Goal: Task Accomplishment & Management: Use online tool/utility

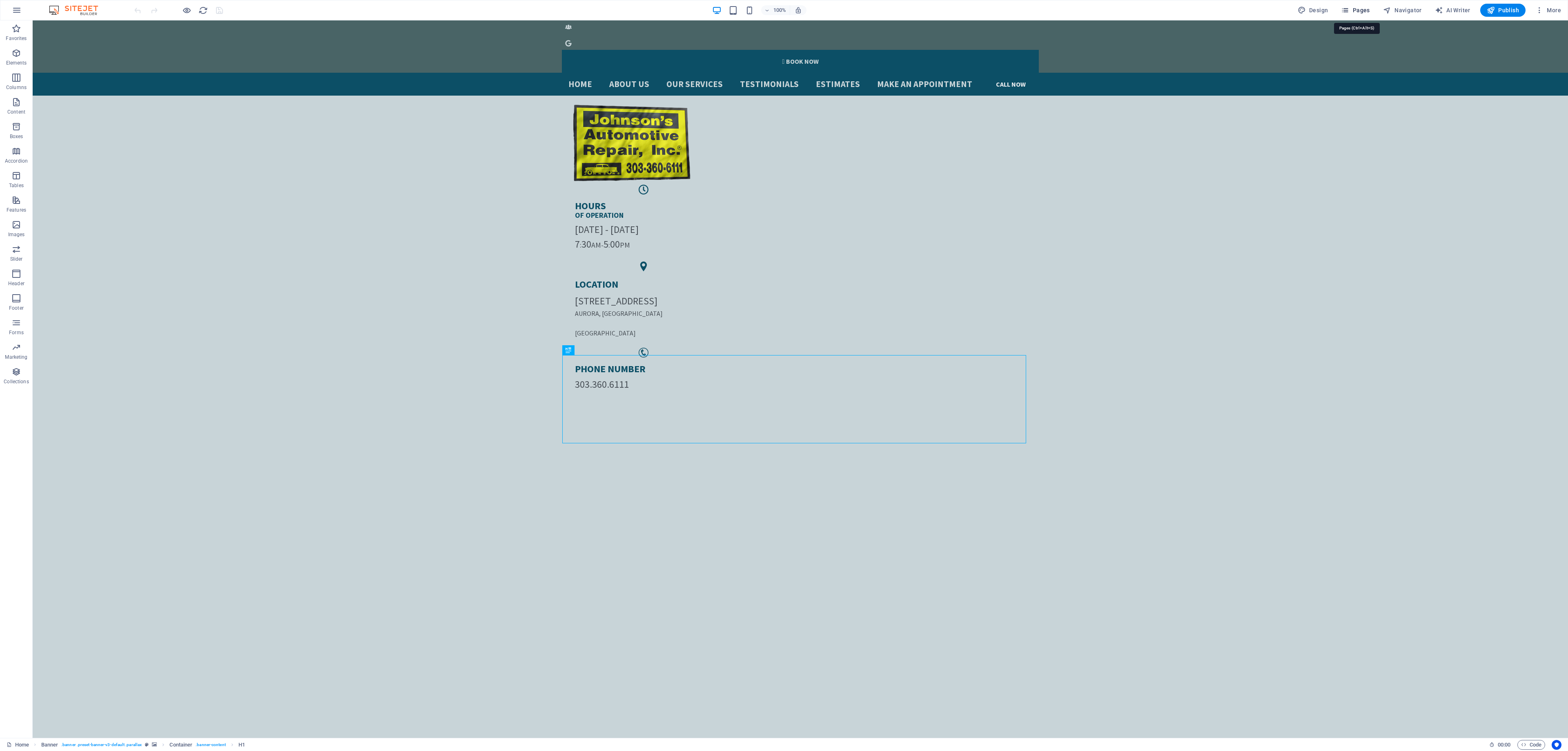
click at [1363, 10] on span "Pages" at bounding box center [1355, 10] width 29 height 8
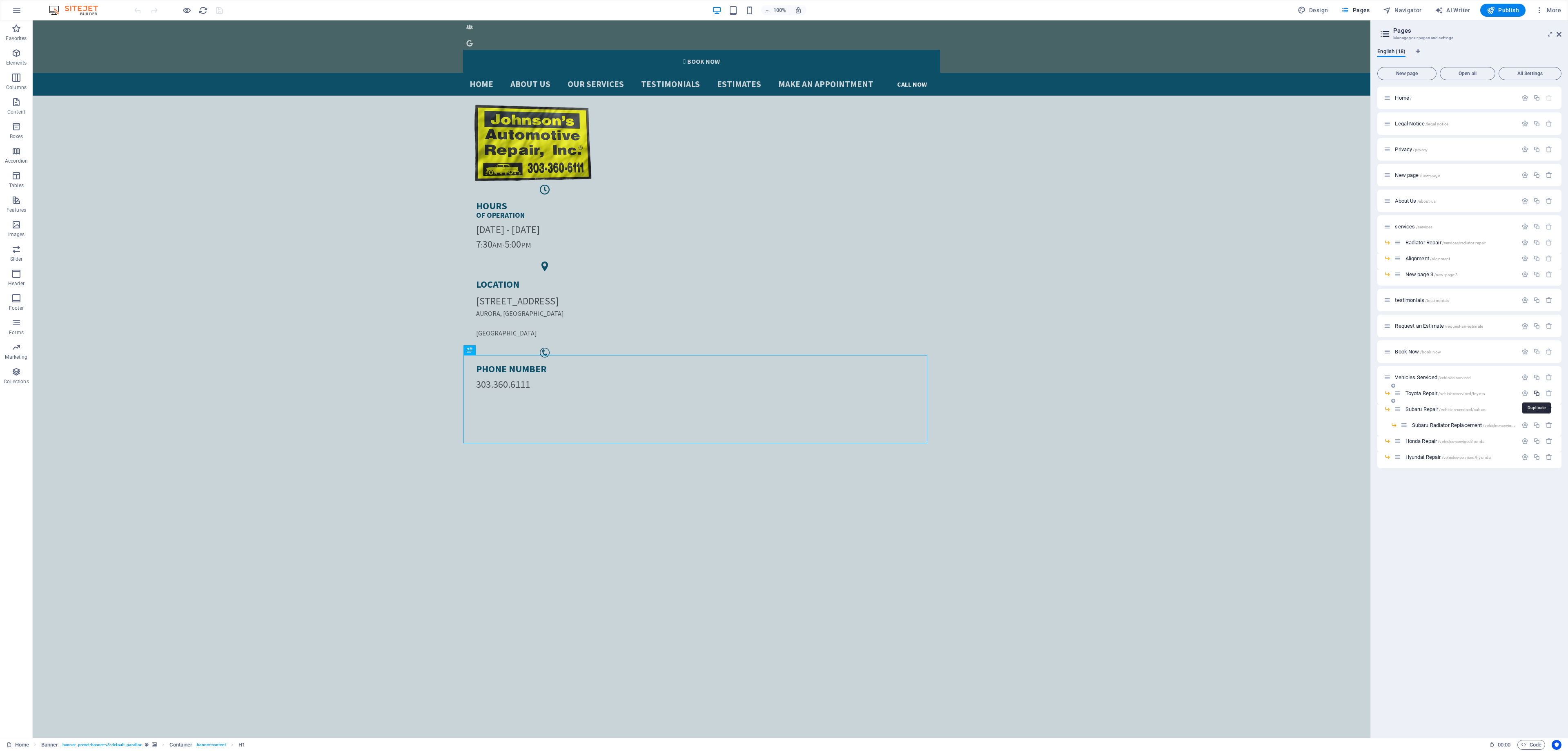
click at [1536, 394] on icon "button" at bounding box center [1536, 393] width 7 height 7
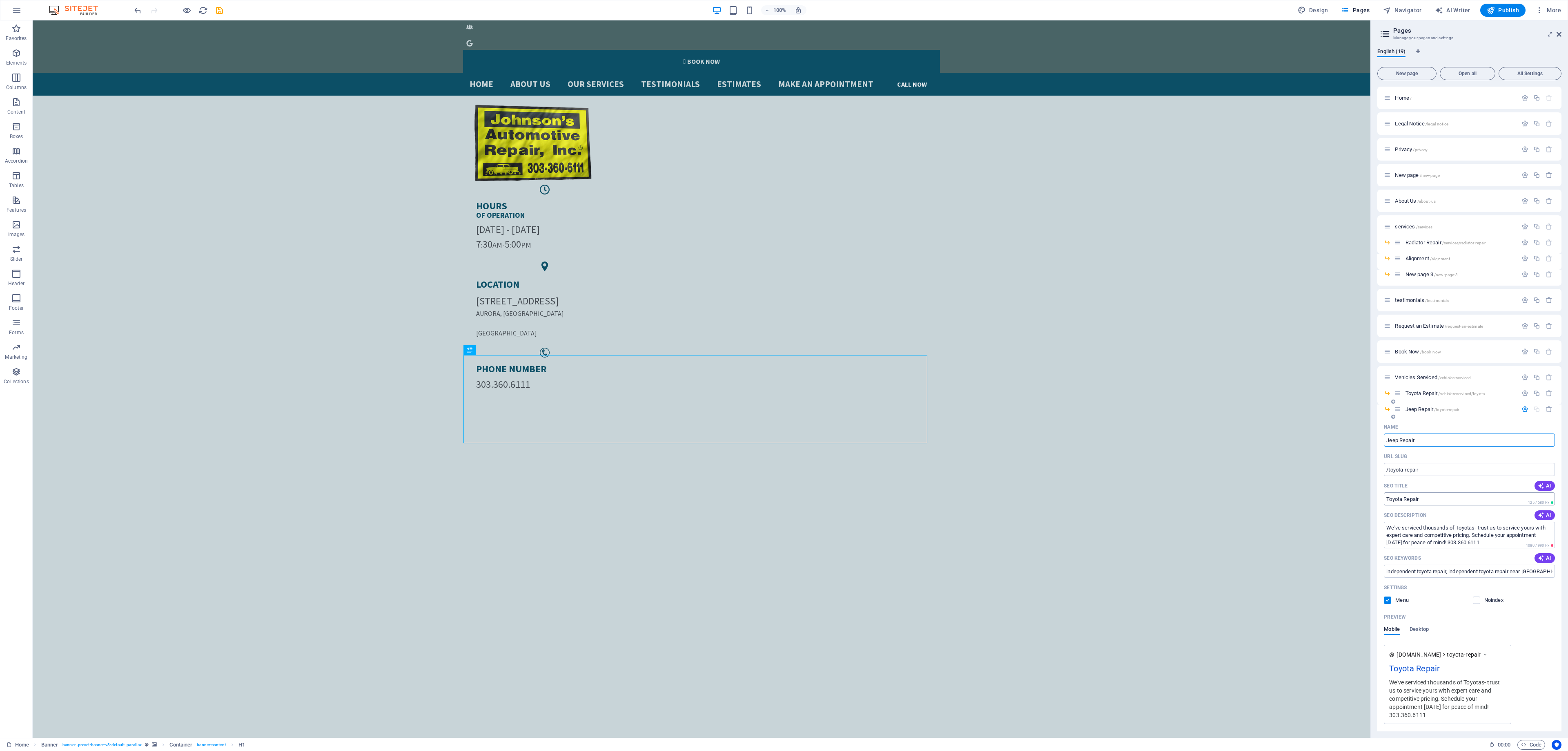
type input "Jeep Repair"
drag, startPoint x: 1437, startPoint y: 519, endPoint x: 1346, endPoint y: 498, distance: 93.4
click at [1390, 496] on input "Toyota Repair" at bounding box center [1469, 498] width 171 height 13
type input "jeep Repair"
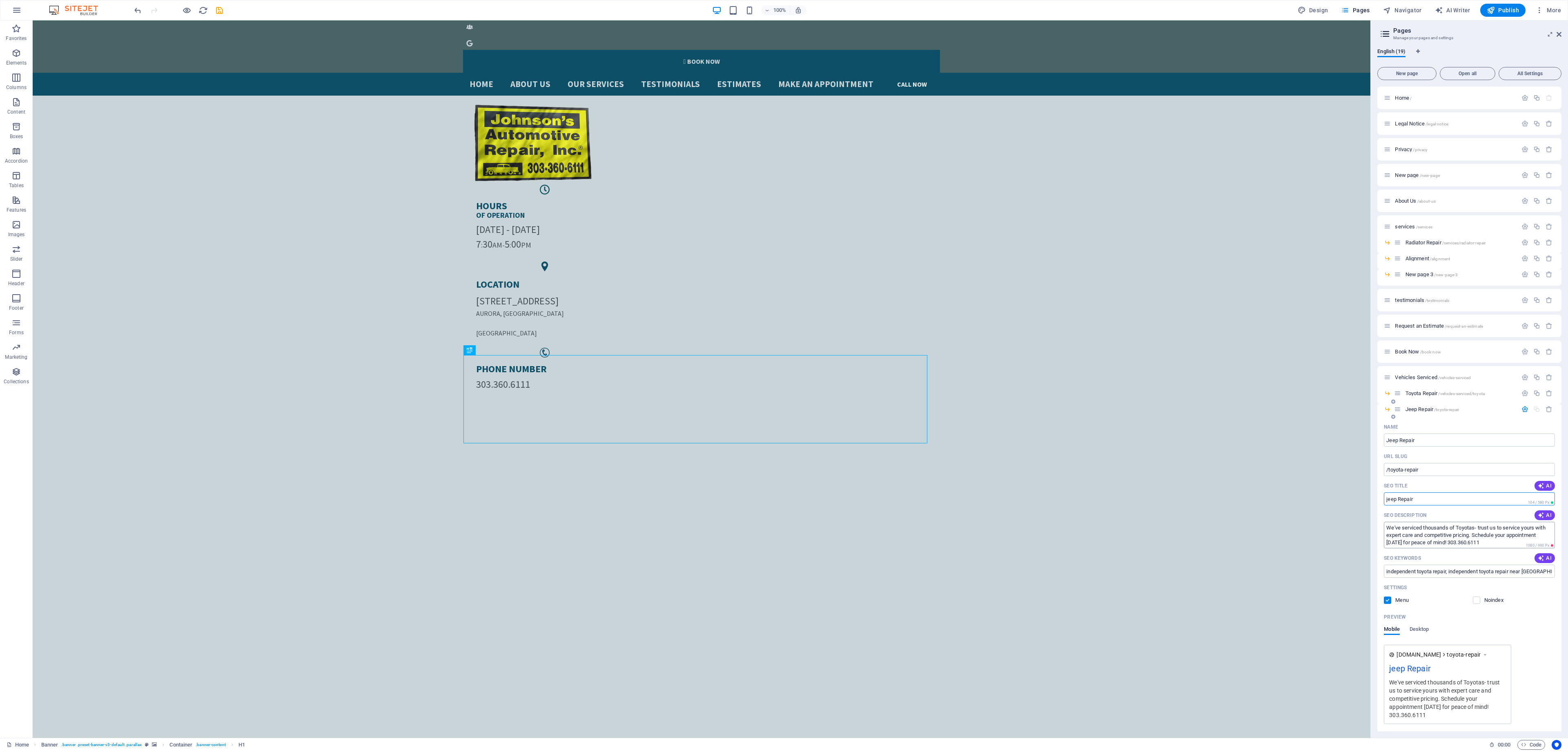
click at [1421, 522] on textarea "We've serviced thousands of Toyotas- trust us to service yours with expert care…" at bounding box center [1469, 535] width 171 height 27
click at [1442, 531] on textarea "We've serviced thousands of Toyotas- trust us to service yours with expert care…" at bounding box center [1469, 535] width 171 height 27
click at [1356, 10] on span "Pages" at bounding box center [1355, 10] width 29 height 8
click at [1411, 406] on span "Jeep Repair /toyota-repair" at bounding box center [1432, 409] width 54 height 6
click at [1404, 409] on div "Jeep Repair /toyota-repair" at bounding box center [1460, 409] width 114 height 5
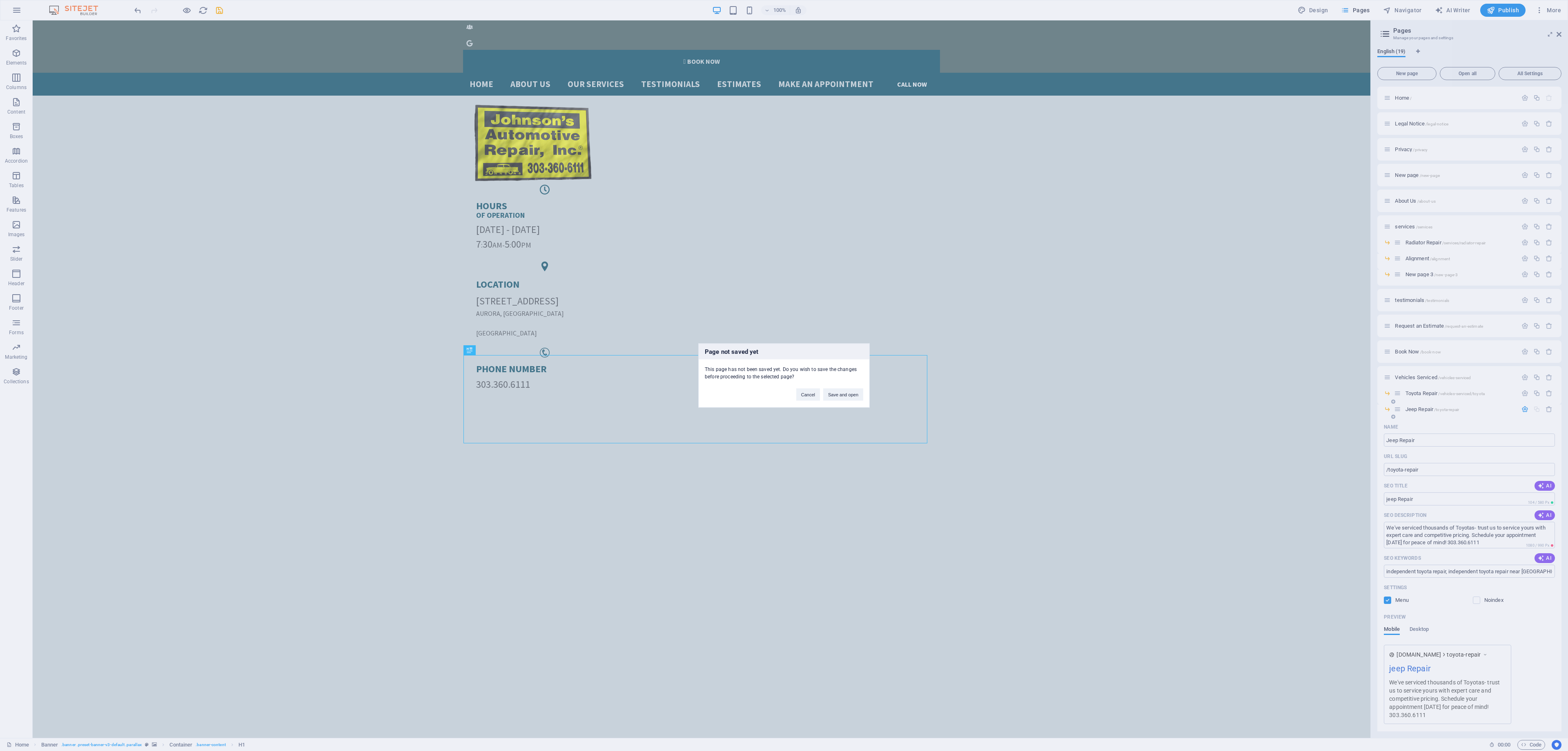
click at [1404, 409] on div "Page not saved yet This page has not been saved yet. Do you wish to save the ch…" at bounding box center [784, 375] width 1568 height 751
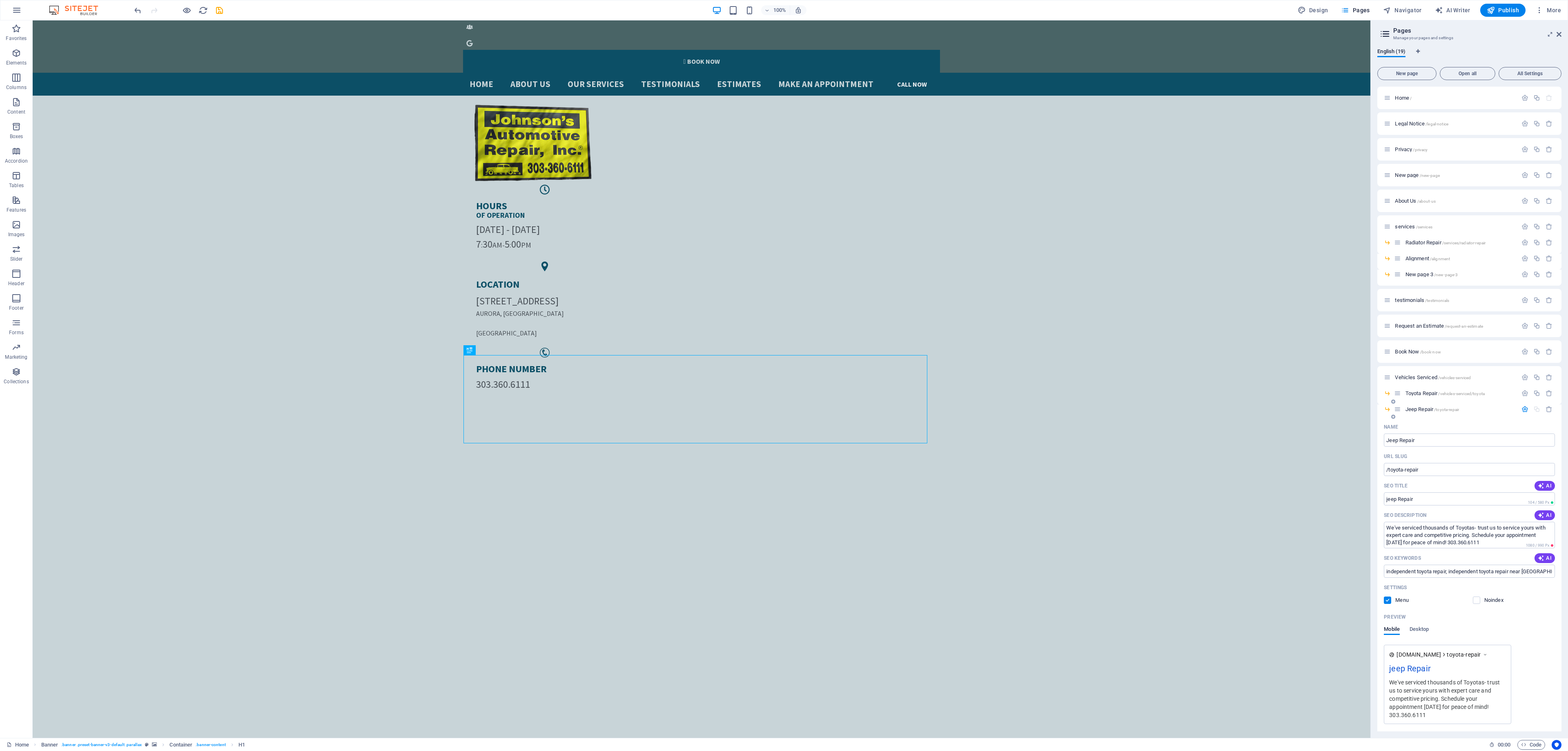
click at [1401, 409] on icon at bounding box center [1397, 409] width 7 height 7
click at [1424, 411] on span "Jeep Repair /toyota-repair" at bounding box center [1432, 409] width 54 height 6
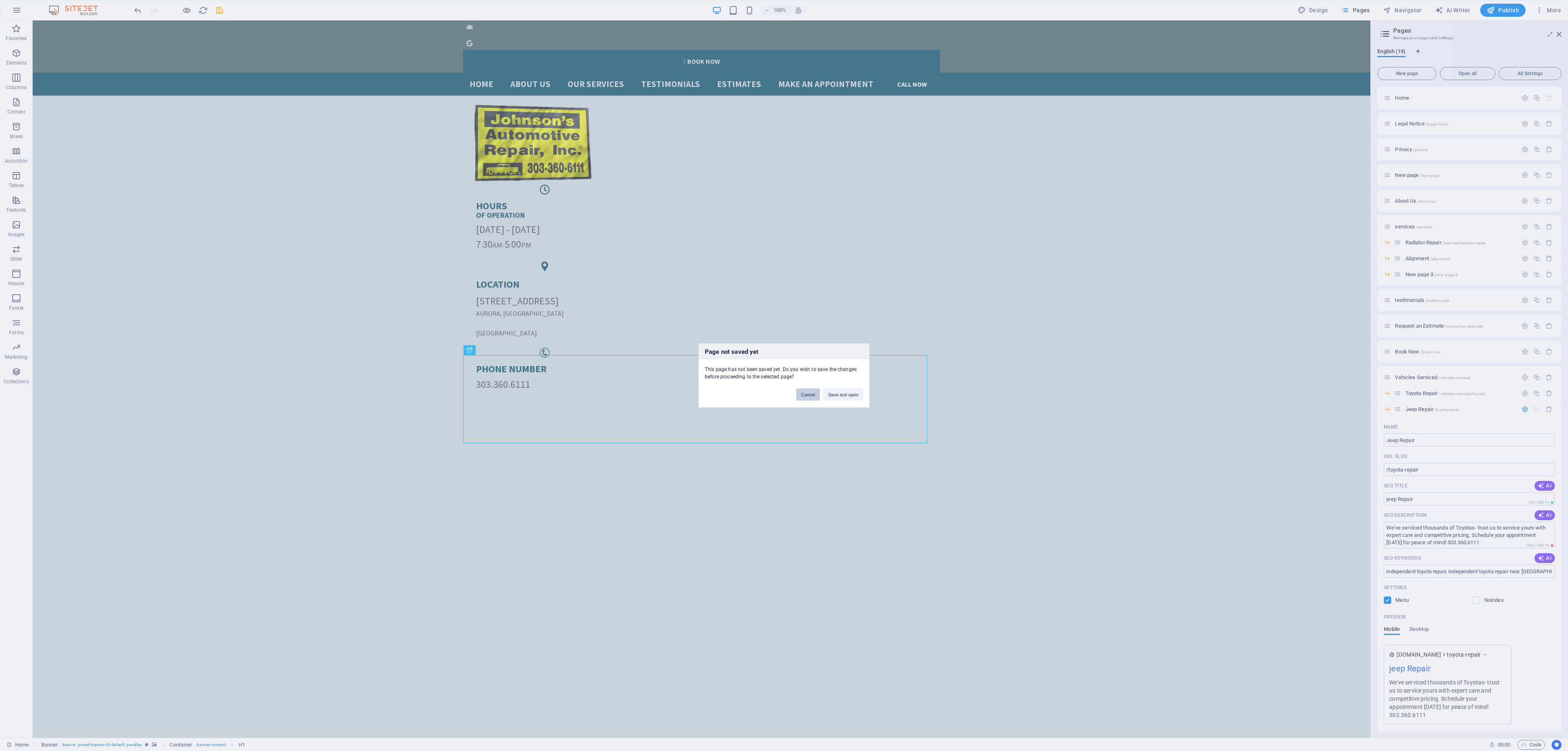
click at [808, 397] on button "Cancel" at bounding box center [808, 395] width 24 height 12
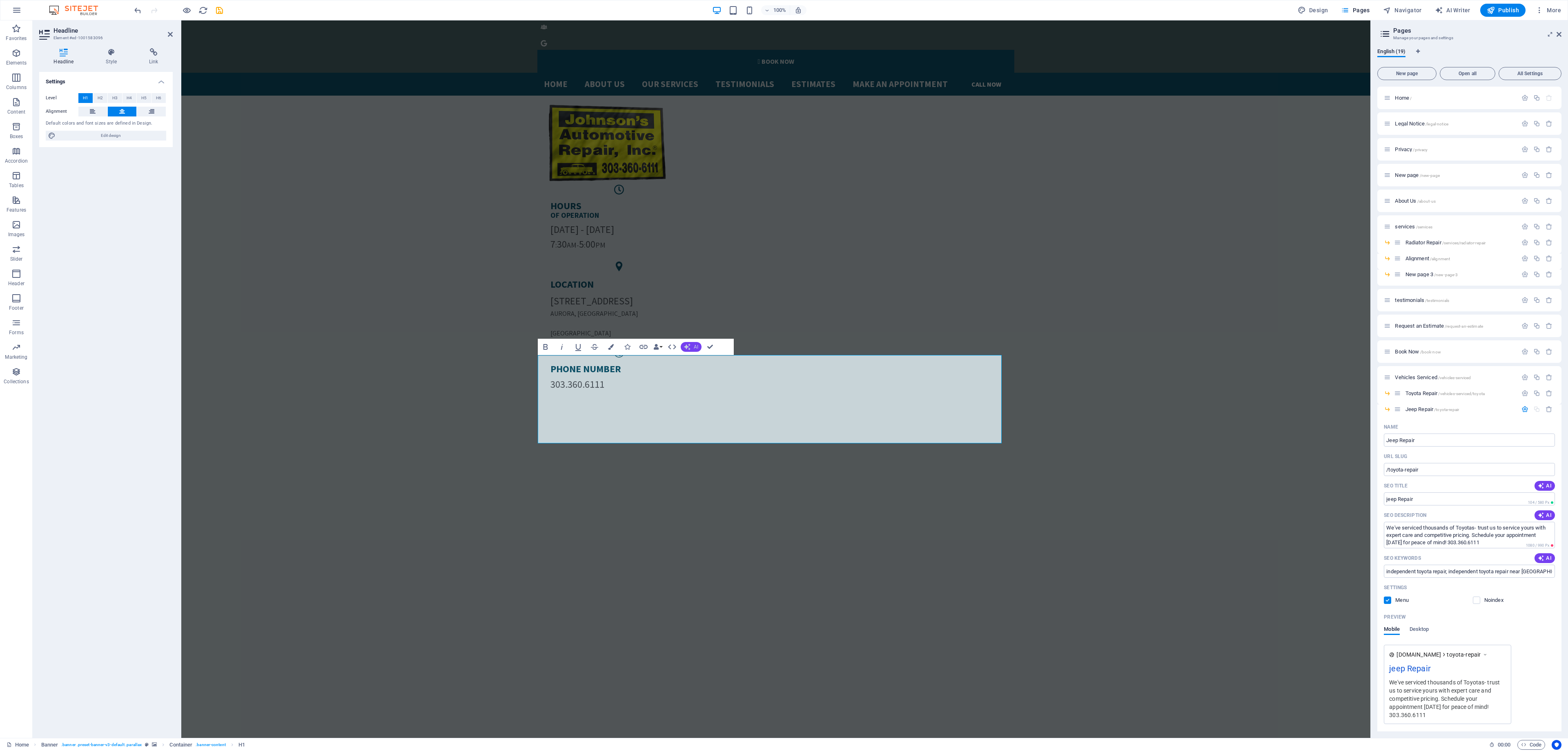
drag, startPoint x: 718, startPoint y: 409, endPoint x: 698, endPoint y: 349, distance: 63.2
click at [698, 349] on span "AI" at bounding box center [696, 347] width 4 height 5
click at [718, 423] on link "Generate text" at bounding box center [720, 421] width 80 height 12
select select "English"
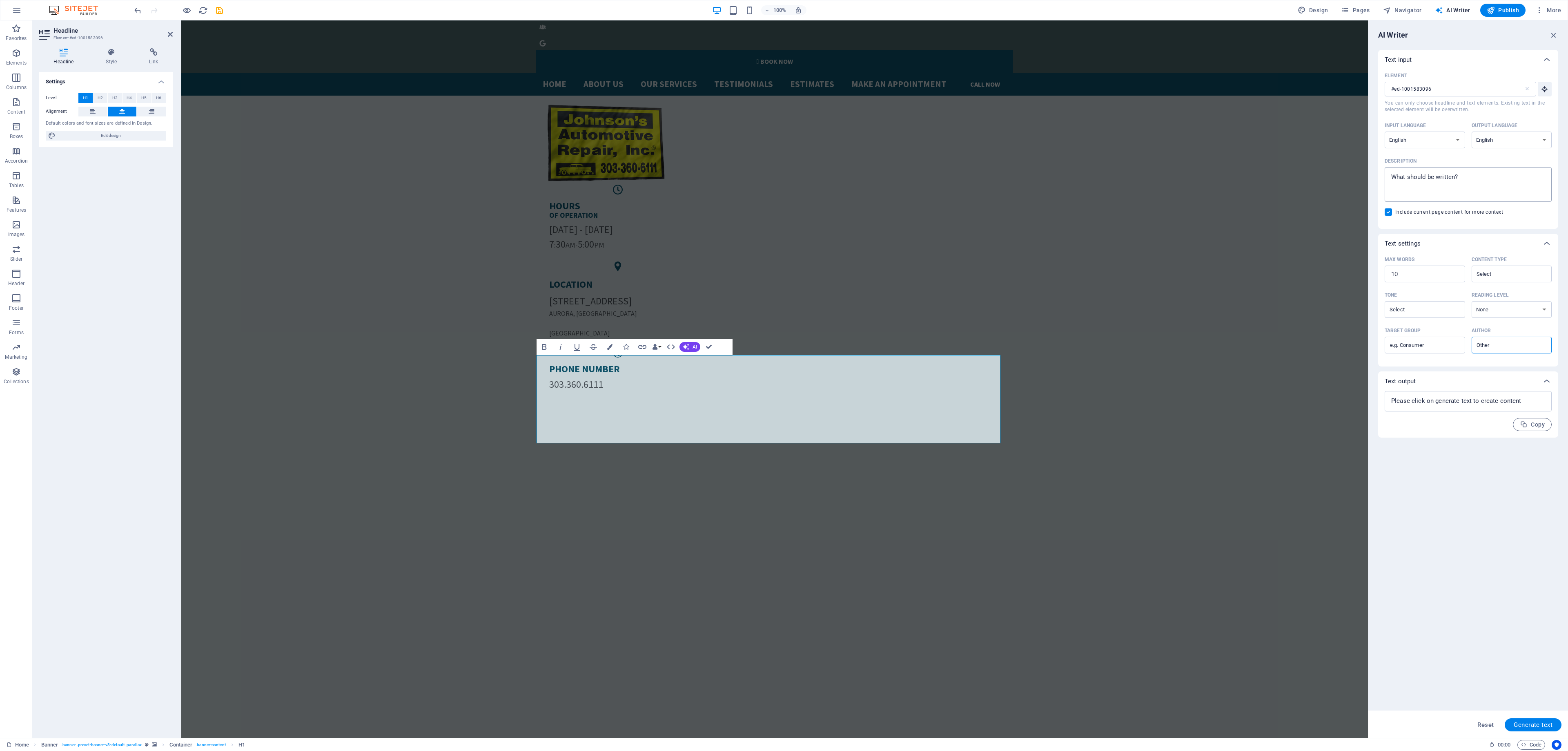
type textarea "x"
click at [1447, 173] on textarea "Description x ​" at bounding box center [1468, 185] width 159 height 27
click at [1461, 177] on textarea "Description x ​" at bounding box center [1468, 185] width 159 height 27
type textarea "j"
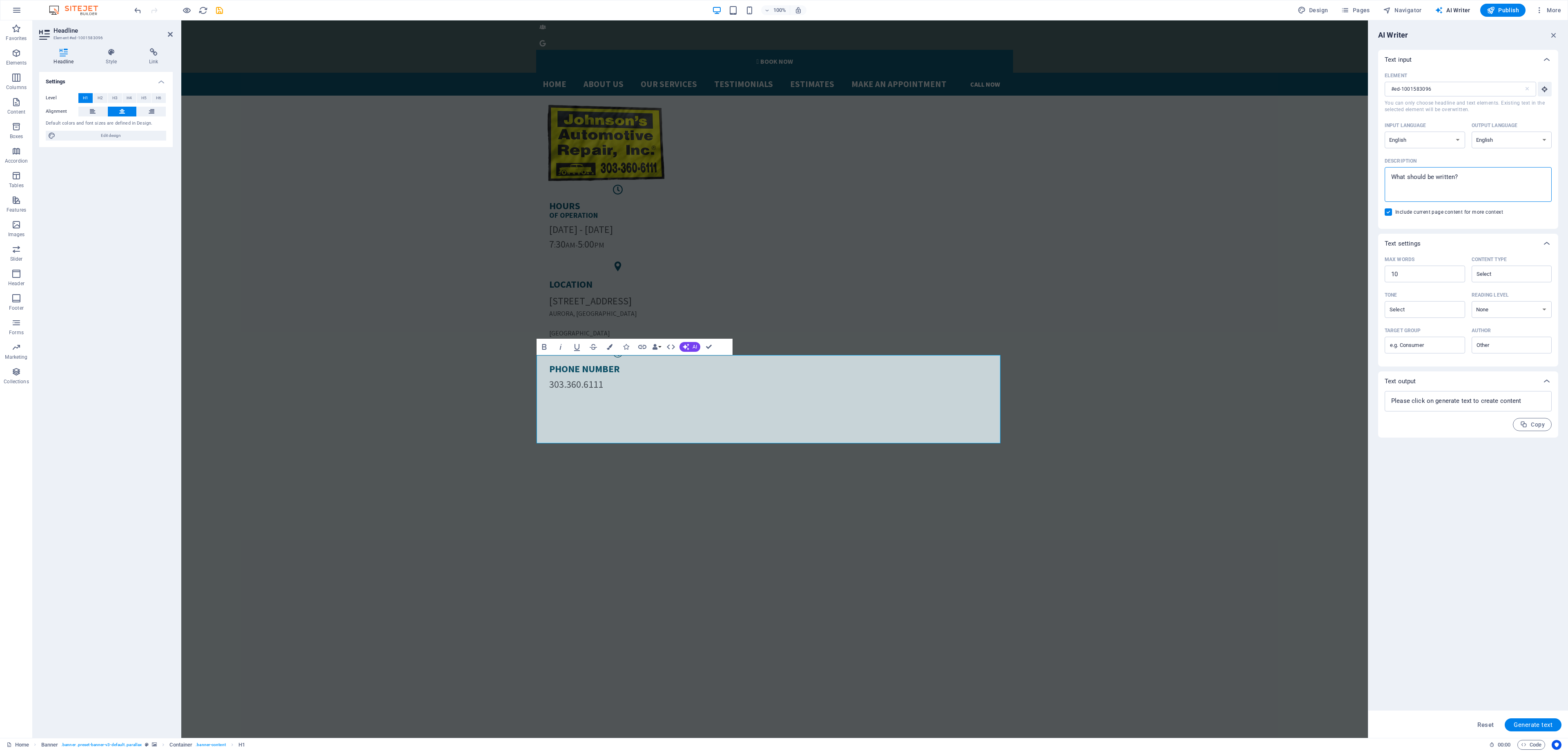
type textarea "x"
type textarea "je"
type textarea "x"
type textarea "jee"
type textarea "x"
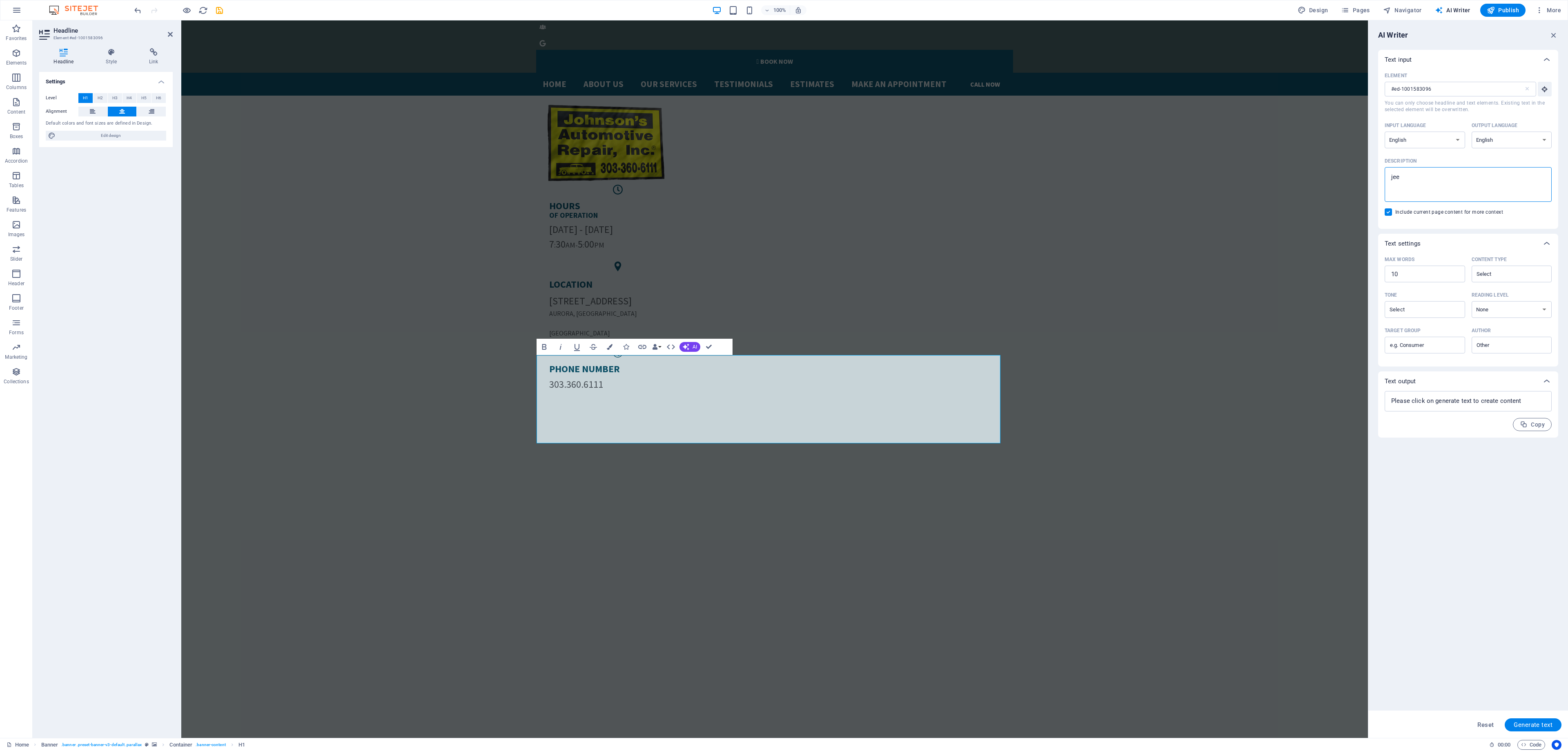
type textarea "jeep"
type textarea "x"
type textarea "jeep"
type textarea "x"
type textarea "jeep r"
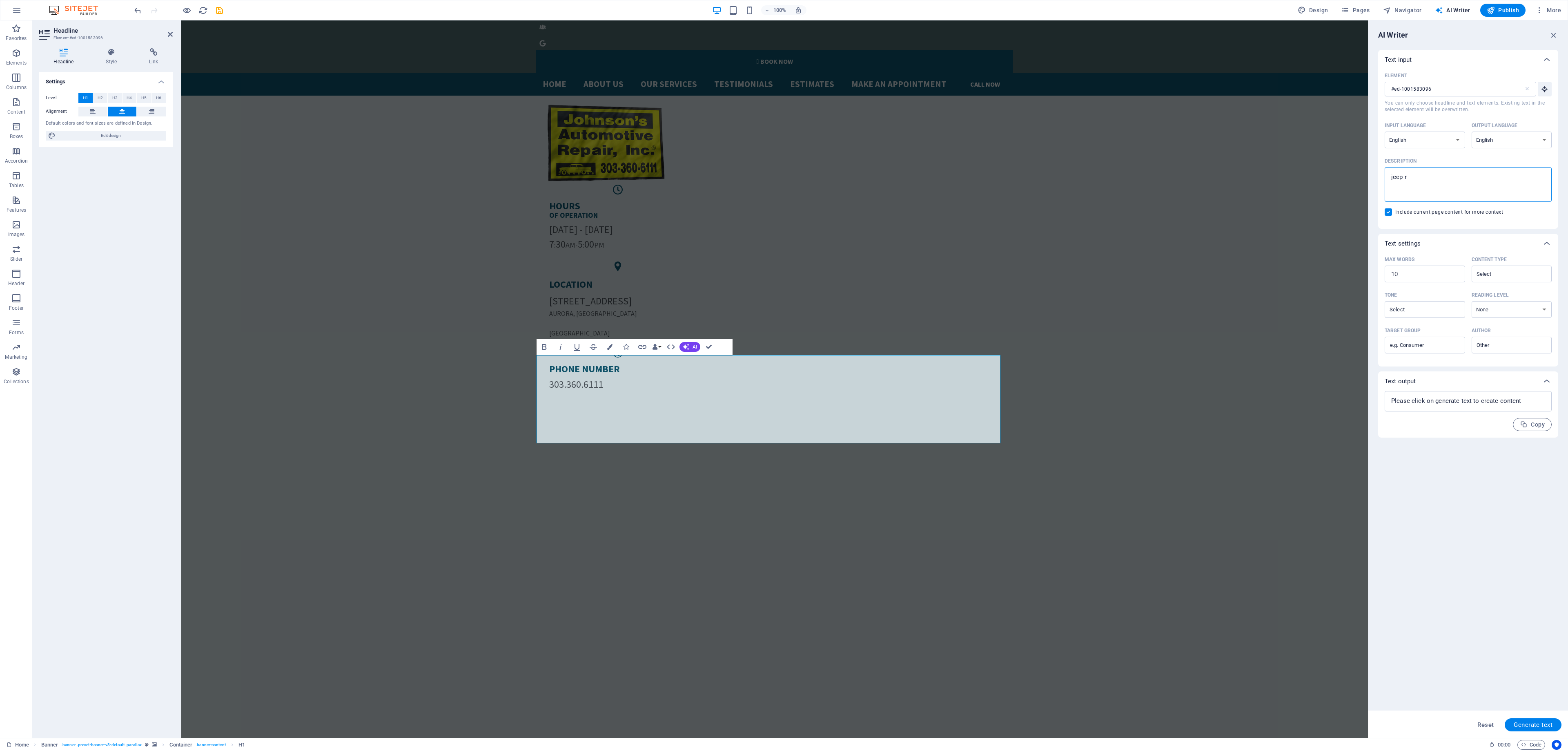
type textarea "x"
type textarea "jeep re"
type textarea "x"
type textarea "jeep rep"
type textarea "x"
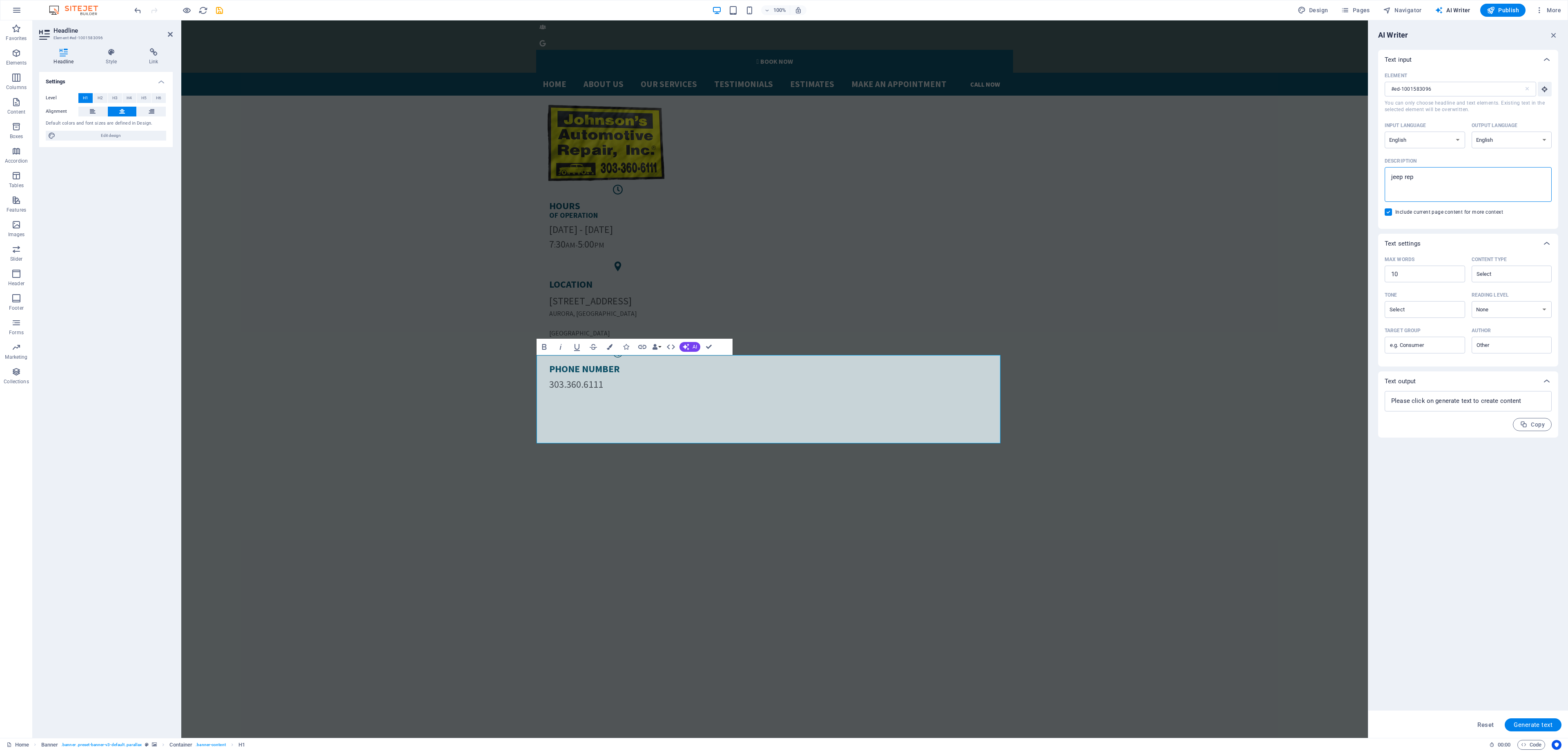
type textarea "jeep repa"
type textarea "x"
type textarea "jeep repai"
type textarea "x"
type textarea "jeep repair"
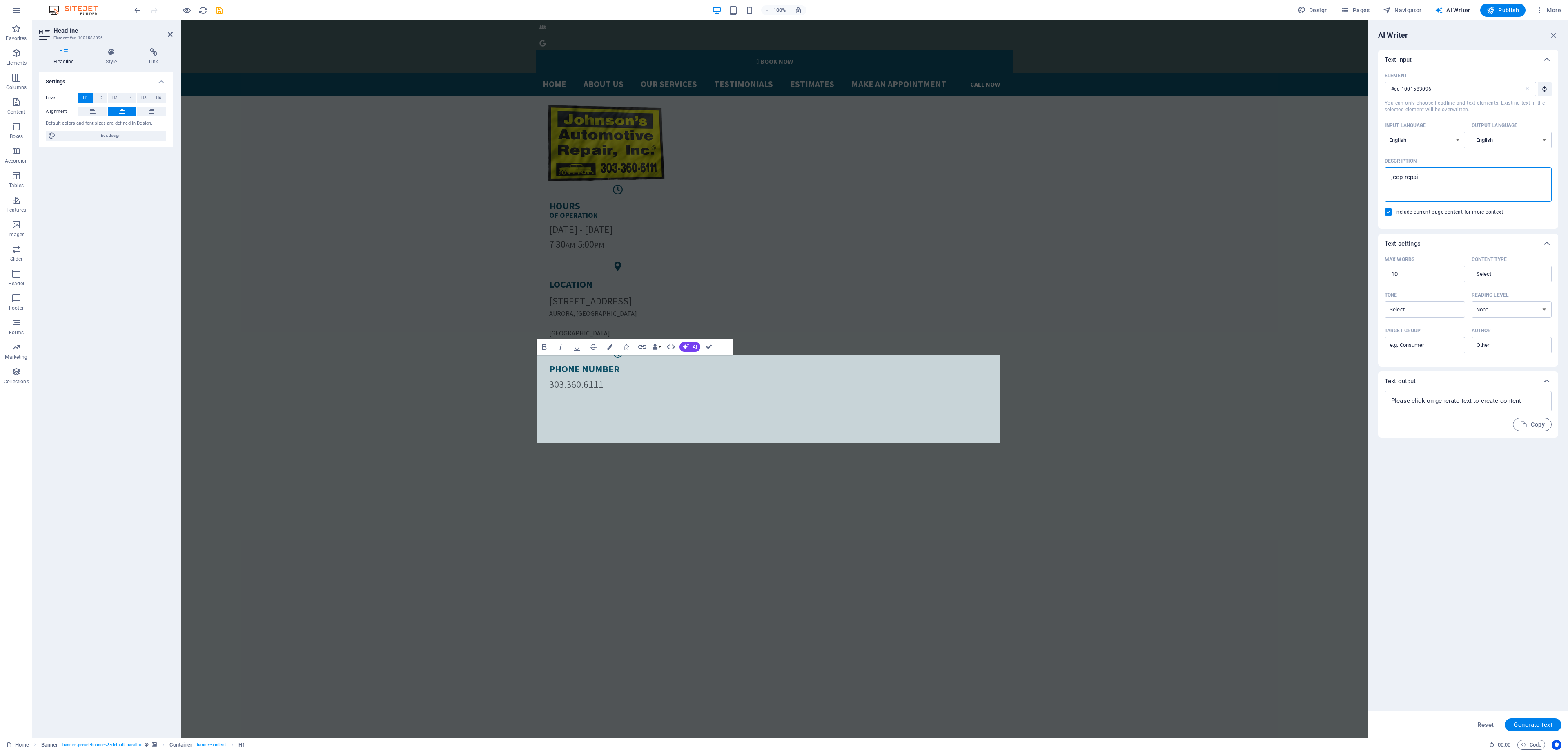
type textarea "x"
type textarea "jeep repair"
type textarea "x"
type textarea "jeep repair a"
type textarea "x"
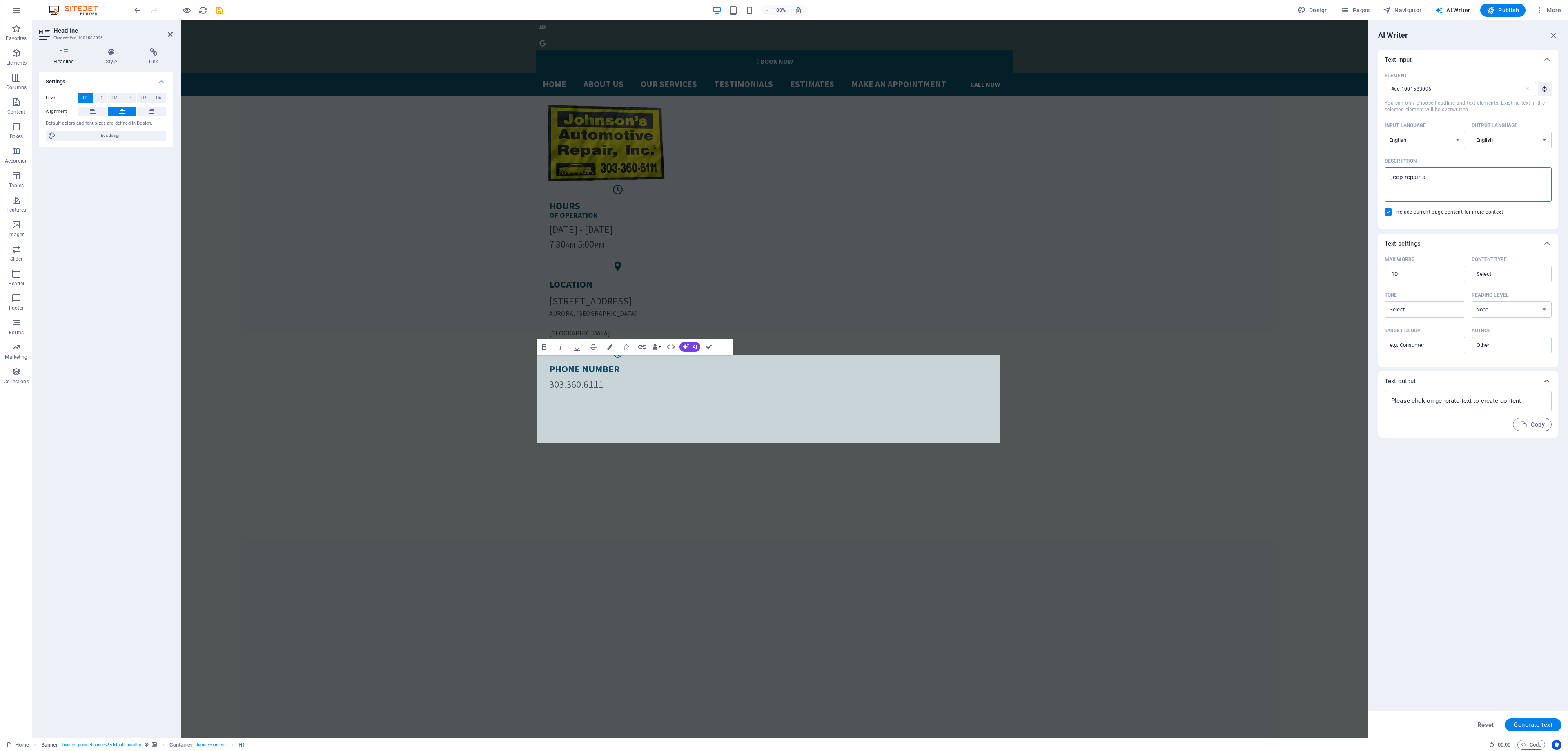
type textarea "jeep repair at"
type textarea "x"
type textarea "jeep repair at"
type textarea "x"
type textarea "jeep repair at j"
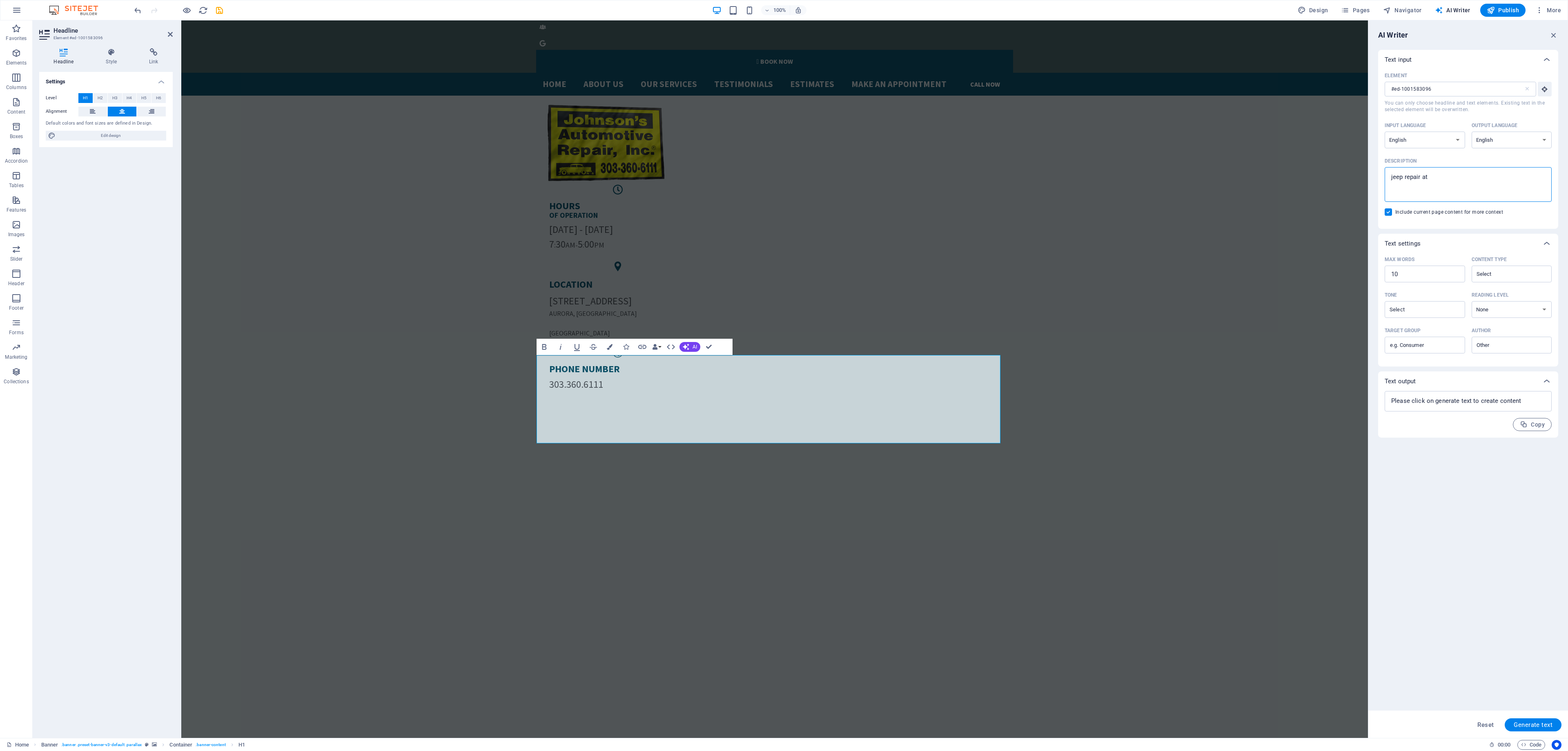
type textarea "x"
type textarea "jeep repair at jo"
type textarea "x"
type textarea "jeep repair at [GEOGRAPHIC_DATA]"
type textarea "x"
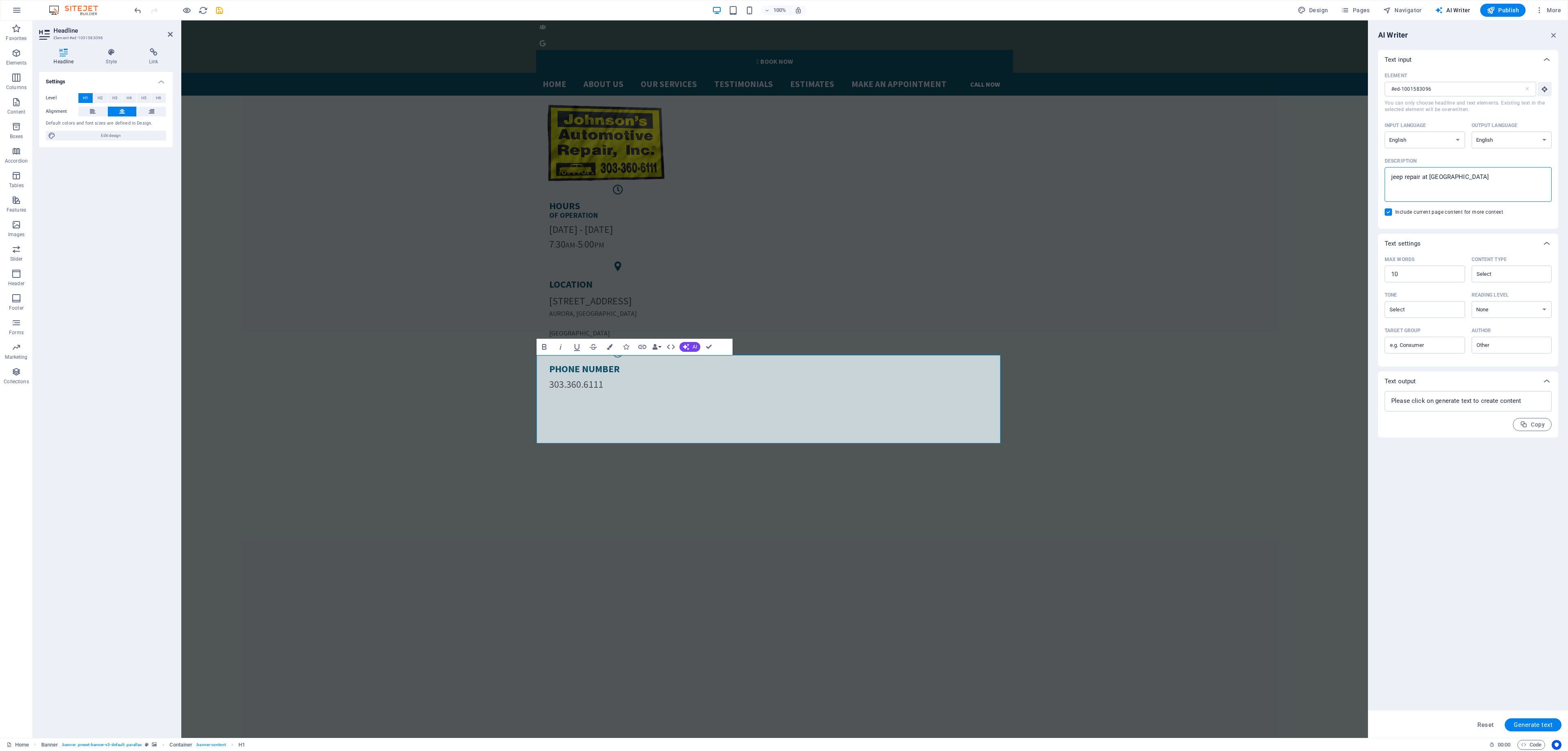
type textarea "jeep repair at [PERSON_NAME]"
type textarea "x"
type textarea "jeep repair at [GEOGRAPHIC_DATA]"
type textarea "x"
type textarea "jeep repair at [GEOGRAPHIC_DATA]"
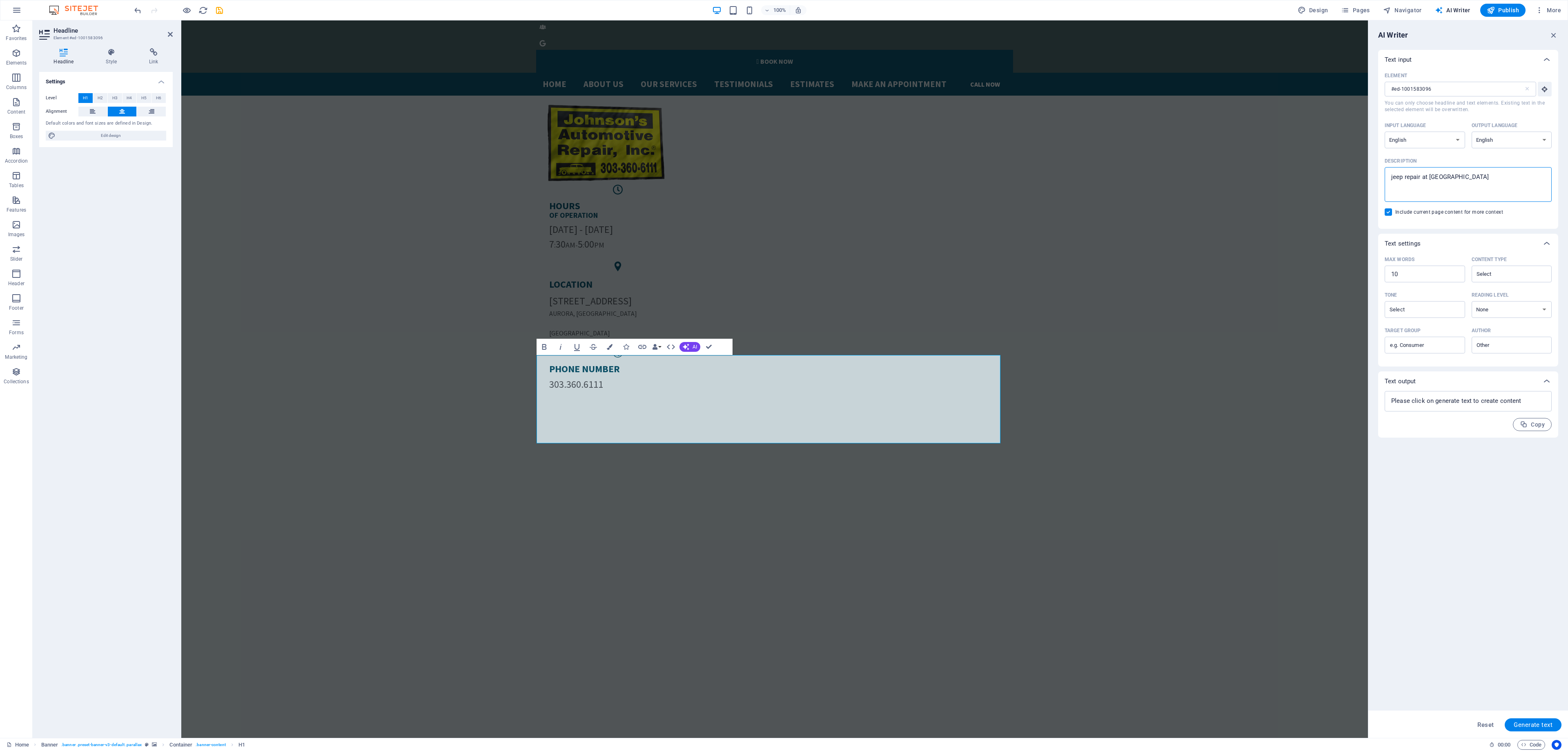
type textarea "x"
type textarea "jeep repair at [PERSON_NAME]"
type textarea "x"
type textarea "jeep repair at johnsons"
type textarea "x"
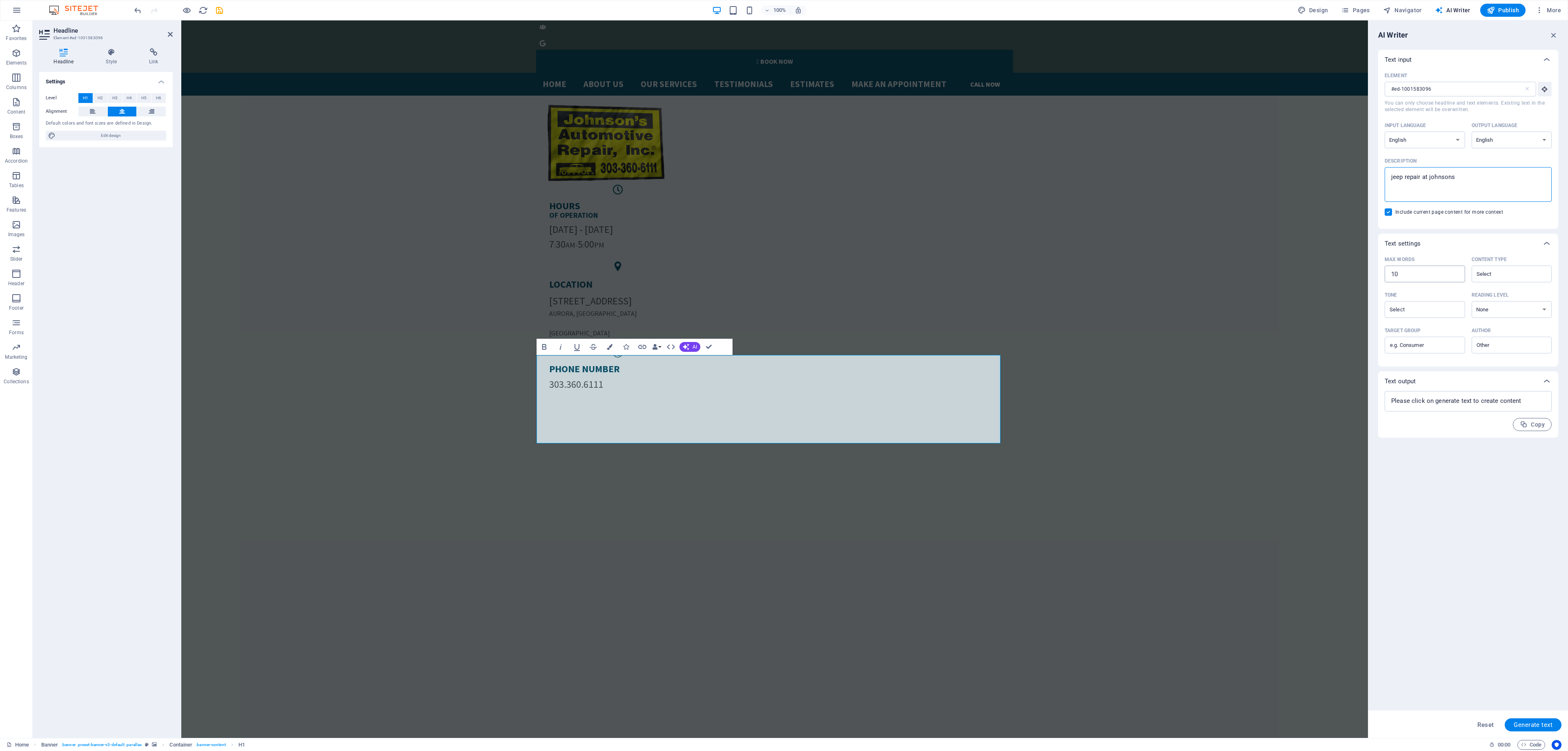
type textarea "jeep repair at johnsons"
click at [1429, 267] on input "10" at bounding box center [1425, 274] width 80 height 16
click at [1424, 270] on input "10" at bounding box center [1425, 274] width 80 height 16
type textarea "x"
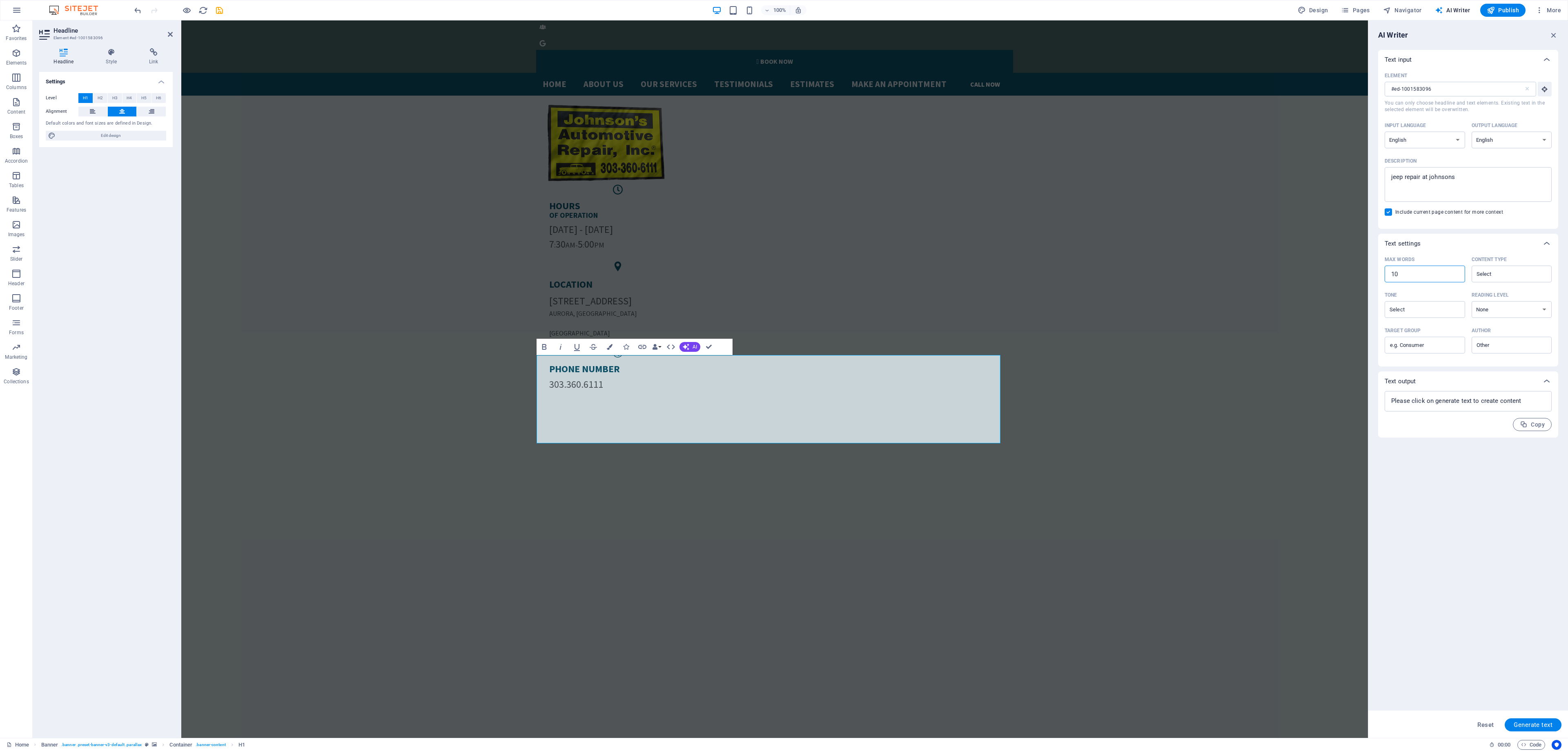
type input "1"
type textarea "x"
type input "18"
type textarea "x"
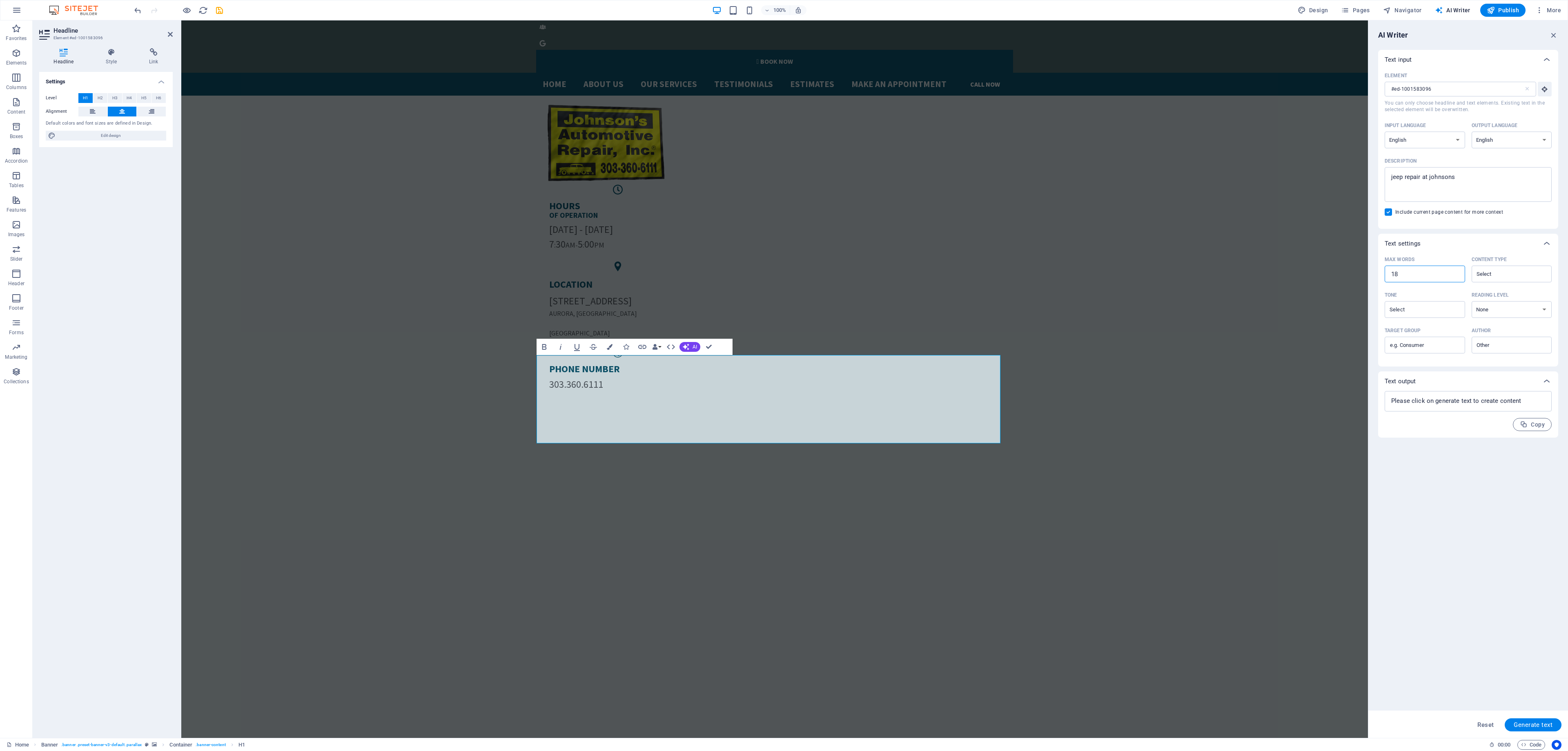
type textarea "x"
type input "180"
type textarea "x"
type input "180"
click at [1496, 401] on textarea at bounding box center [1468, 401] width 159 height 12
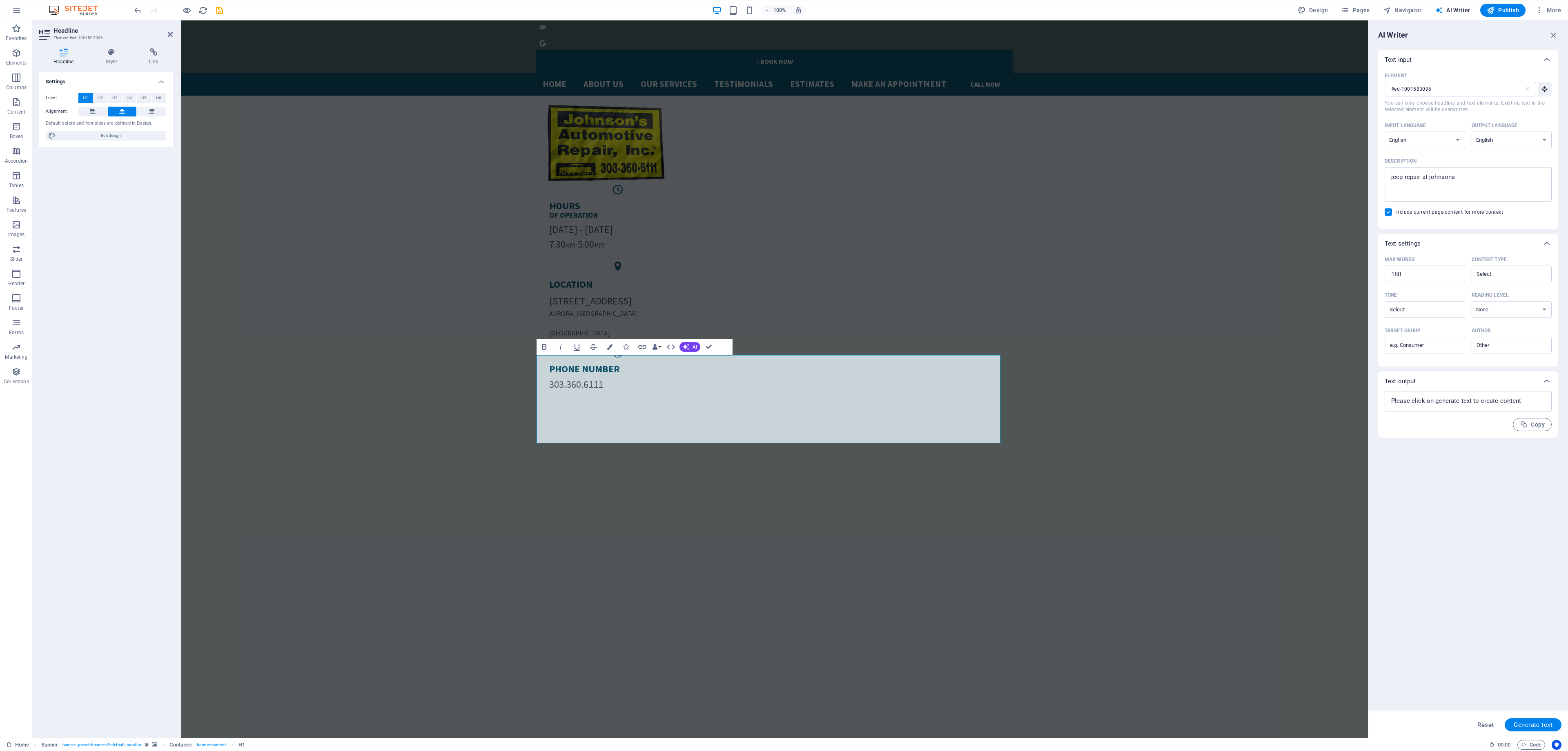
click at [1534, 380] on div "Text output" at bounding box center [1461, 381] width 152 height 8
click at [1535, 381] on div "Text output" at bounding box center [1461, 381] width 152 height 8
click at [1522, 402] on textarea at bounding box center [1468, 401] width 159 height 12
type textarea "x"
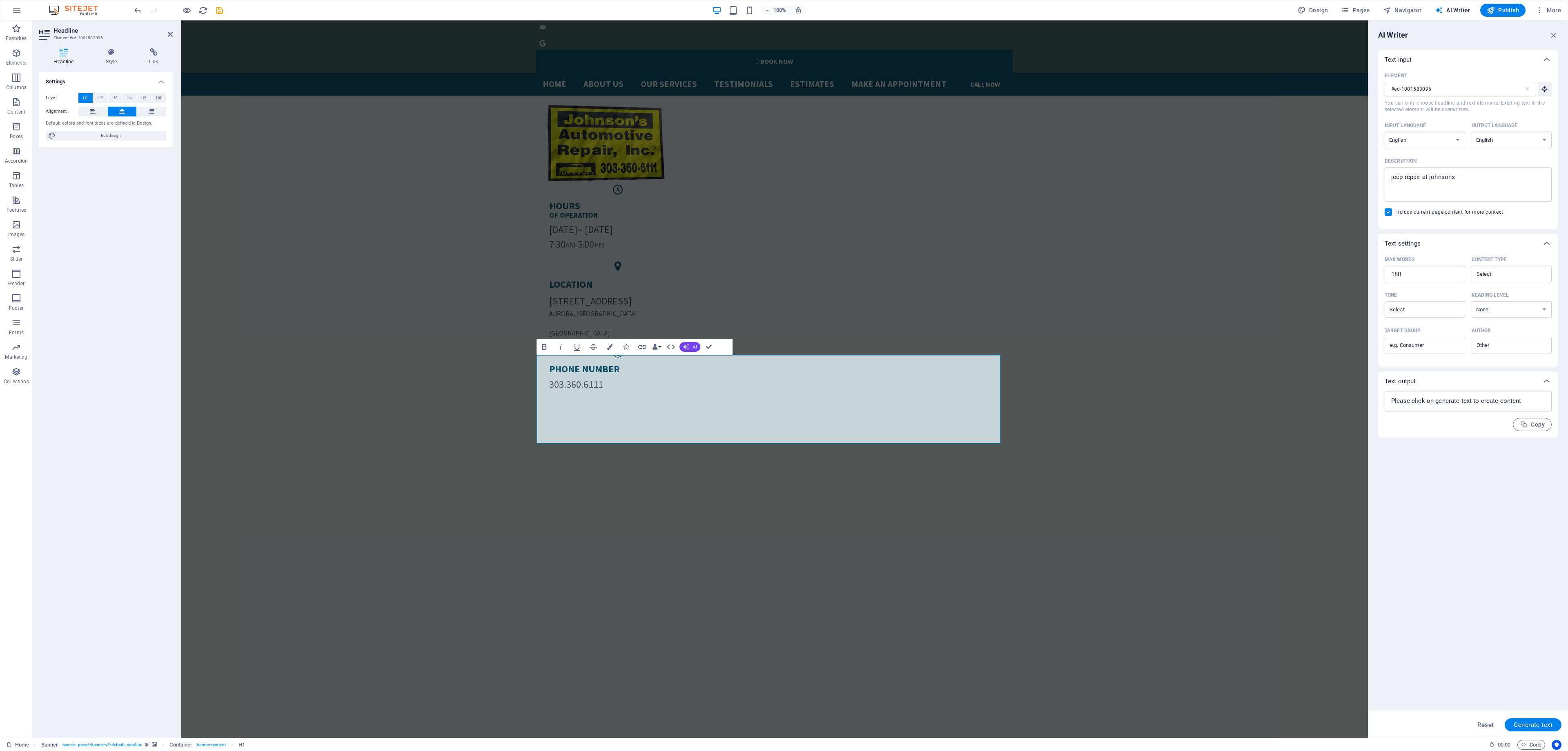
click at [684, 344] on icon "button" at bounding box center [686, 347] width 7 height 7
click at [731, 419] on link "Generate text" at bounding box center [719, 421] width 80 height 12
type textarea "x"
type input "10"
click at [1449, 397] on textarea at bounding box center [1468, 401] width 159 height 12
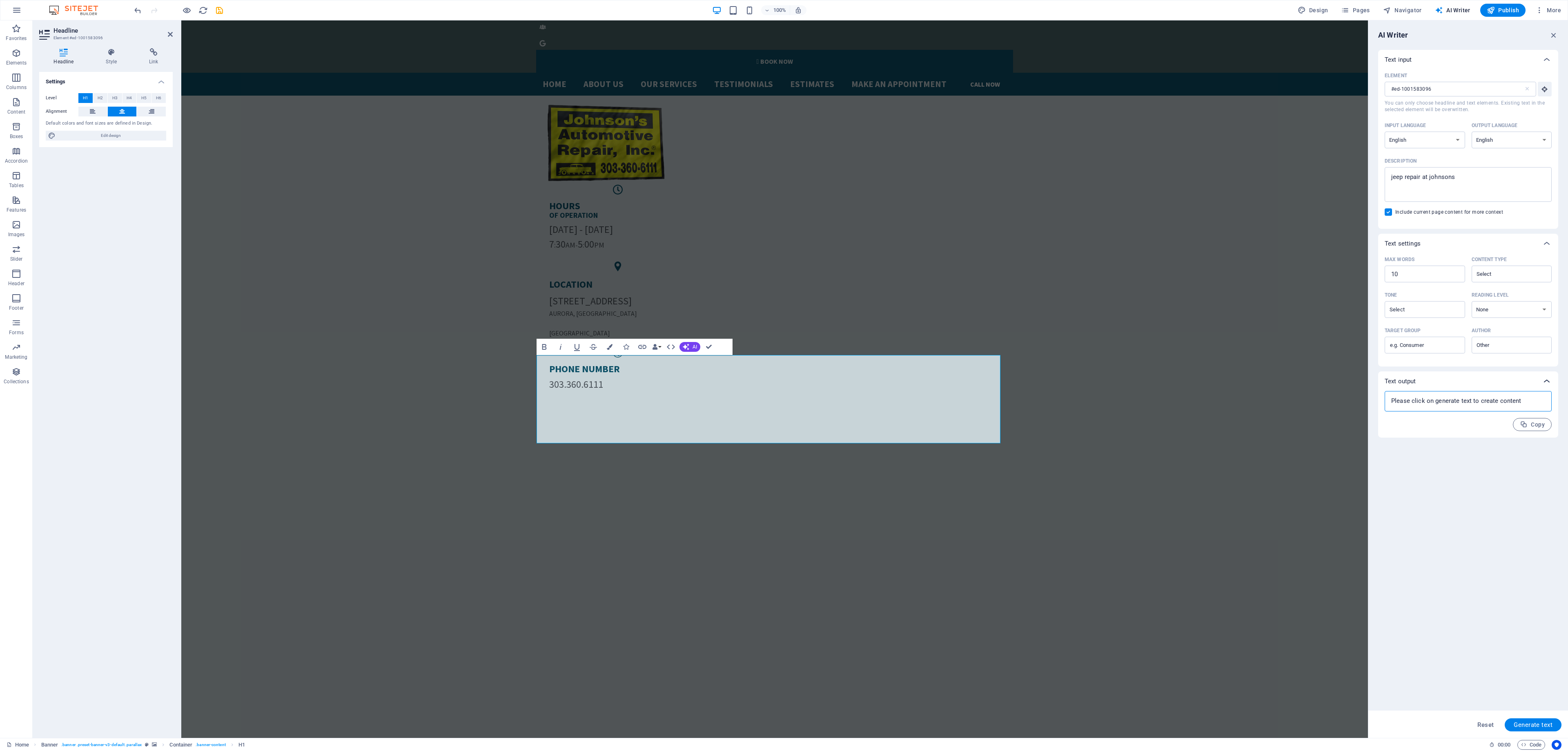
drag, startPoint x: 1547, startPoint y: 383, endPoint x: 1541, endPoint y: 380, distance: 6.7
click at [1542, 382] on icon at bounding box center [1547, 381] width 10 height 10
click at [1540, 379] on div at bounding box center [1547, 381] width 19 height 19
click at [1494, 400] on textarea at bounding box center [1468, 401] width 159 height 12
click at [1493, 400] on textarea at bounding box center [1468, 401] width 159 height 12
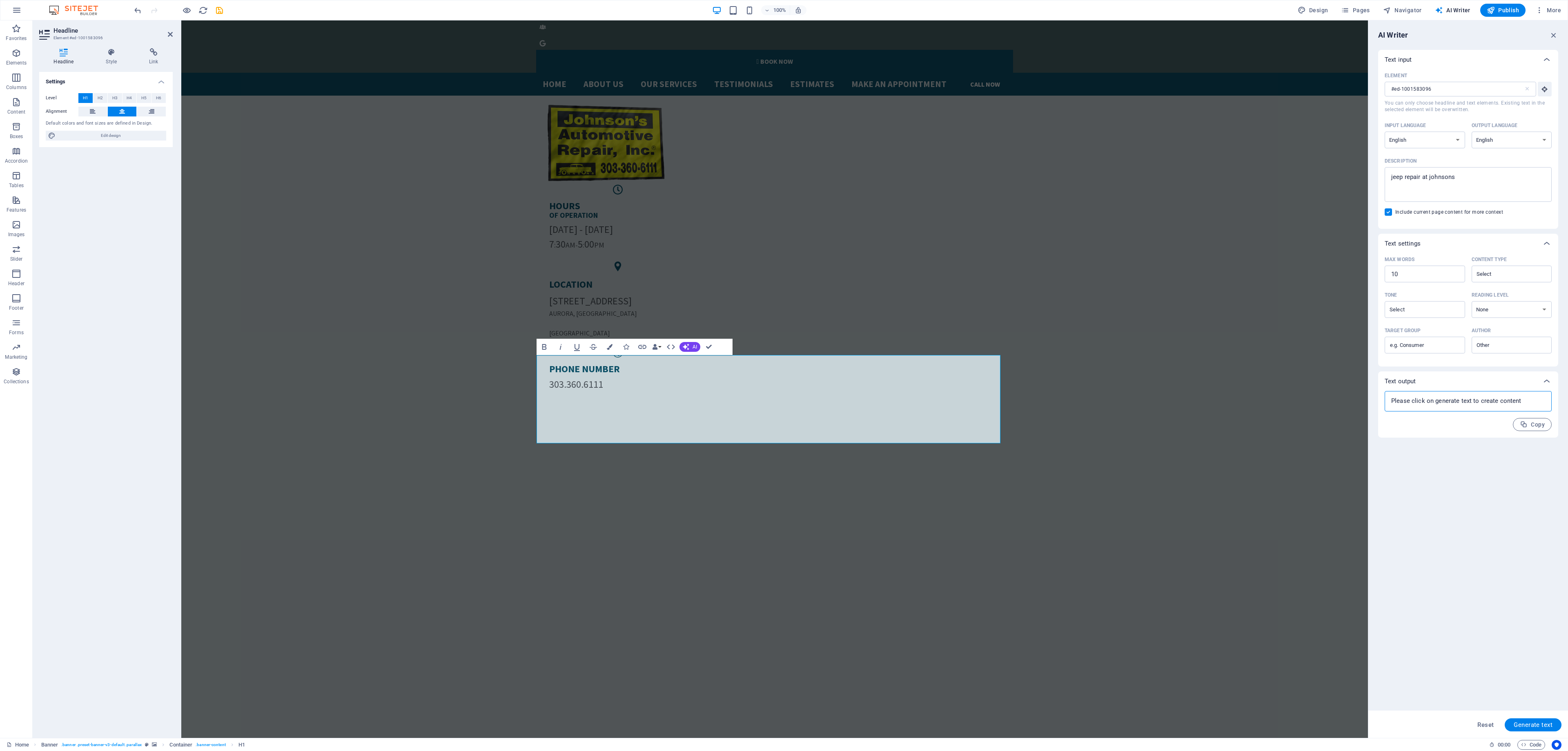
click at [1493, 400] on textarea at bounding box center [1468, 401] width 159 height 12
drag, startPoint x: 1493, startPoint y: 400, endPoint x: 1480, endPoint y: 405, distance: 13.9
click at [1489, 401] on textarea at bounding box center [1468, 401] width 159 height 12
type textarea "x"
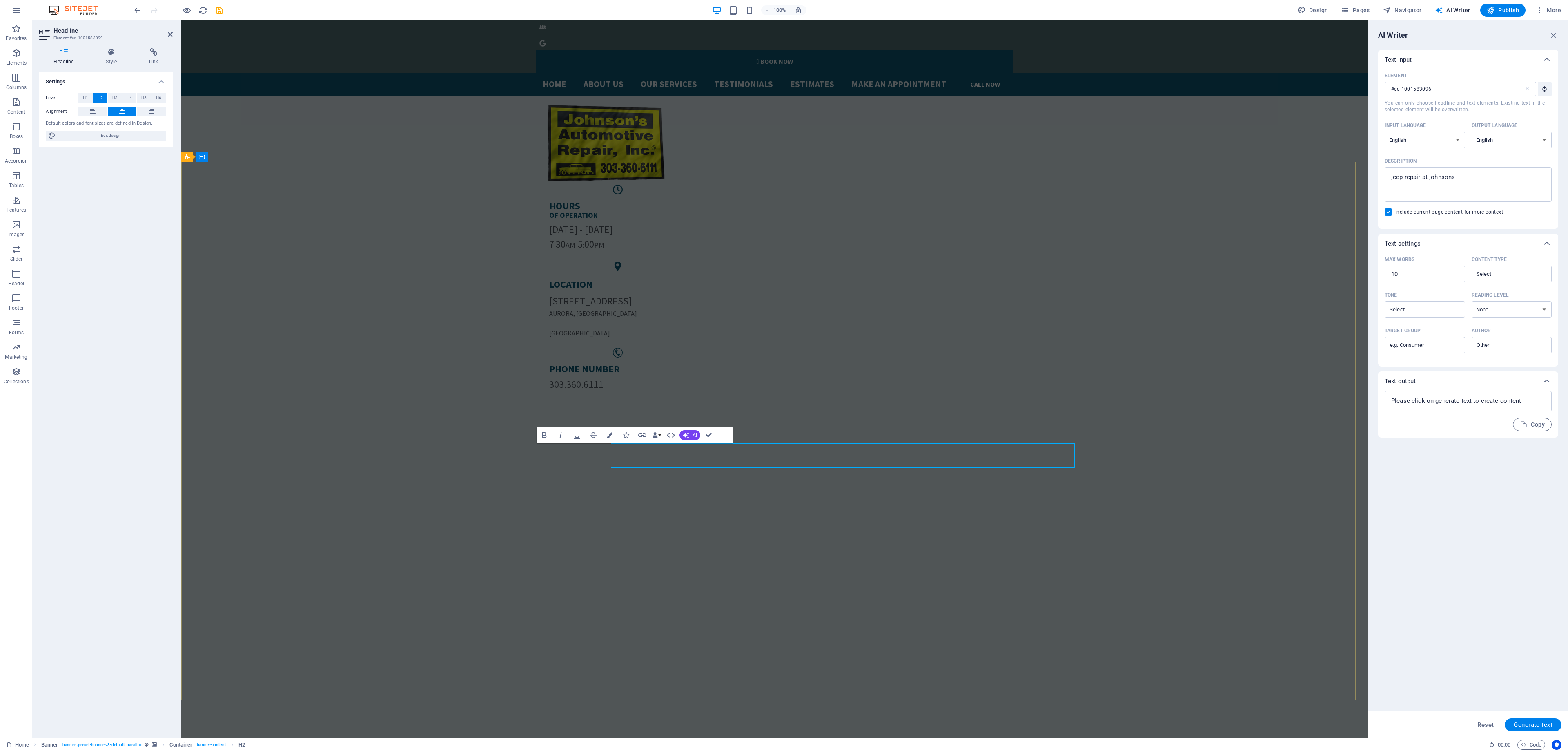
type input "#ed-1001583099"
click at [691, 434] on button "AI" at bounding box center [690, 435] width 21 height 10
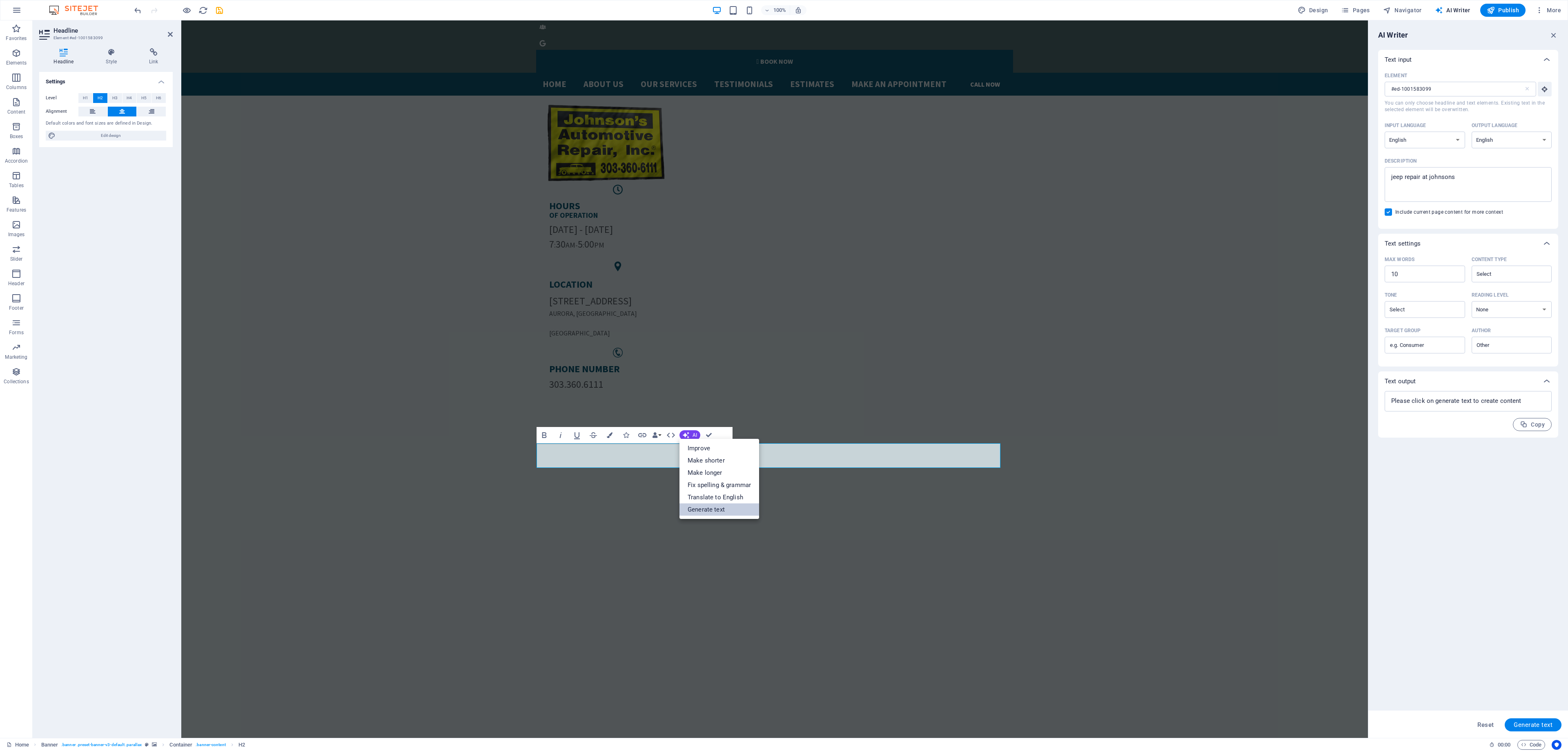
click at [725, 512] on link "Generate text" at bounding box center [719, 509] width 80 height 12
click at [1556, 31] on icon "button" at bounding box center [1553, 35] width 9 height 9
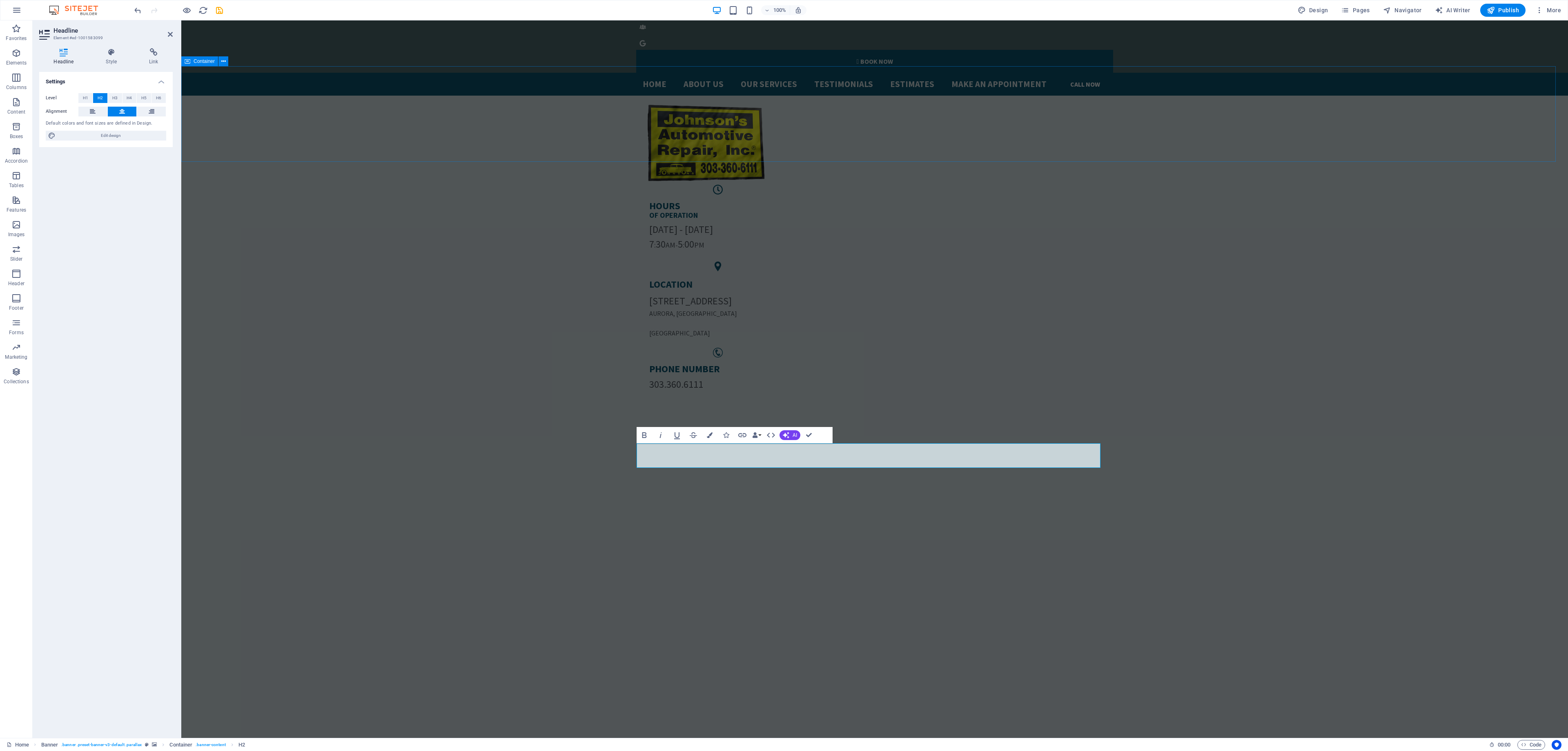
click at [0, 0] on div "Container Container" at bounding box center [0, 0] width 0 height 0
click at [1090, 72] on nav "Home About Us Our services Testimonials Estimates Make an Appointment CALL NOW" at bounding box center [875, 84] width 464 height 23
drag, startPoint x: 1090, startPoint y: 46, endPoint x: 1491, endPoint y: 41, distance: 401.0
click at [1090, 72] on nav "Home About Us Our services Testimonials Estimates Make an Appointment CALL NOW" at bounding box center [875, 84] width 464 height 23
select select
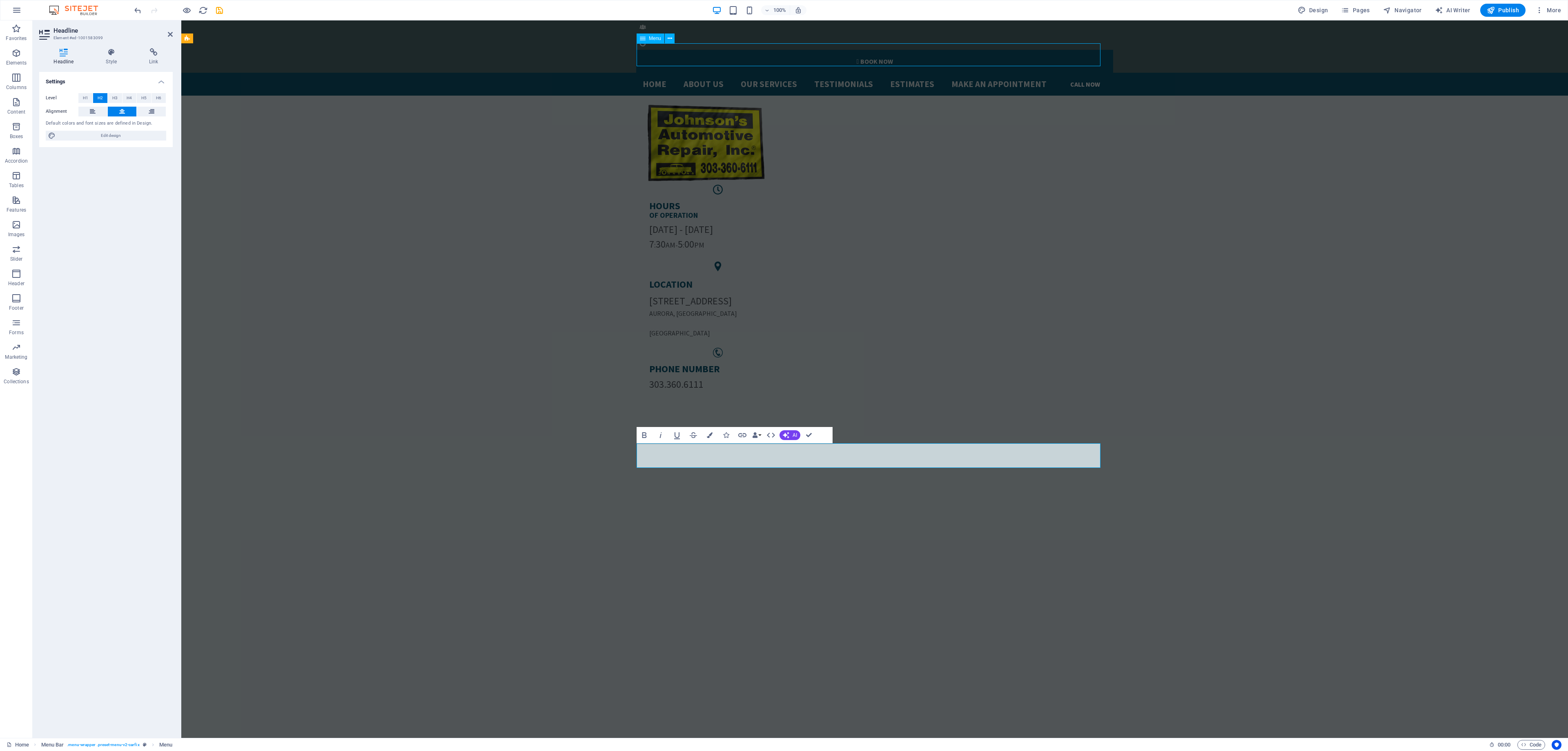
select select
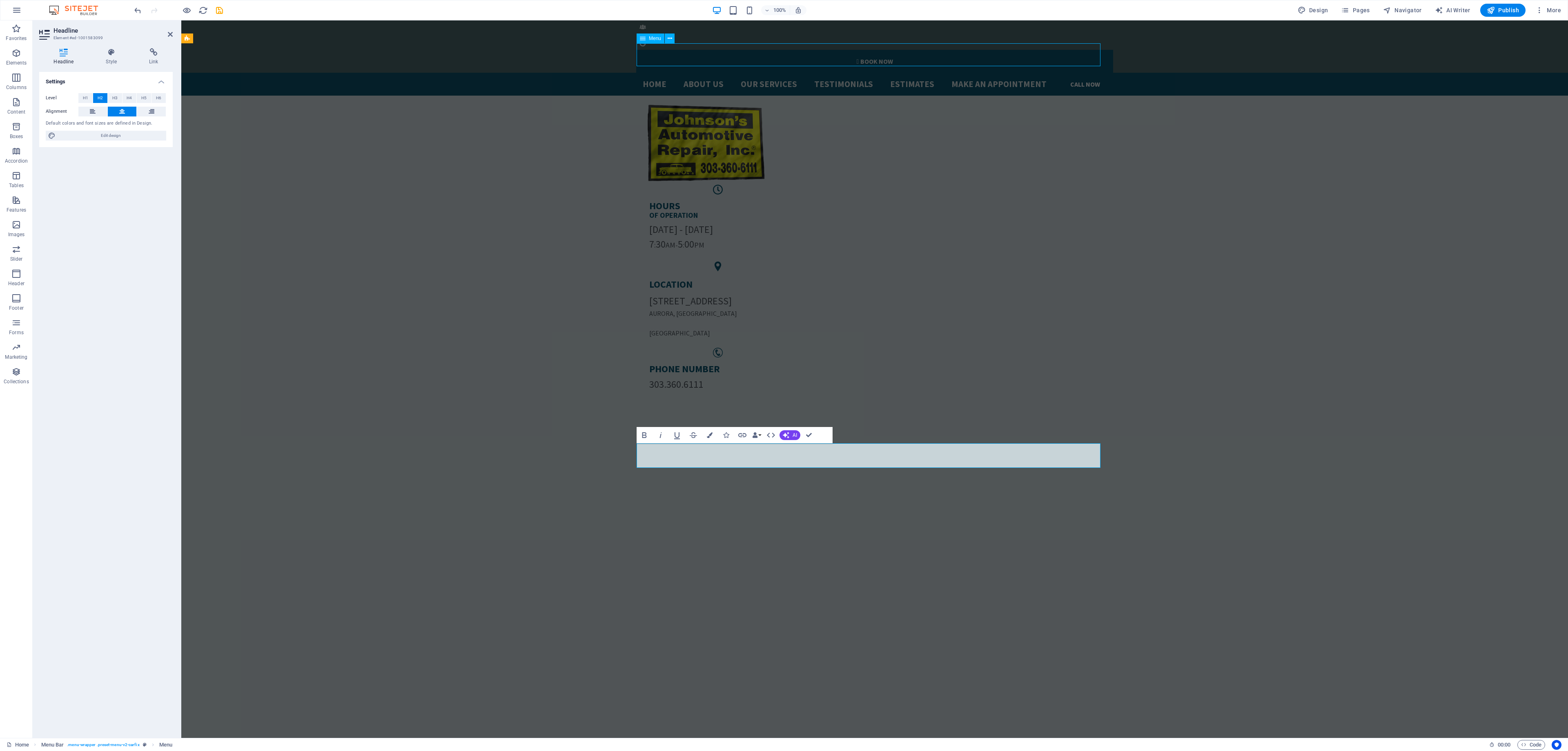
select select "primary"
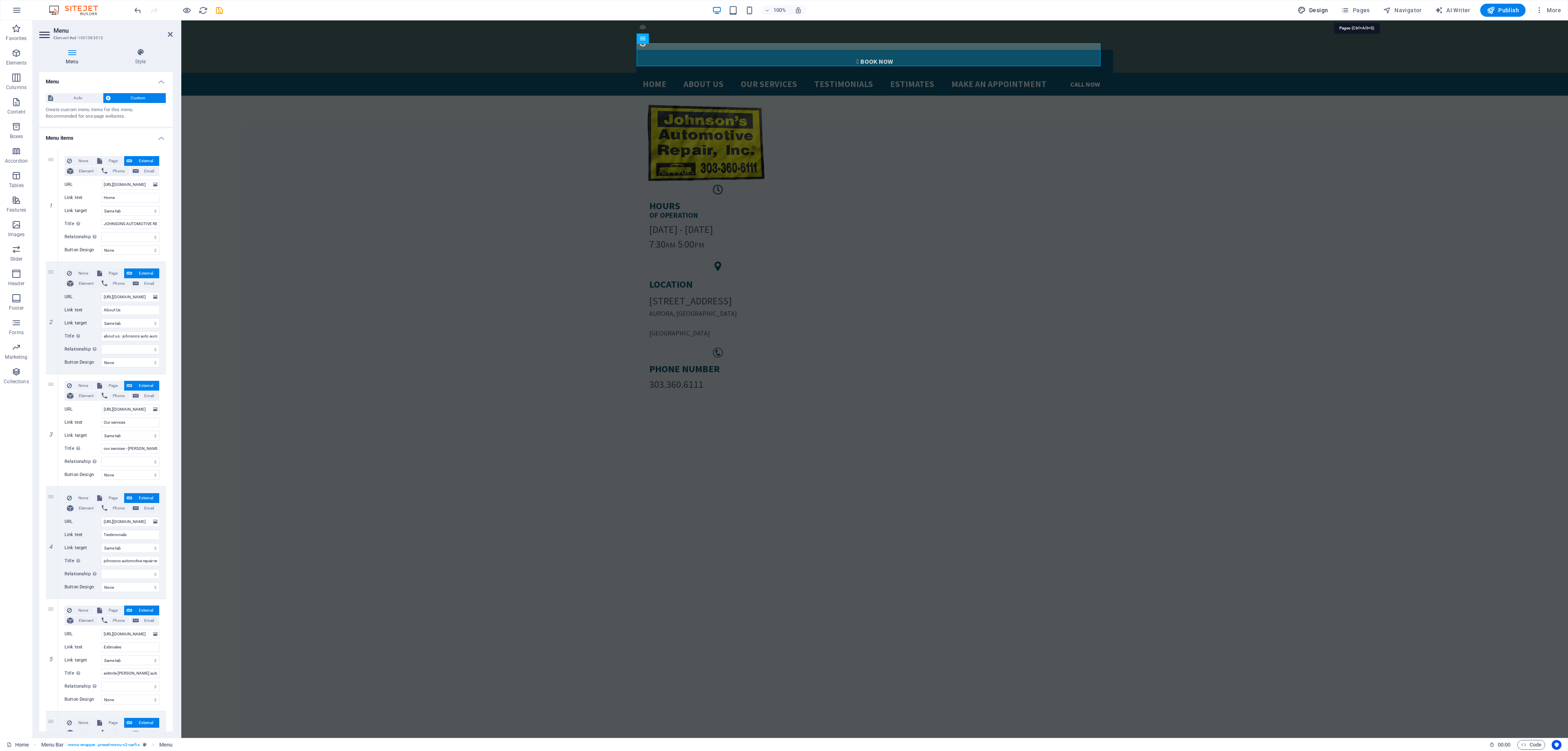
drag, startPoint x: 1303, startPoint y: 5, endPoint x: 658, endPoint y: 203, distance: 674.7
click at [1303, 5] on button "Design" at bounding box center [1313, 10] width 37 height 13
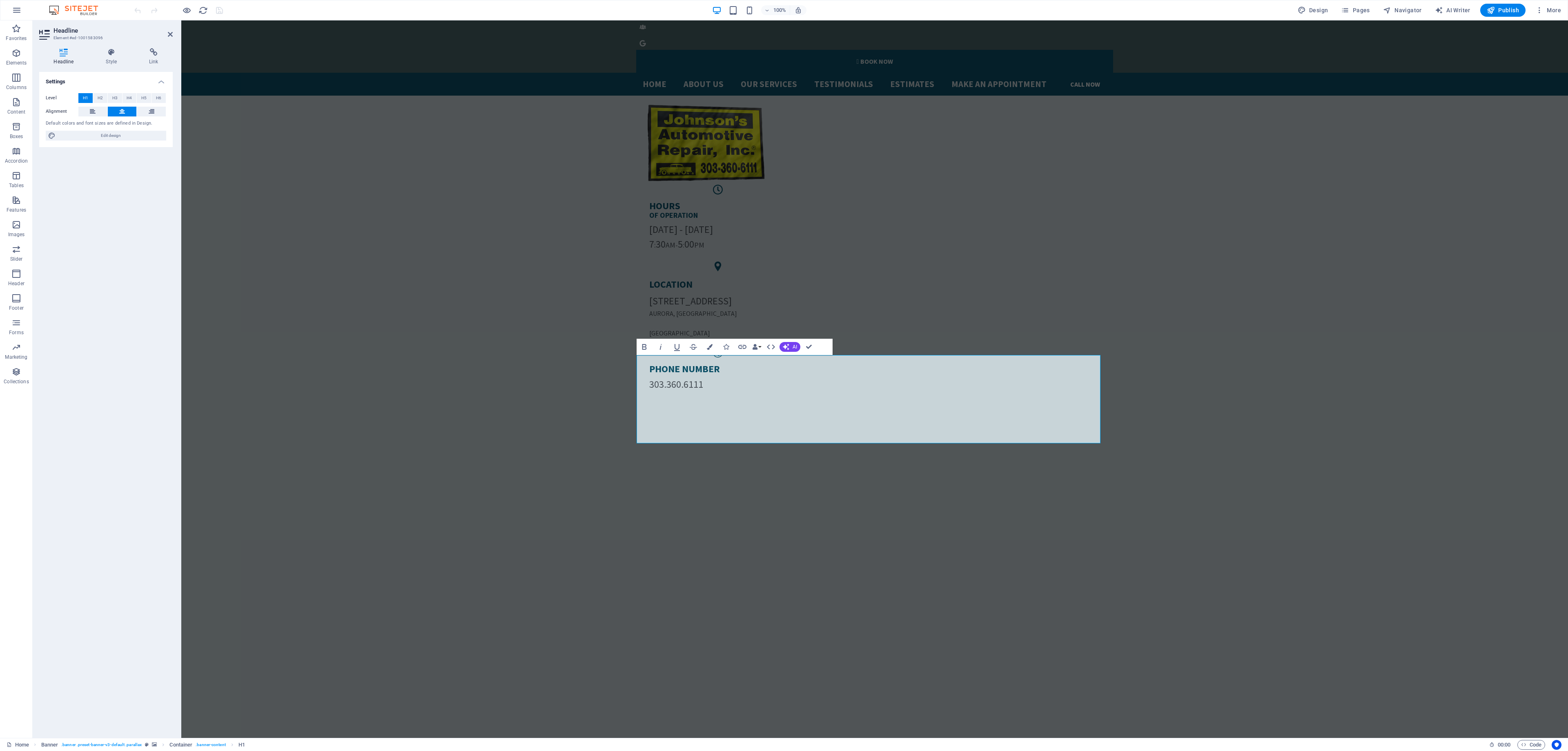
click at [780, 339] on div "Bold Italic Underline Strikethrough Colors Icons Link Data Bindings Company Fir…" at bounding box center [727, 347] width 180 height 16
click at [782, 340] on div "Bold Italic Underline Strikethrough Colors Icons Link Data Bindings Company Fir…" at bounding box center [727, 347] width 180 height 16
click at [788, 345] on icon "button" at bounding box center [786, 347] width 7 height 7
click at [813, 423] on link "Generate text" at bounding box center [819, 421] width 80 height 12
select select "English"
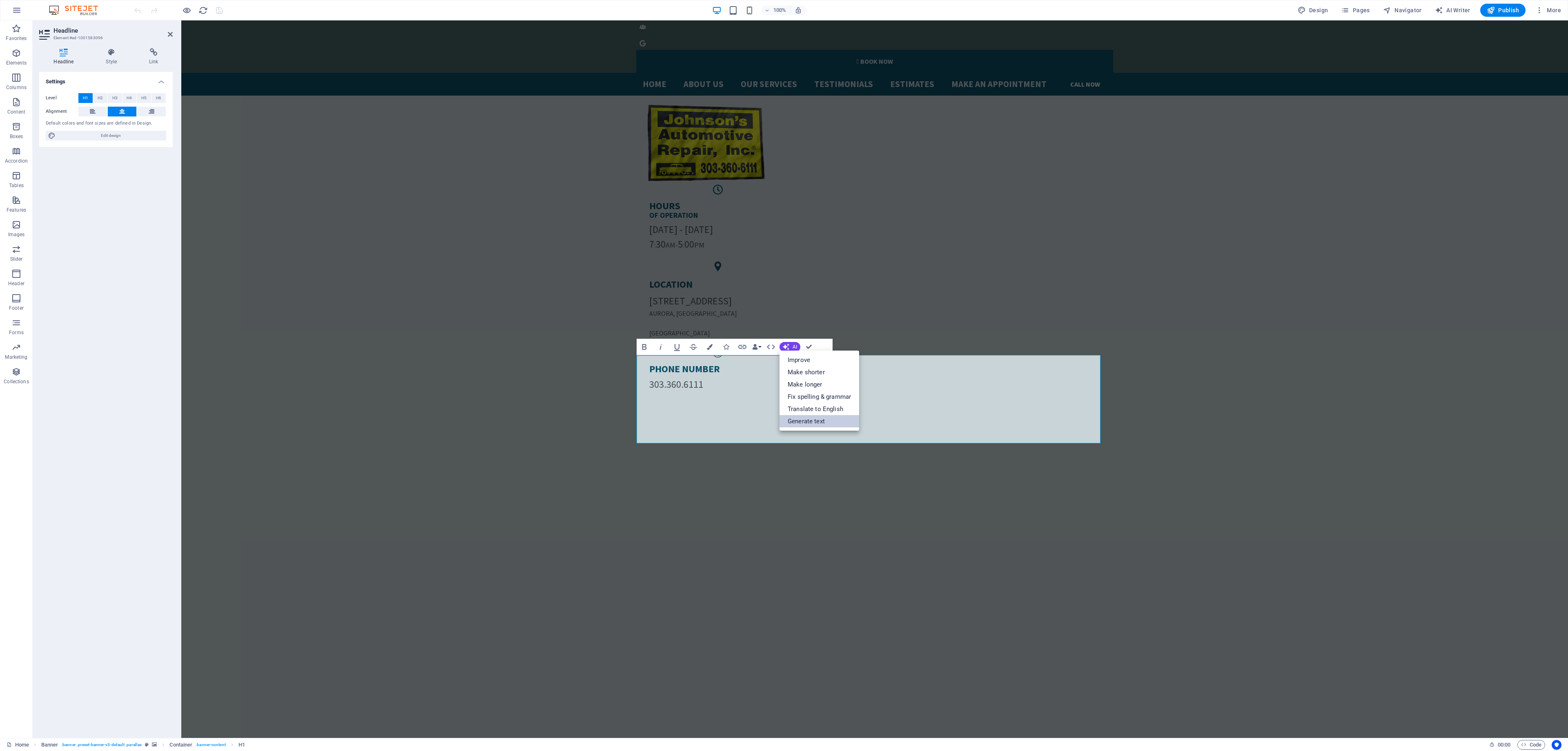
select select "English"
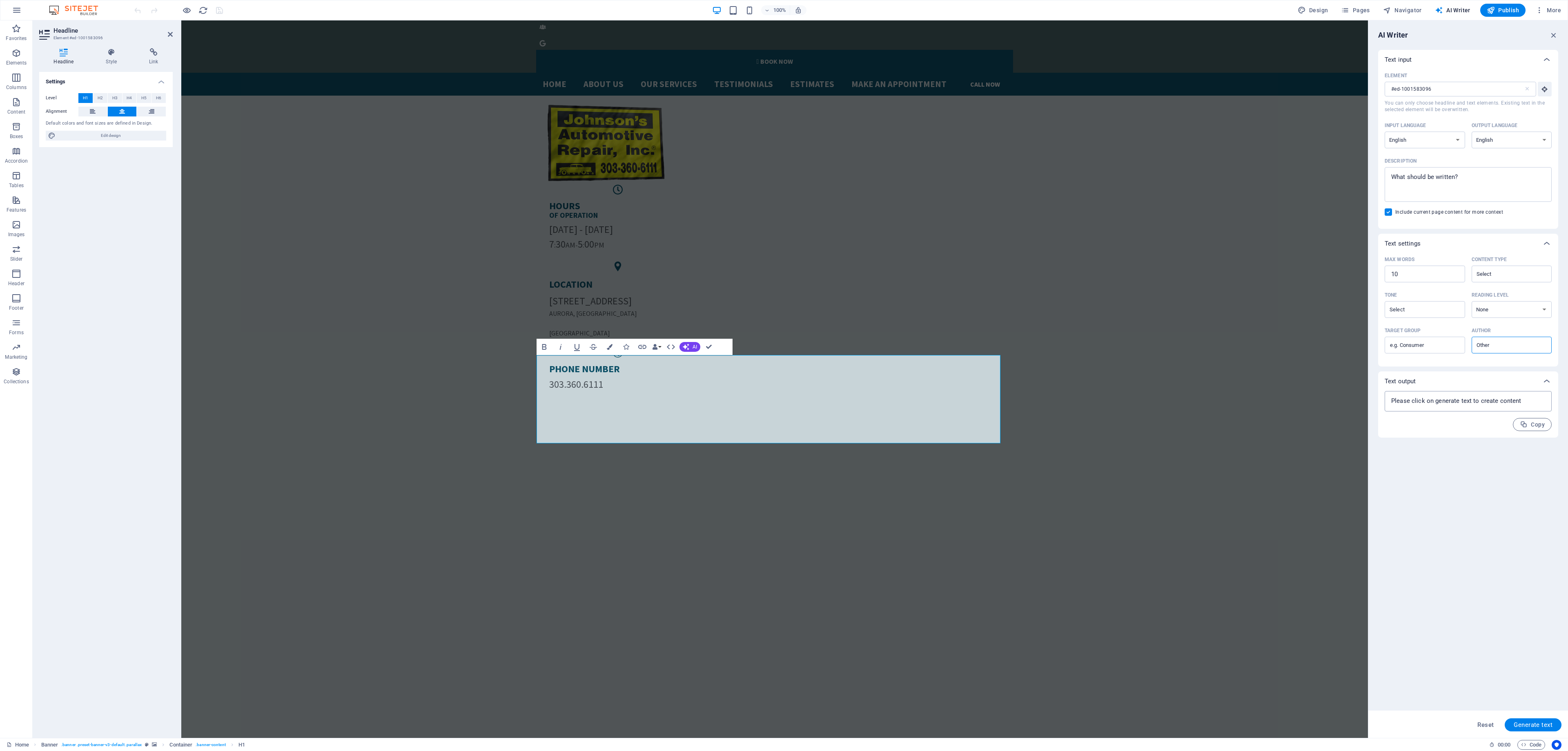
click at [1453, 400] on textarea at bounding box center [1468, 401] width 159 height 12
type textarea "x"
click at [1451, 97] on label "Element #ed-1001583096 ​ You can only choose headline and text elements. Existi…" at bounding box center [1468, 91] width 167 height 43
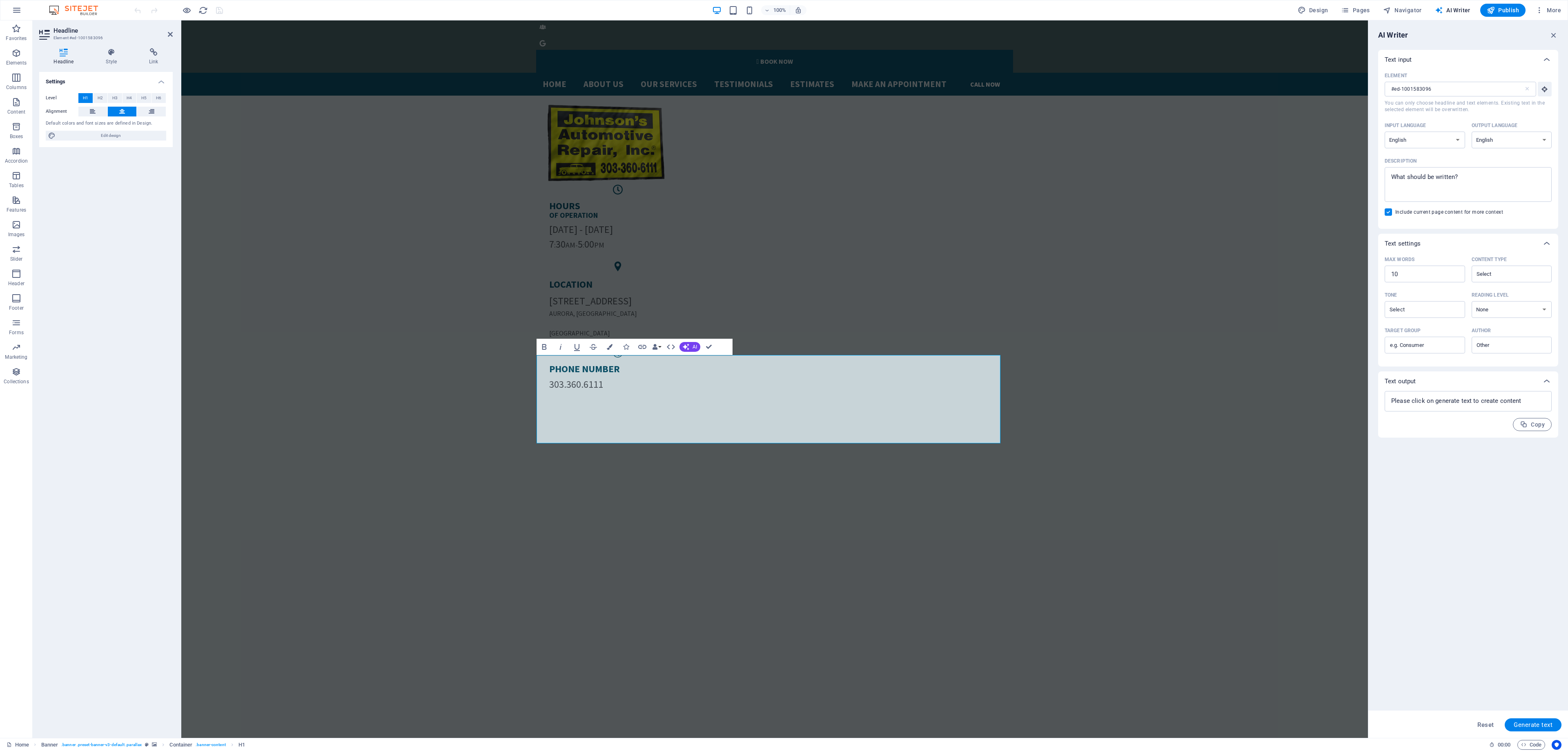
click at [1451, 96] on input "#ed-1001583096" at bounding box center [1454, 89] width 139 height 15
drag, startPoint x: 1656, startPoint y: 199, endPoint x: 1239, endPoint y: 136, distance: 421.7
type textarea "x"
click at [1419, 186] on textarea "Description x ​" at bounding box center [1468, 185] width 159 height 27
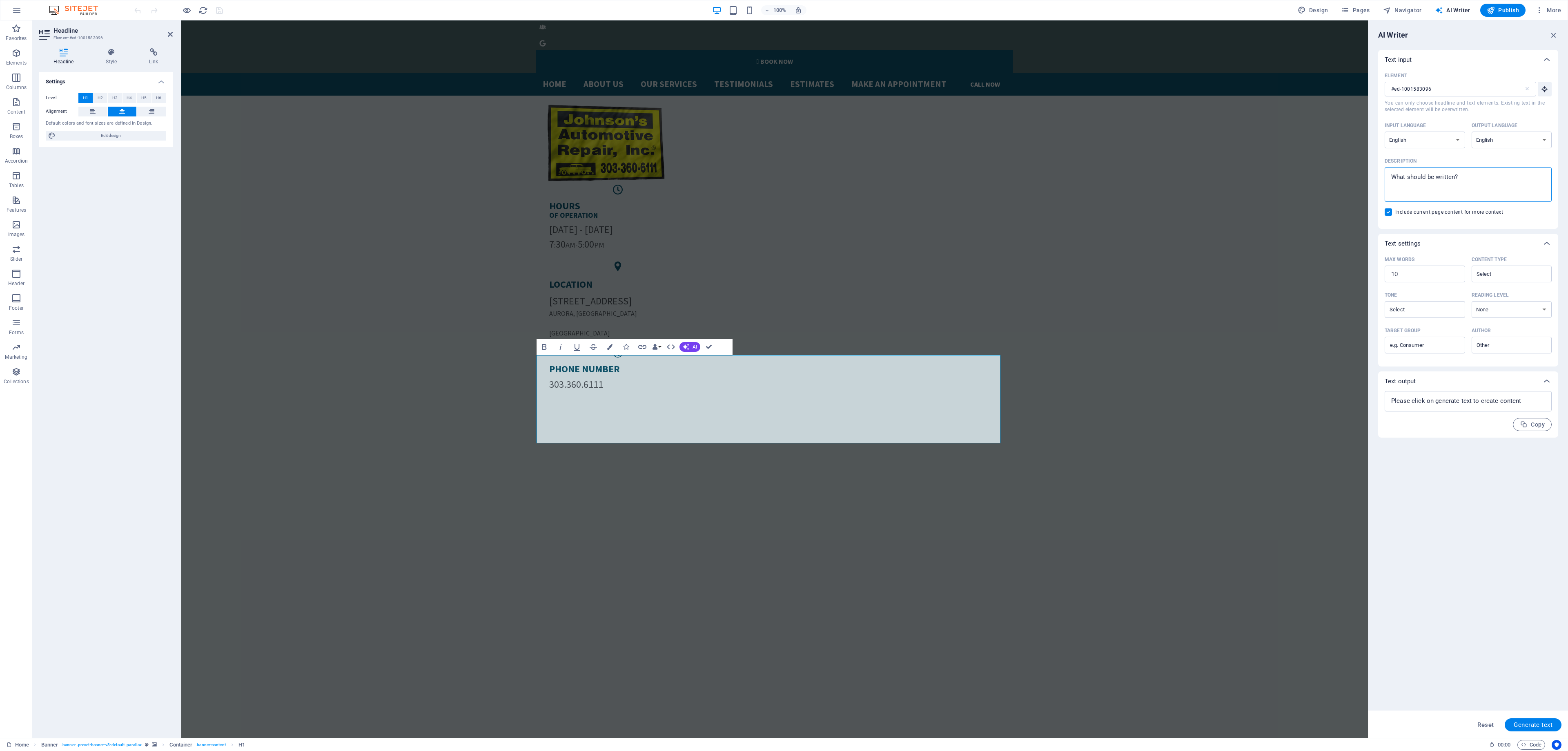
type textarea "e"
type textarea "x"
type textarea "e"
type textarea "x"
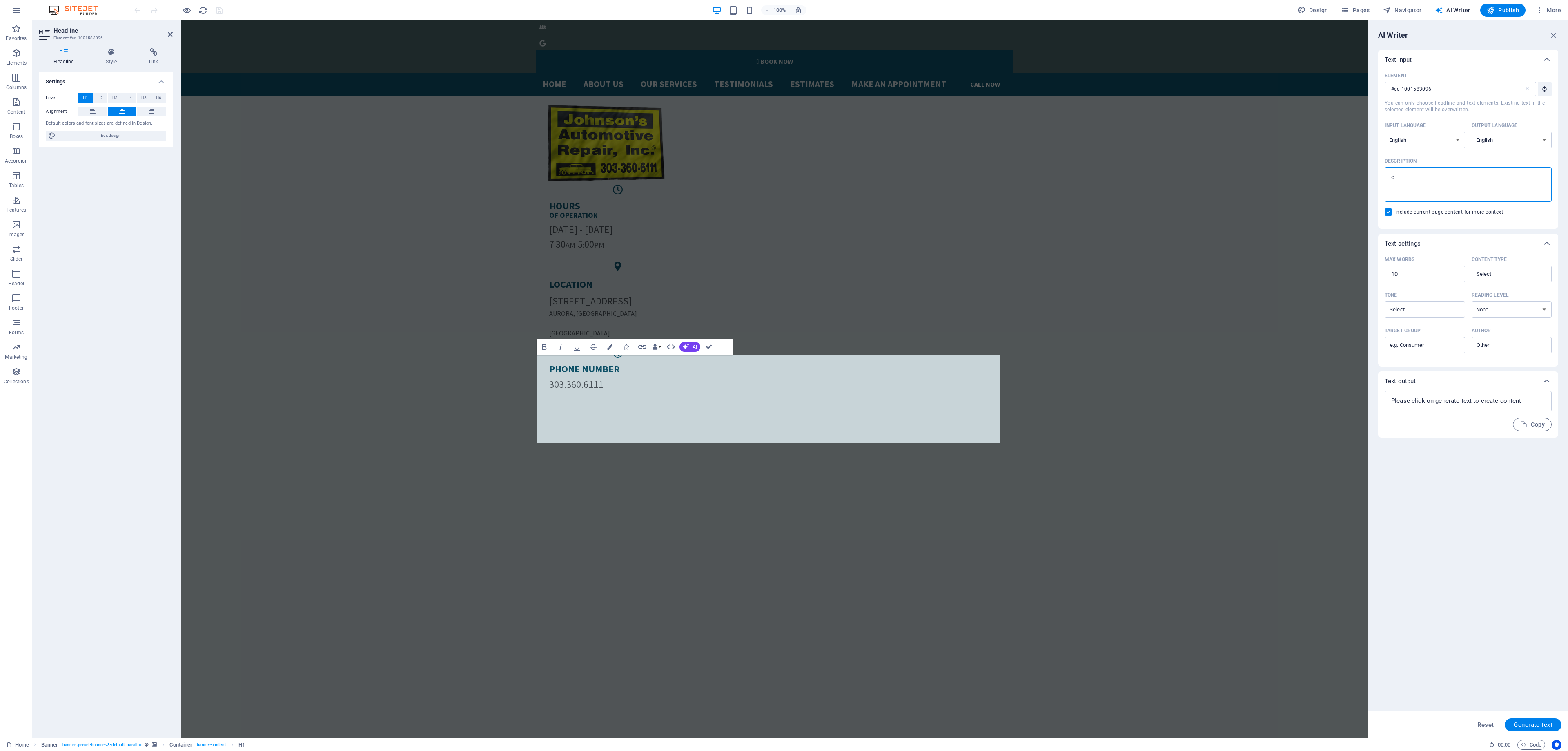
type textarea "ej"
type textarea "x"
type textarea "eje"
type textarea "x"
type textarea "ej"
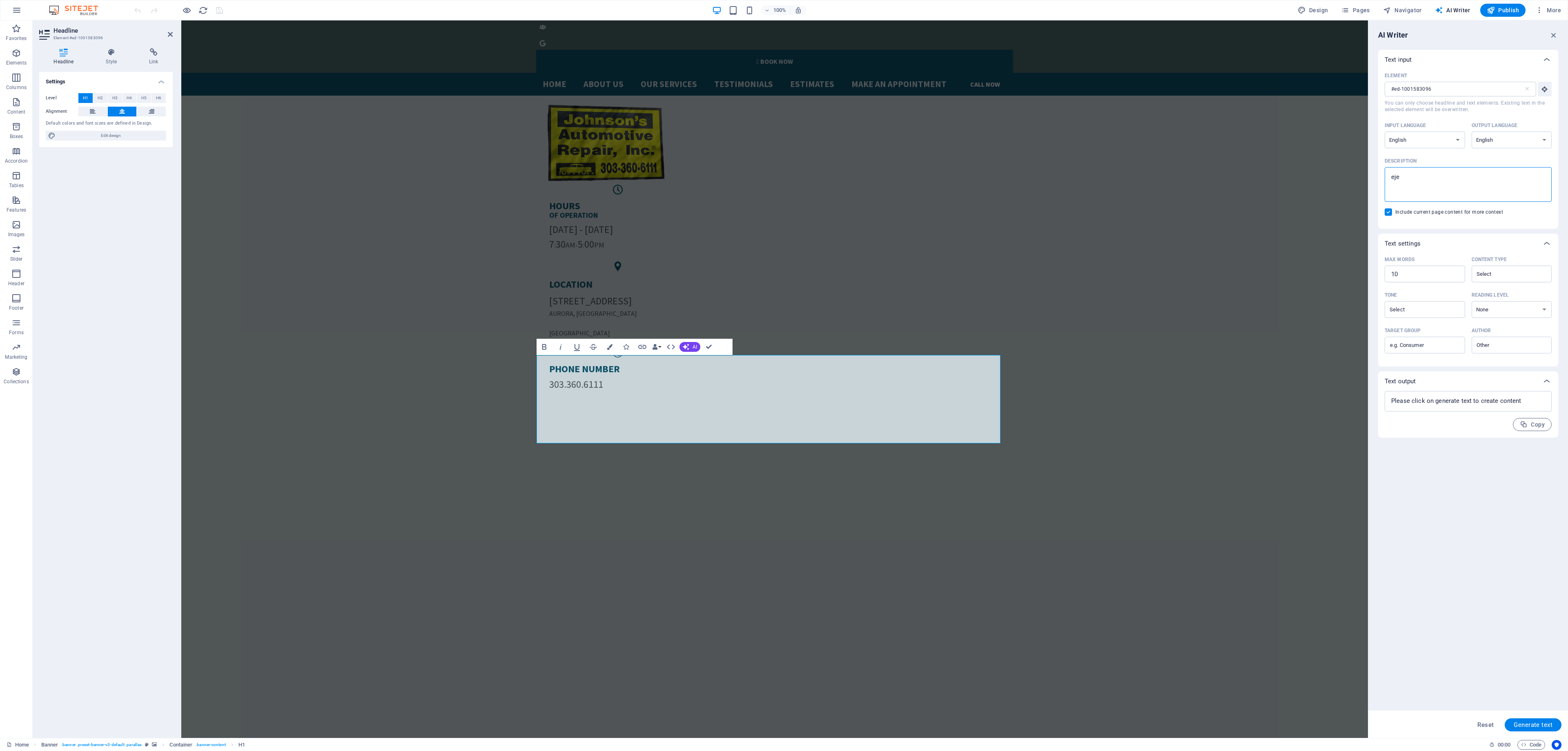
type textarea "x"
type textarea "e"
type textarea "x"
type textarea "j"
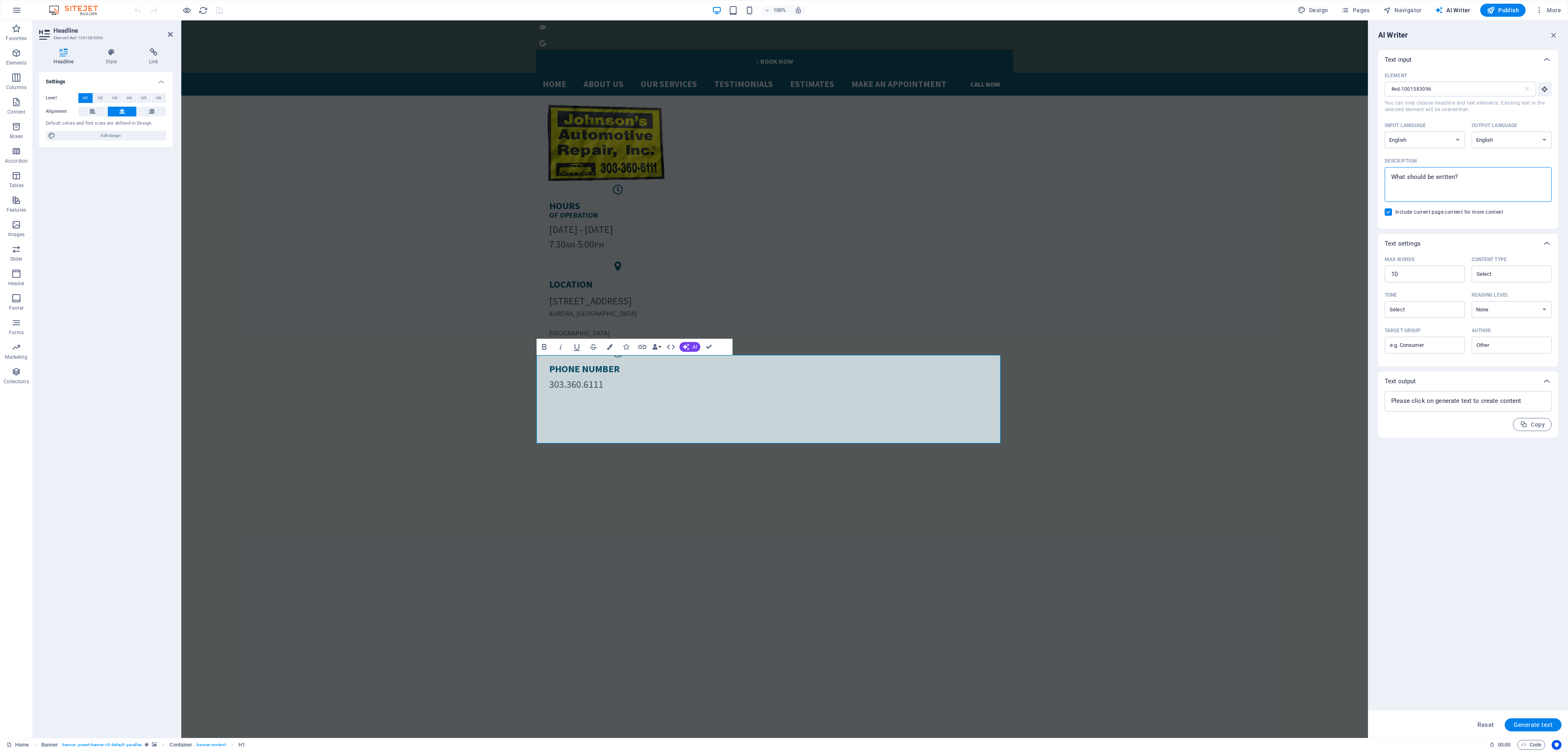
type textarea "x"
type textarea "je"
type textarea "x"
type textarea "jee"
type textarea "x"
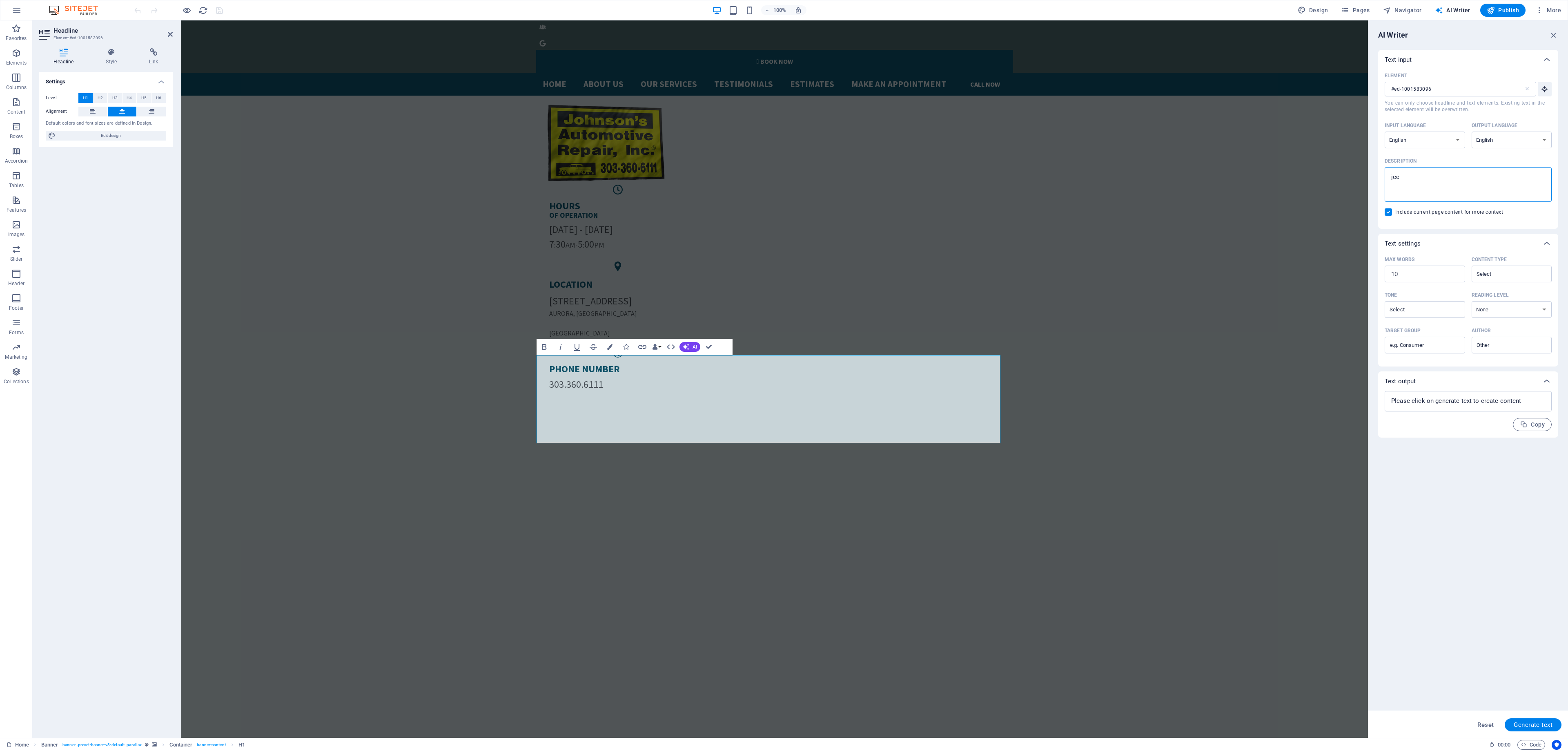
type textarea "jeep"
type textarea "x"
type textarea "jeep"
type textarea "x"
type textarea "jeep r"
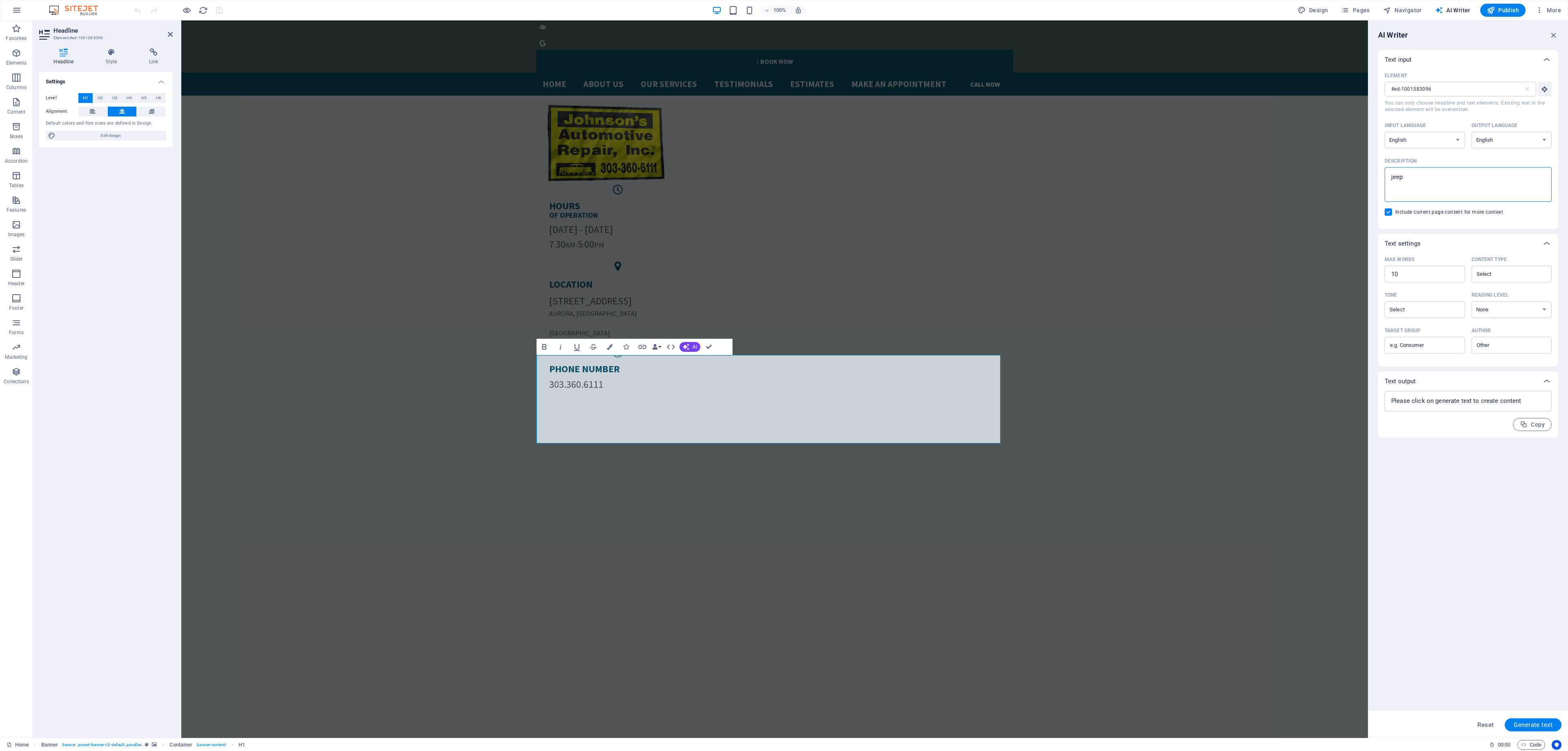
type textarea "x"
type textarea "jeep re"
type textarea "x"
type textarea "jeep rep"
type textarea "x"
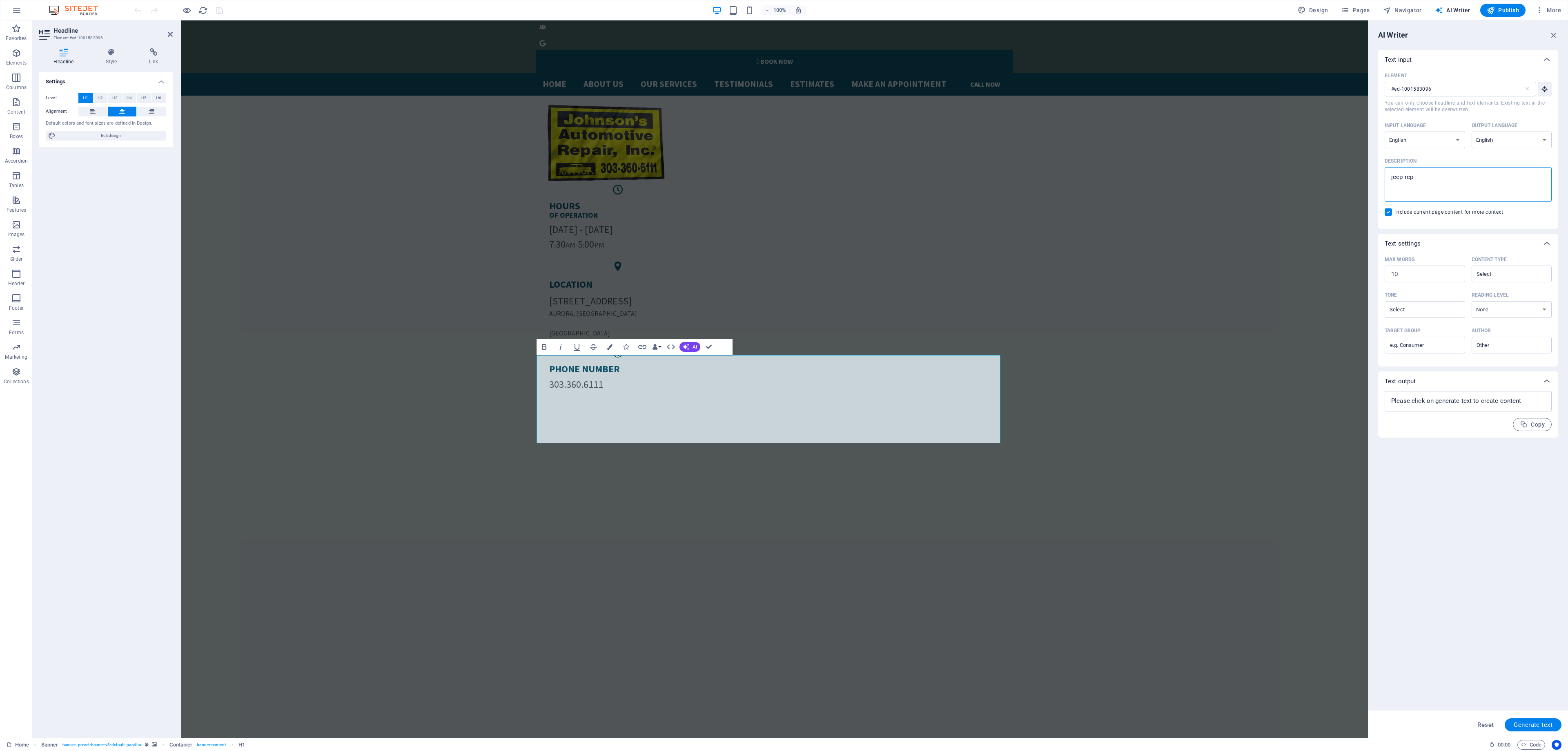
type textarea "jeep repa"
type textarea "x"
type textarea "jeep repai"
type textarea "x"
type textarea "jeep repair"
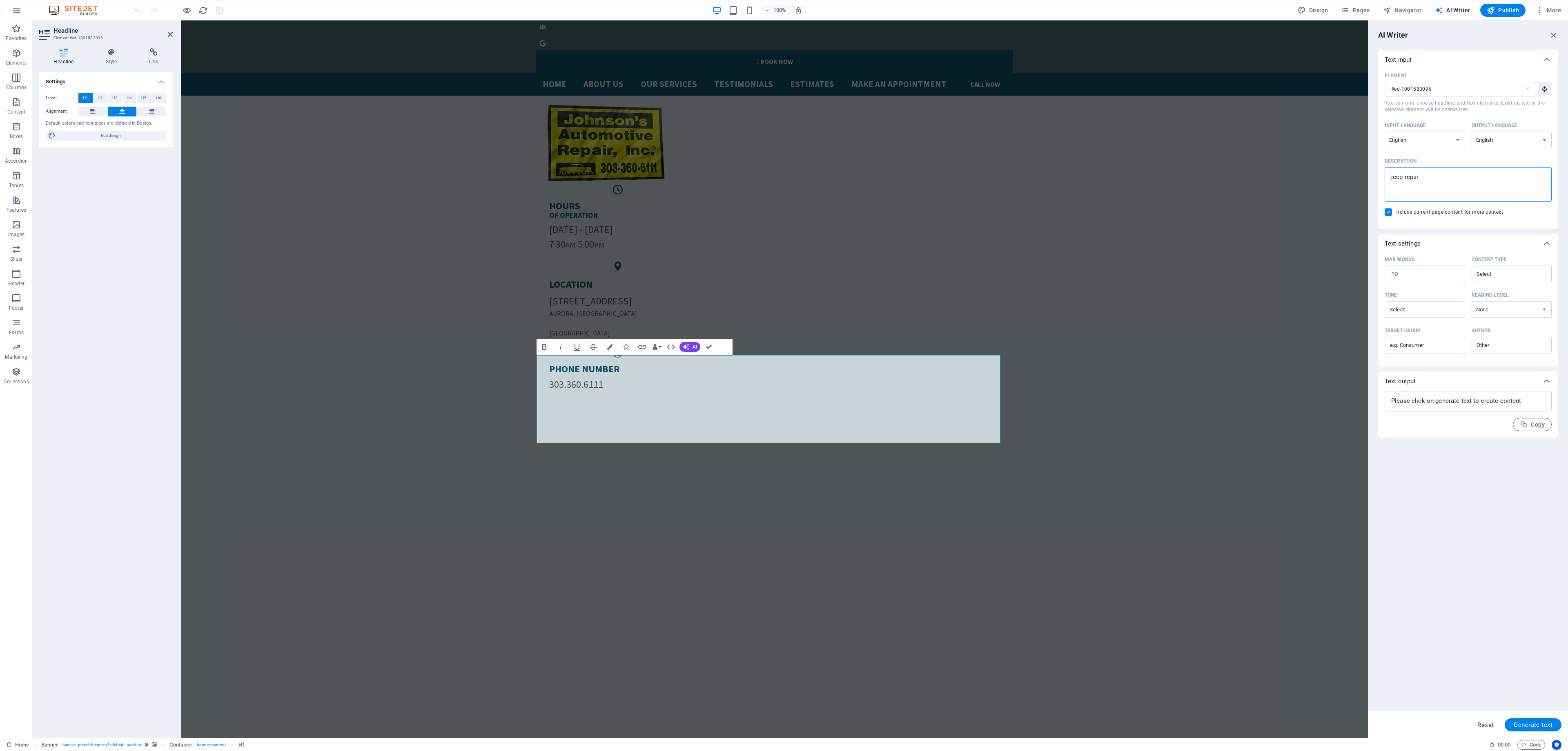
type textarea "x"
type textarea "jeep repair"
type textarea "x"
type textarea "jeep repair a"
type textarea "x"
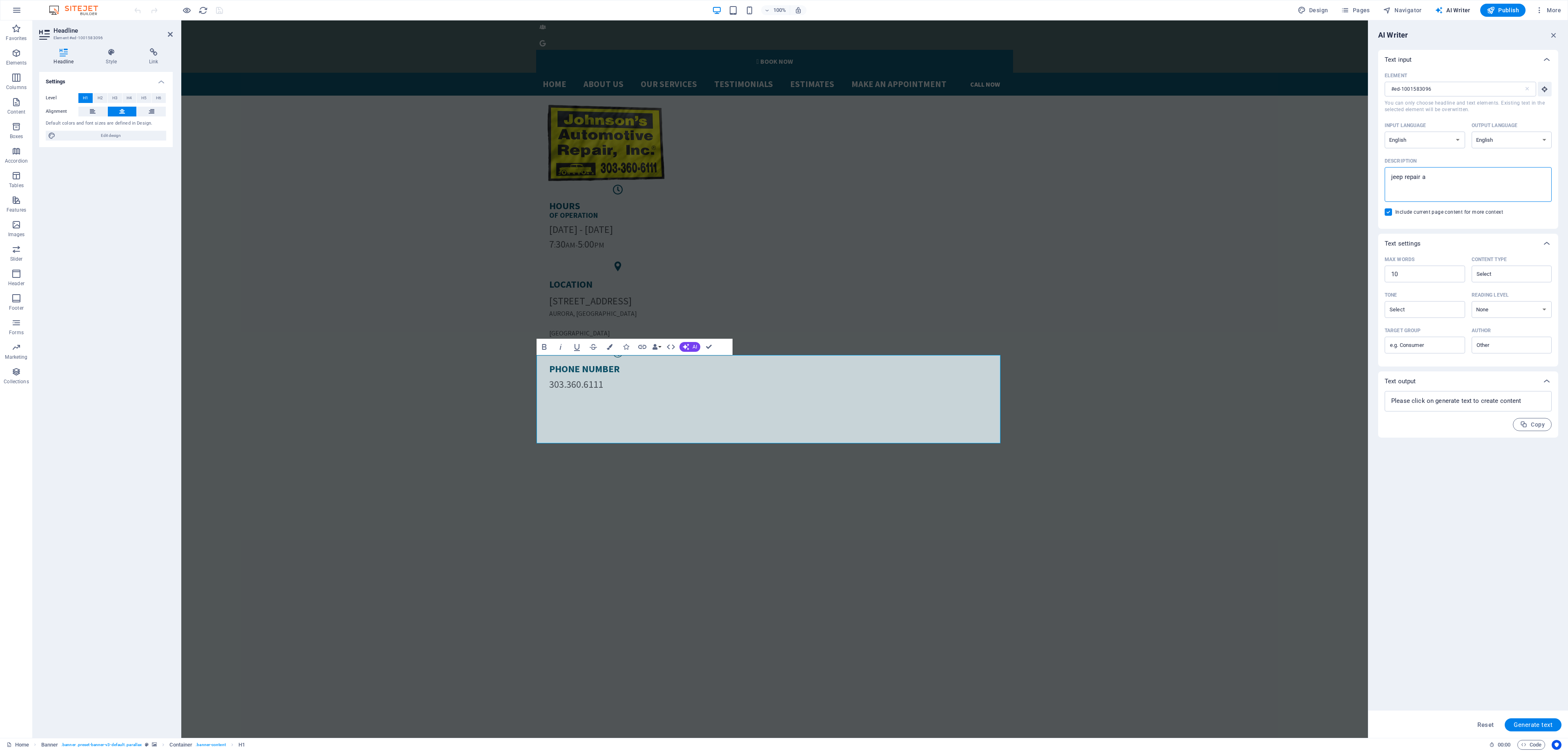
type textarea "jeep repair at"
type textarea "x"
type textarea "jeep repair at"
type textarea "x"
type textarea "jeep repair at j"
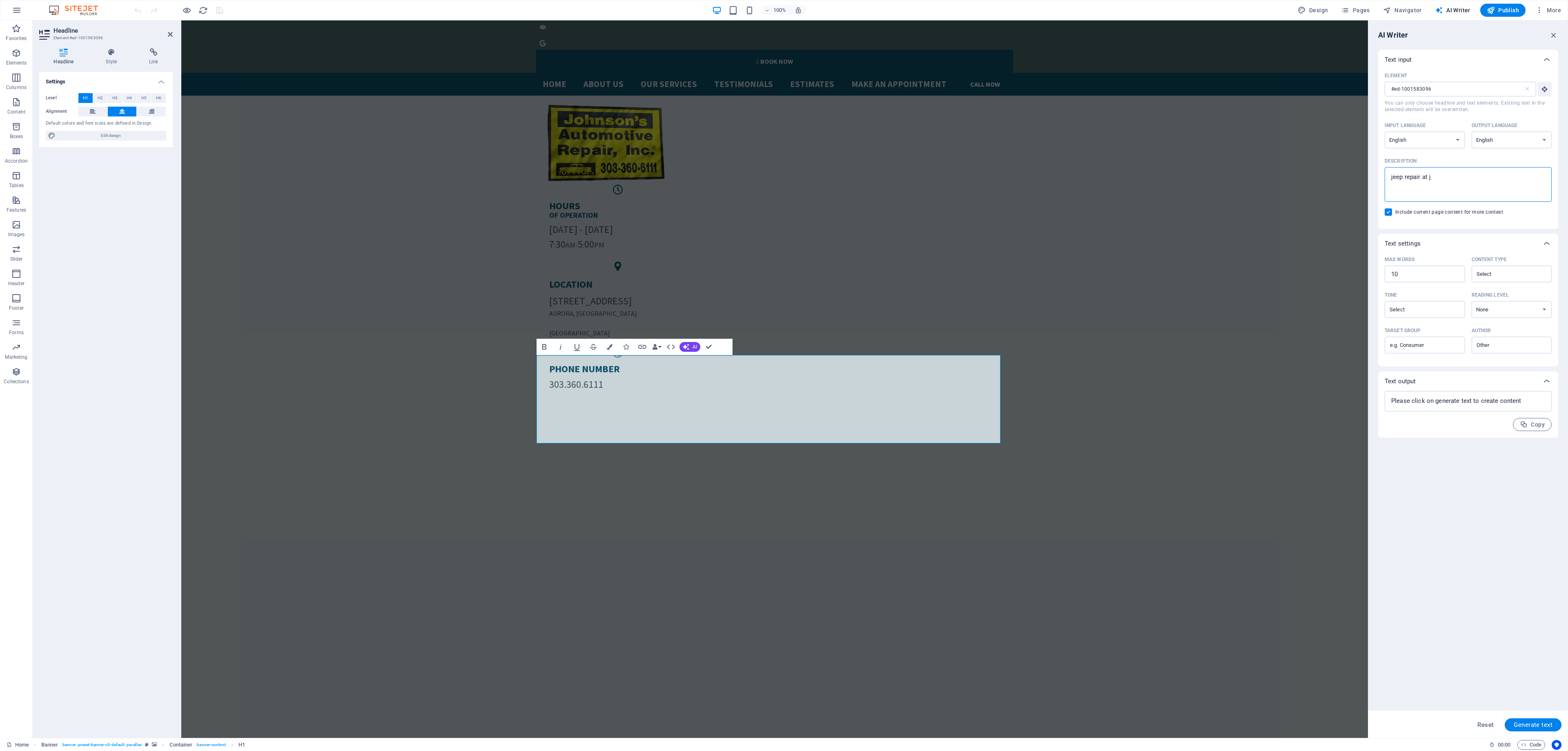
type textarea "x"
type textarea "jeep repair at jo"
type textarea "x"
type textarea "jeep repair at [GEOGRAPHIC_DATA]"
type textarea "x"
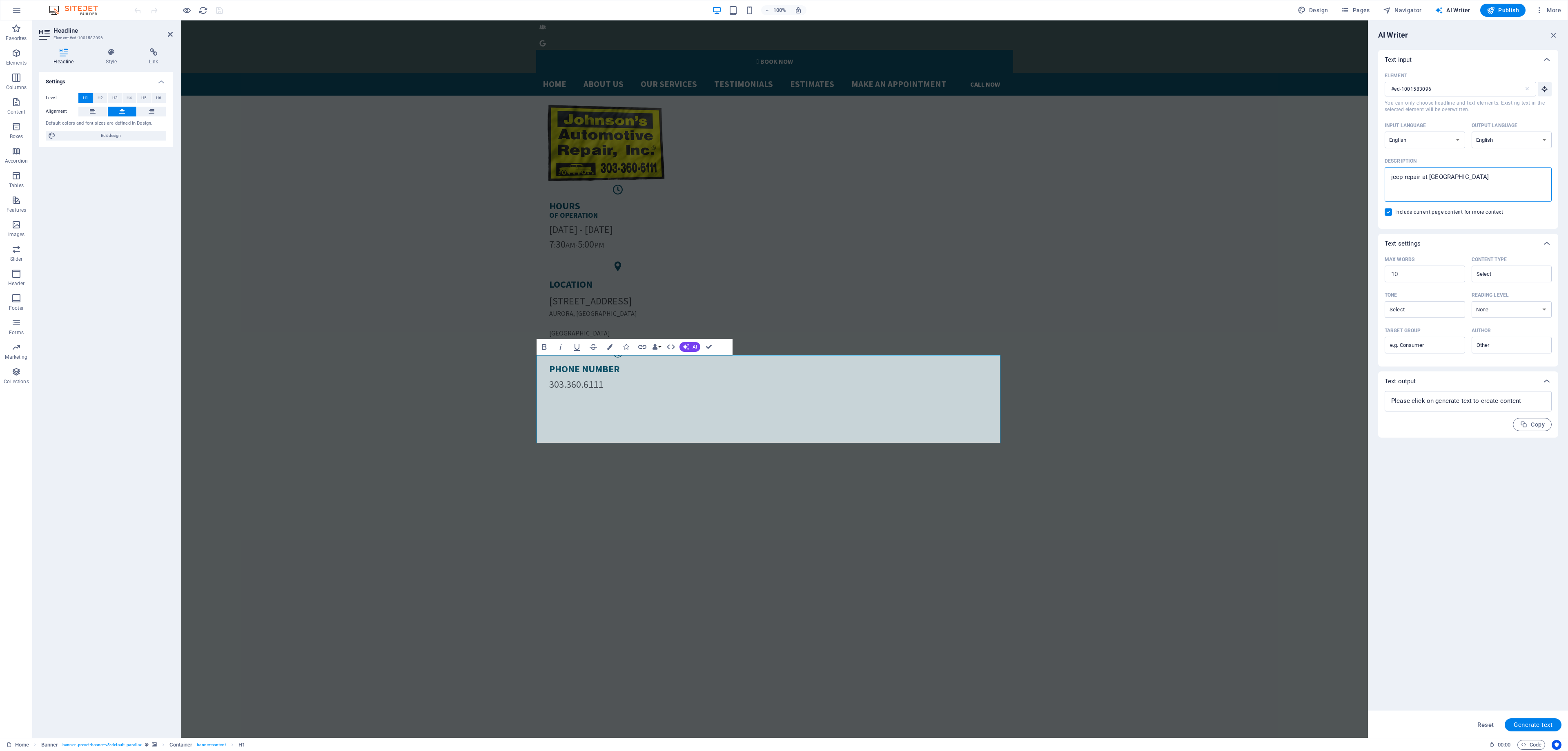
type textarea "jeep repair at [PERSON_NAME]"
type textarea "x"
type textarea "jeep repair at [GEOGRAPHIC_DATA]"
type textarea "x"
type textarea "jeep repair at [GEOGRAPHIC_DATA]"
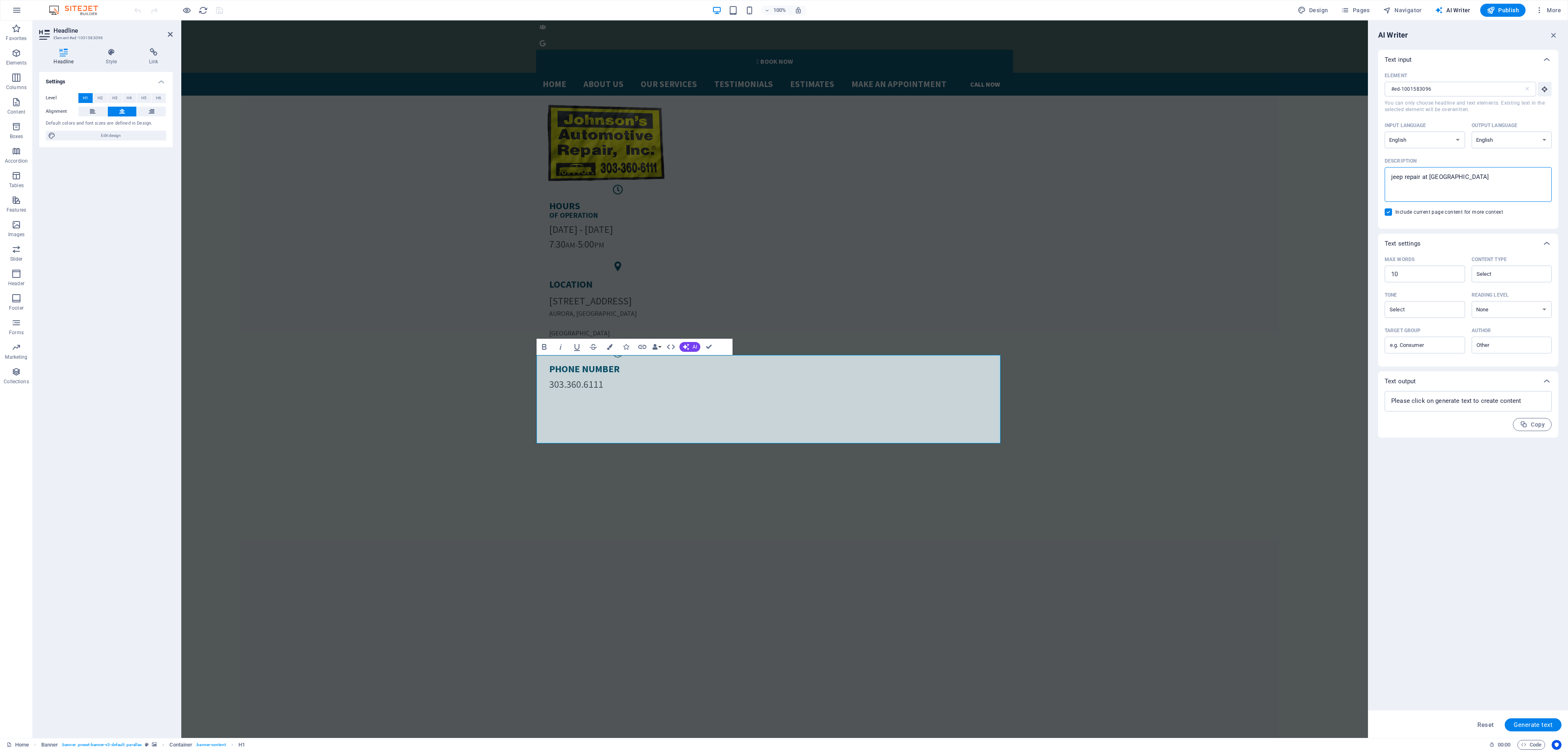
type textarea "x"
type textarea "jeep repair at [PERSON_NAME]"
type textarea "x"
type textarea "jeep repair at johnsons"
type textarea "x"
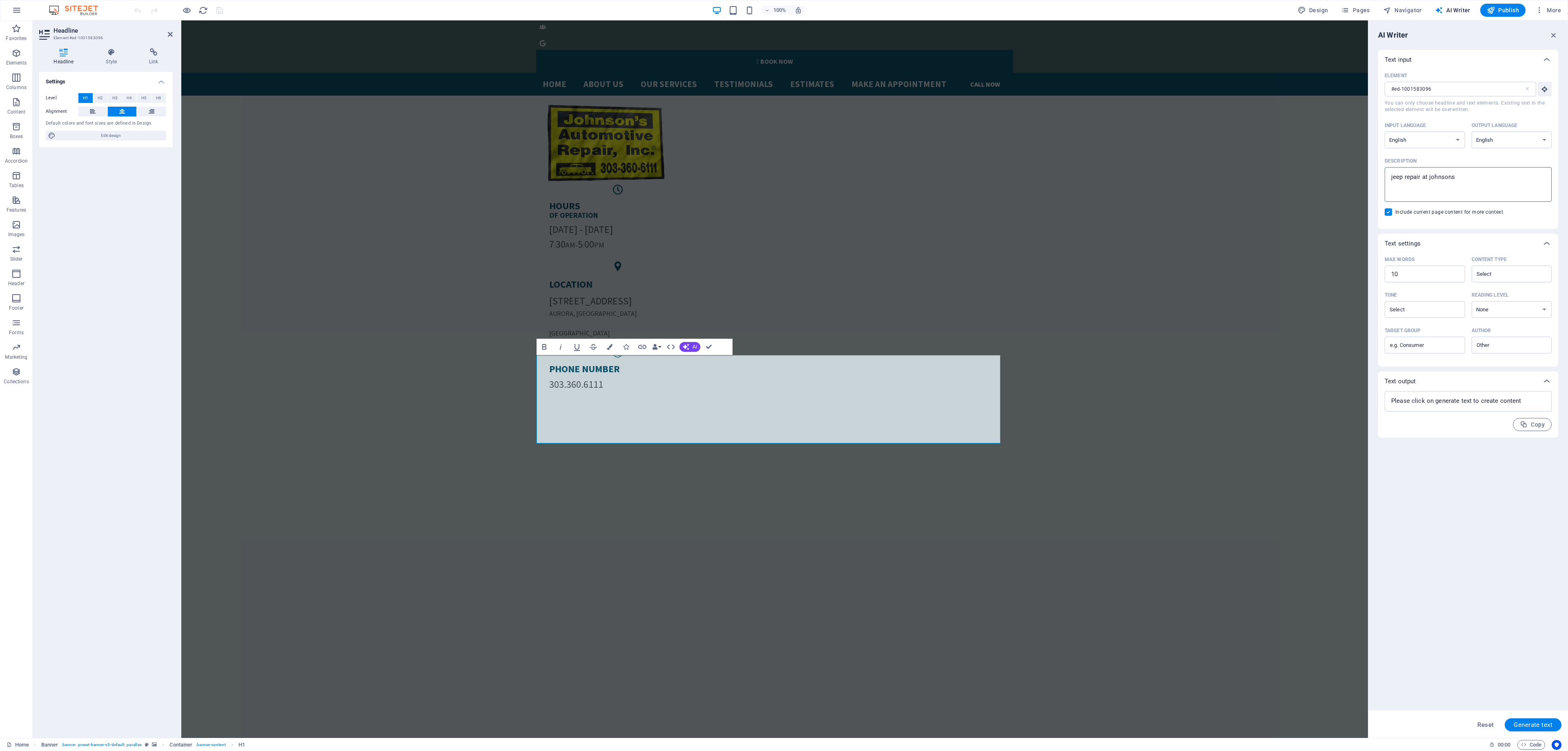
type textarea "jeep repair at johnsons."
type textarea "x"
type textarea "jeep repair at johnsons."
type textarea "x"
type textarea "jeep repair at johnsons. i"
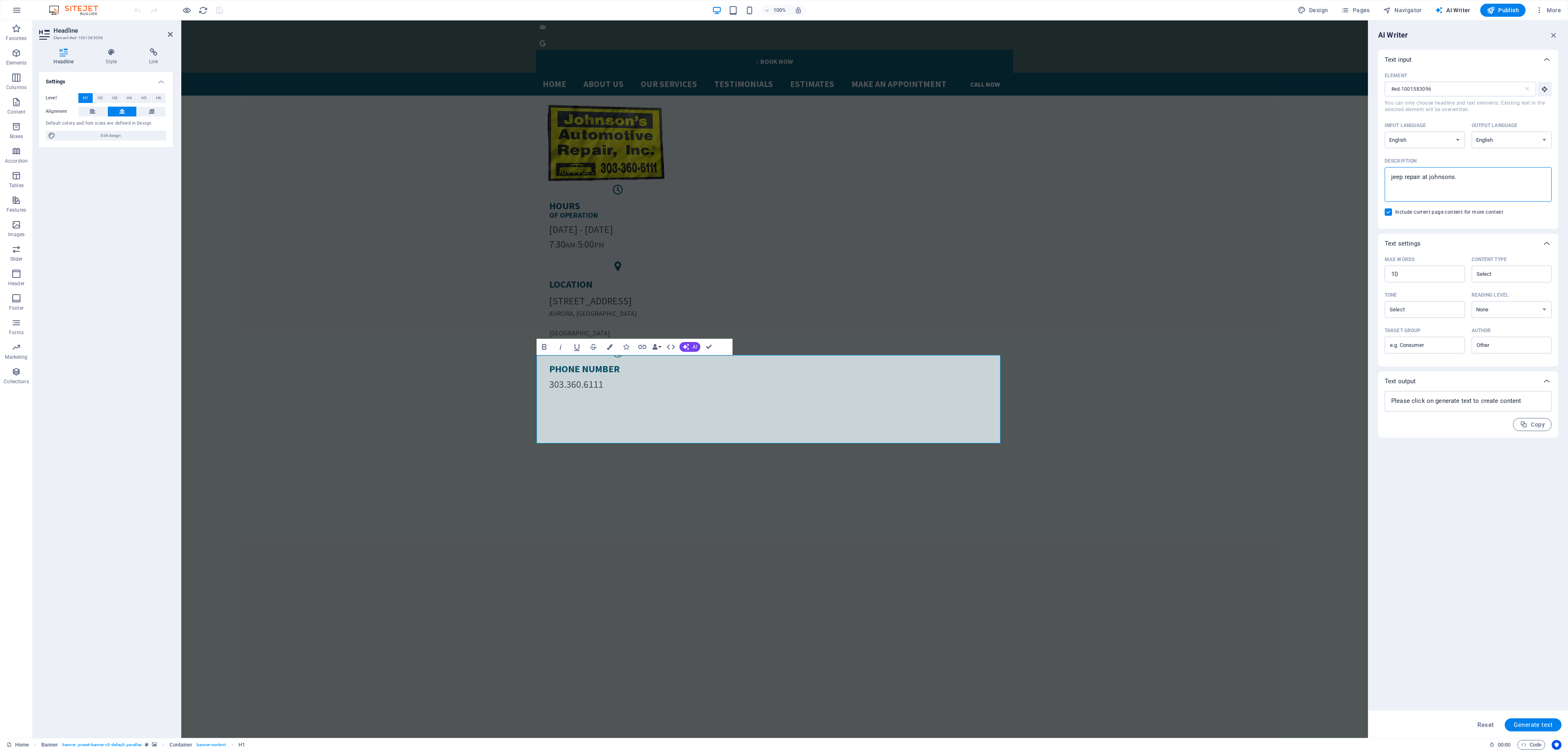
type textarea "x"
type textarea "jeep repair at johnsons. in"
type textarea "x"
type textarea "jeep repair at johnsons. inc"
type textarea "x"
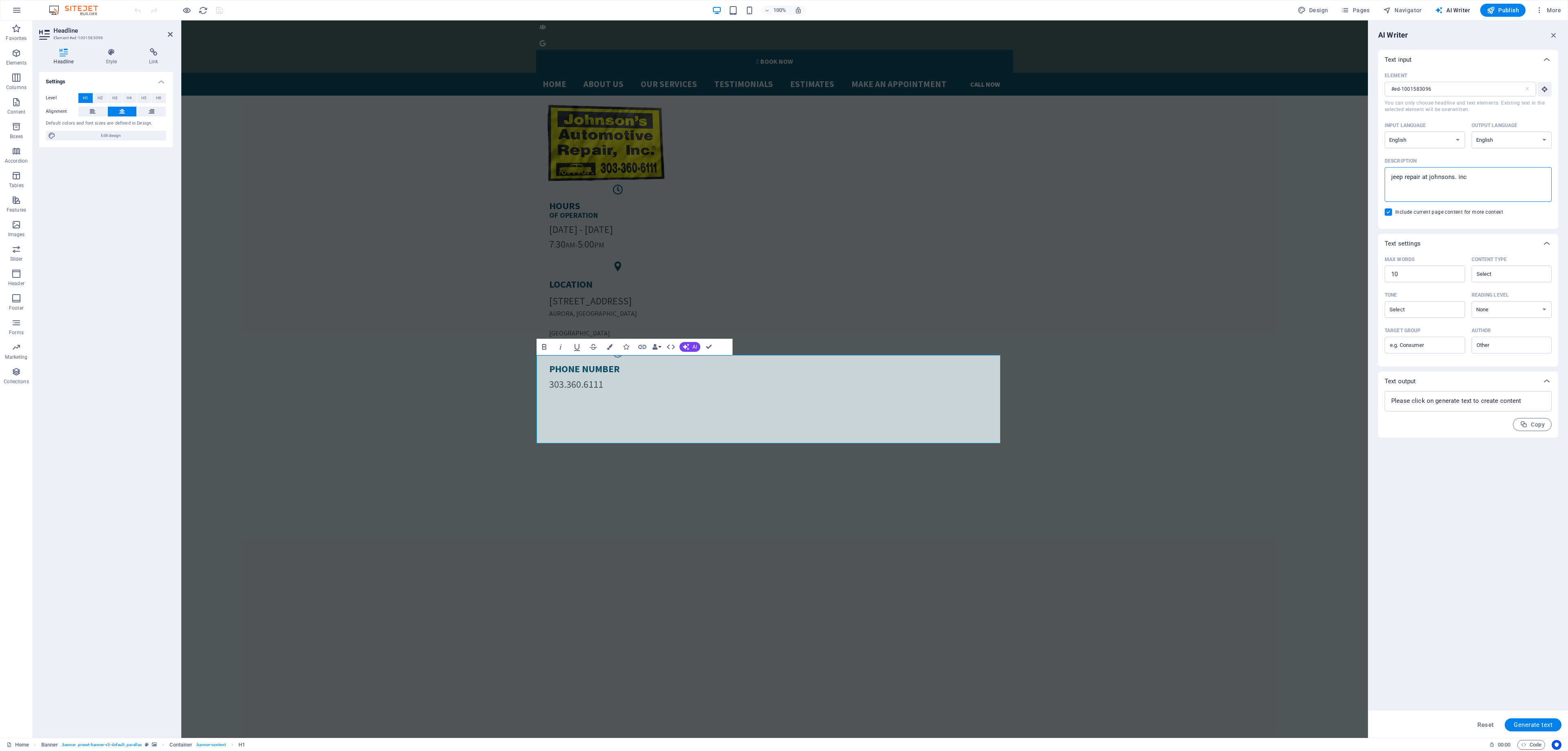
type textarea "jeep repair at johnsons. incl"
type textarea "x"
type textarea "jeep repair at johnsons. inclu"
type textarea "x"
type textarea "jeep repair at johnsons. includ"
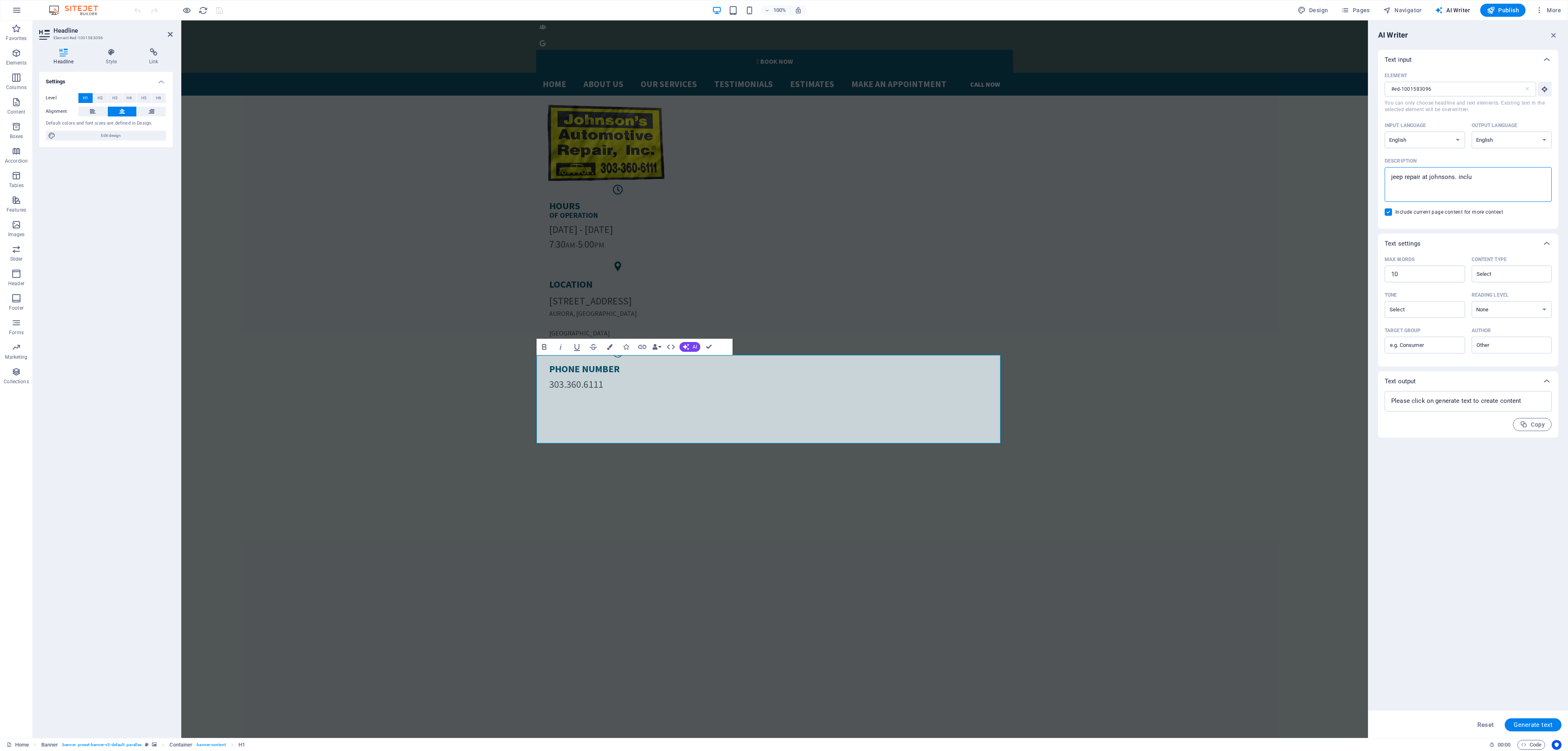
type textarea "x"
type textarea "jeep repair at johnsons. include"
type textarea "x"
type textarea "jeep repair at johnsons. include"
type textarea "x"
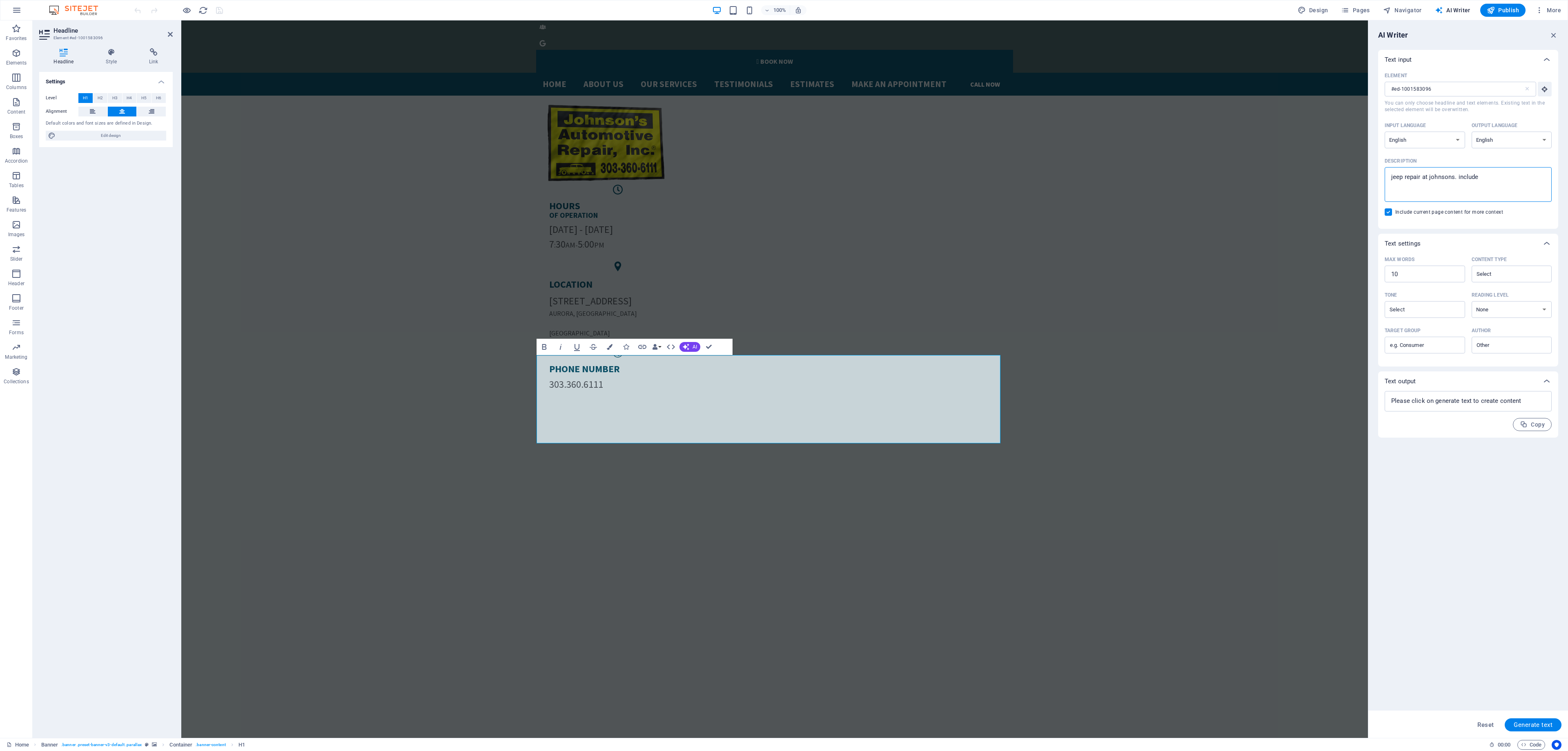
type textarea "jeep repair at johnsons. include"
type textarea "x"
click at [1410, 204] on div "Element #ed-1001583096 ​ You can only choose headline and text elements. Existi…" at bounding box center [1468, 146] width 167 height 153
click at [1412, 206] on div "Element #ed-1001583096 ​ You can only choose headline and text elements. Existi…" at bounding box center [1468, 146] width 167 height 153
click at [1413, 211] on span "Include current page content for more context" at bounding box center [1449, 212] width 108 height 7
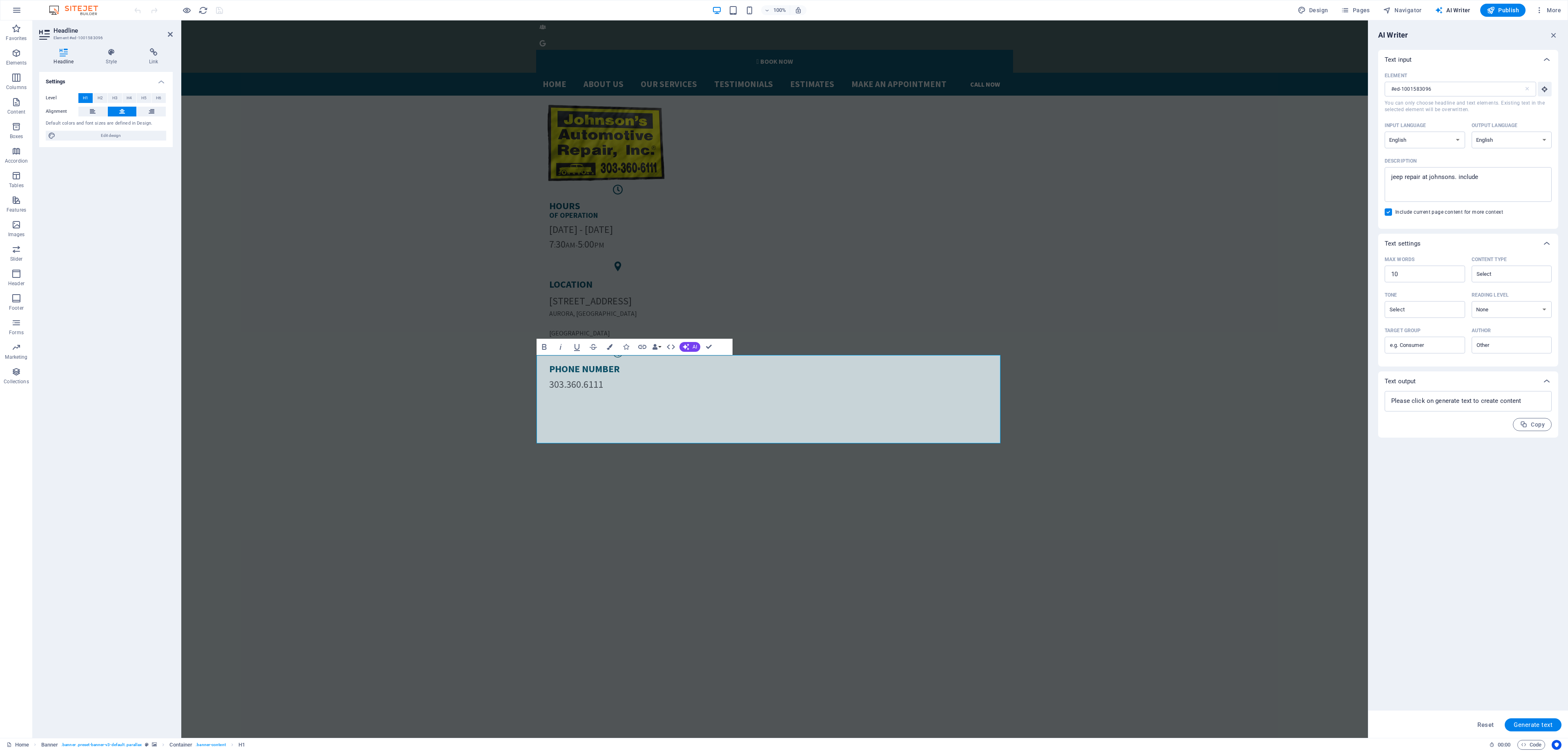
click at [1395, 211] on input "Include current page content for more context" at bounding box center [1390, 212] width 10 height 7
checkbox input "false"
type textarea "x"
click at [1498, 177] on textarea "jeep repair at johnsons. include" at bounding box center [1468, 185] width 159 height 27
type textarea "jeep repair at johnsons. include e"
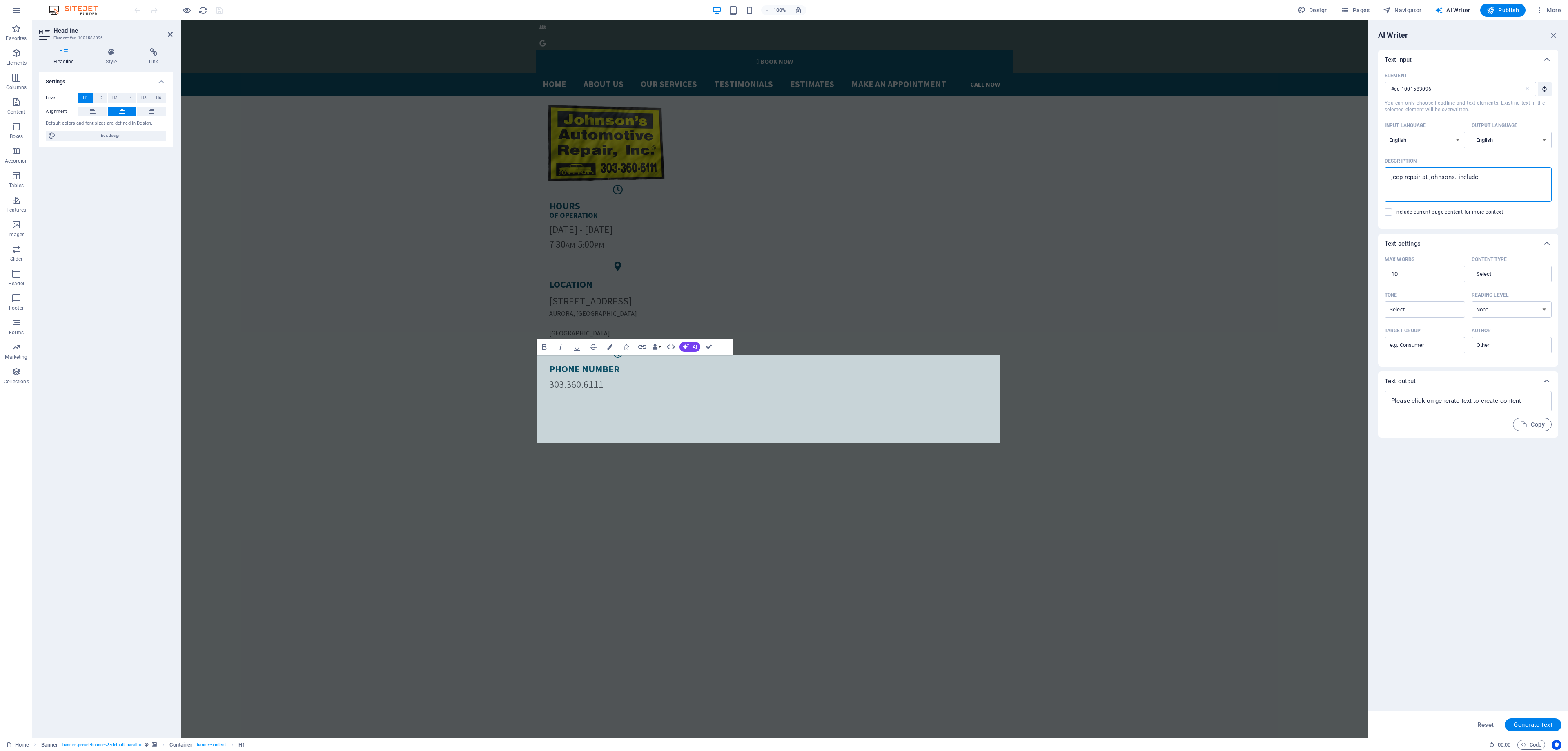
type textarea "x"
type textarea "jeep repair at johnsons. include en"
type textarea "x"
type textarea "jeep repair at johnsons. include eng"
type textarea "x"
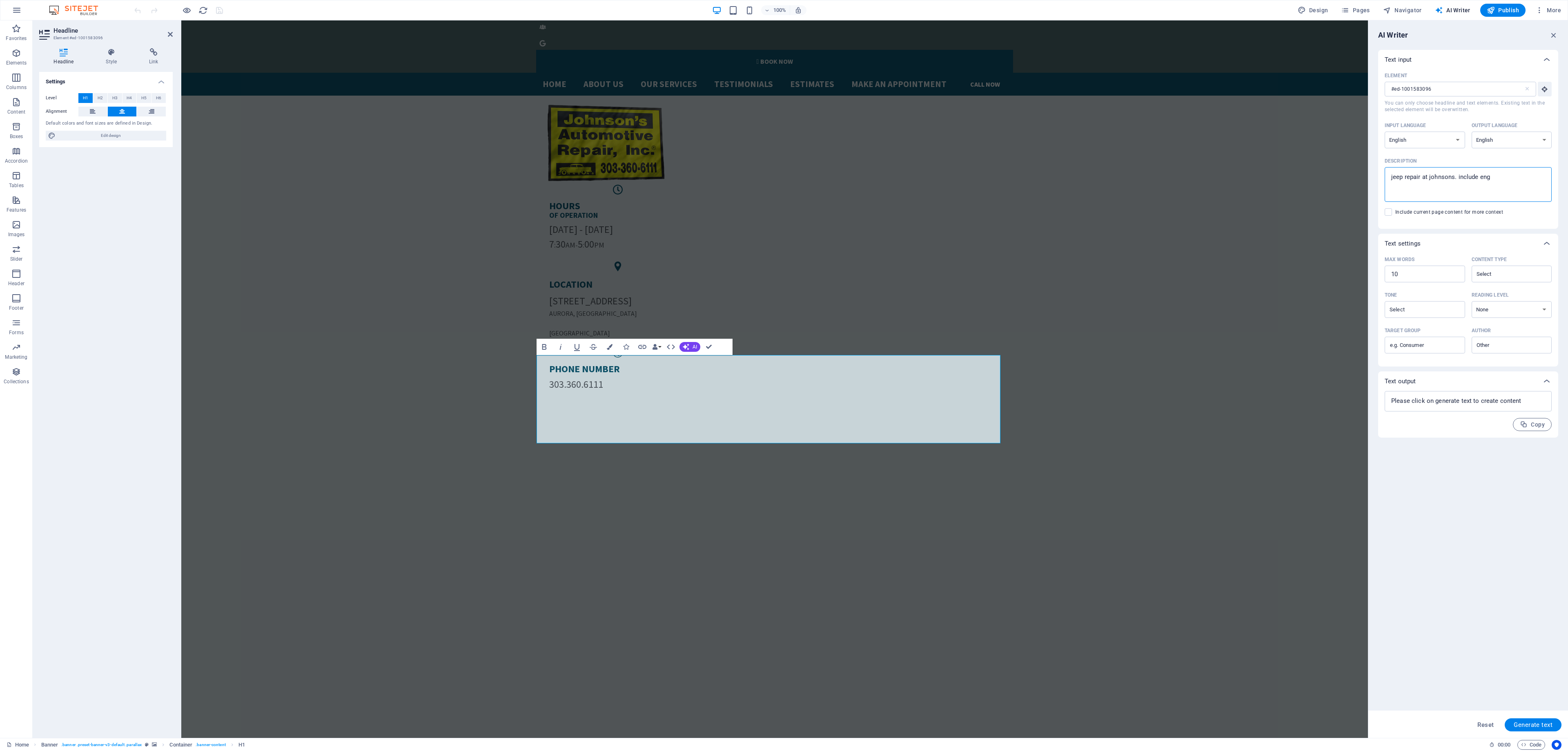
type textarea "jeep repair at johnsons. include engi"
type textarea "x"
type textarea "jeep repair at johnsons. include engin"
type textarea "x"
type textarea "jeep repair at johnsons. include engine"
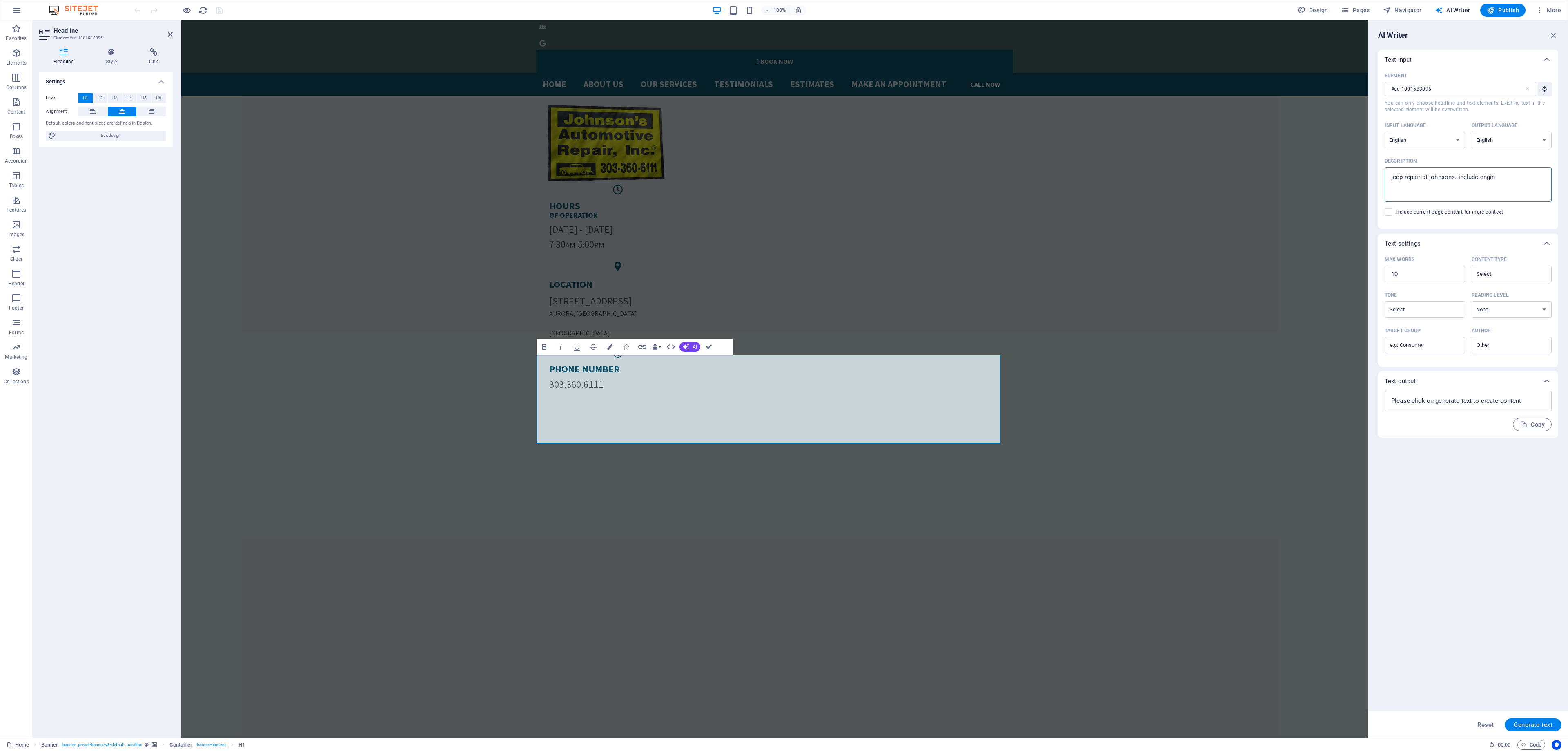
type textarea "x"
type textarea "jeep repair at johnsons. include engine"
type textarea "x"
type textarea "jeep repair at johnsons. include engine o"
type textarea "x"
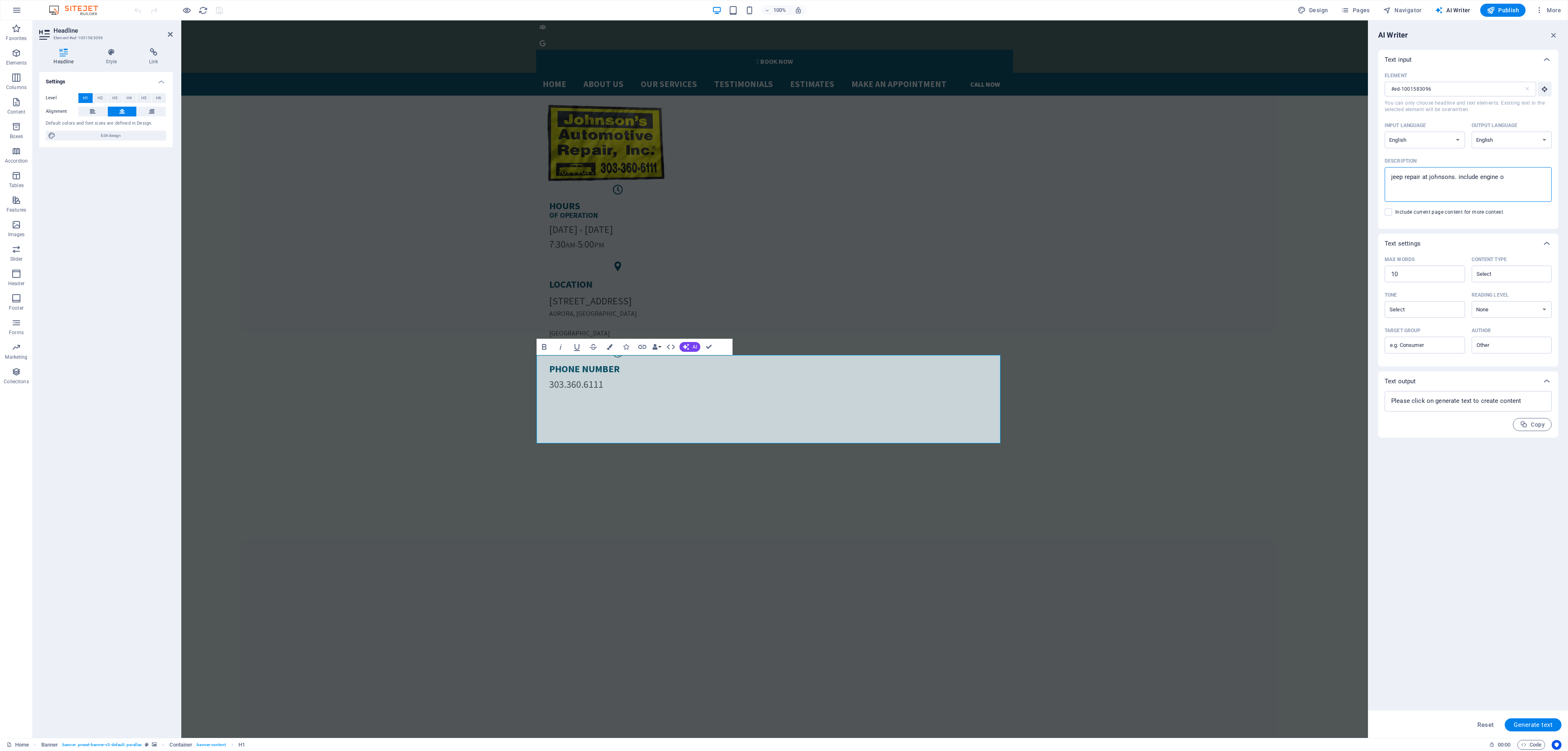
type textarea "jeep repair at johnsons. include engine oi"
type textarea "x"
type textarea "jeep repair at johnsons. include engine oil"
type textarea "x"
type textarea "jeep repair at johnsons. include engine oil"
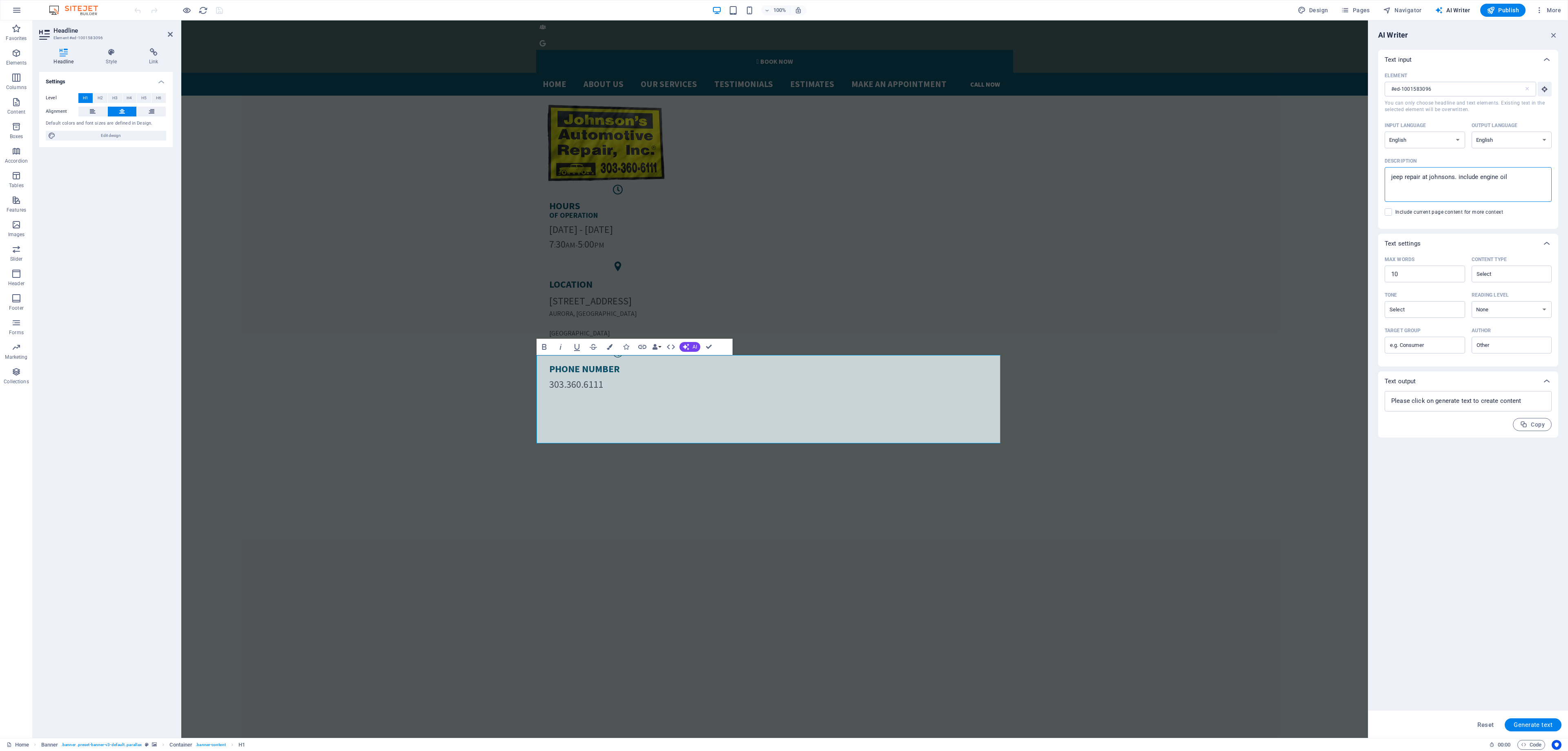
type textarea "x"
type textarea "jeep repair at johnsons. include engine oil c"
type textarea "x"
type textarea "jeep repair at johnsons. include engine oil co"
type textarea "x"
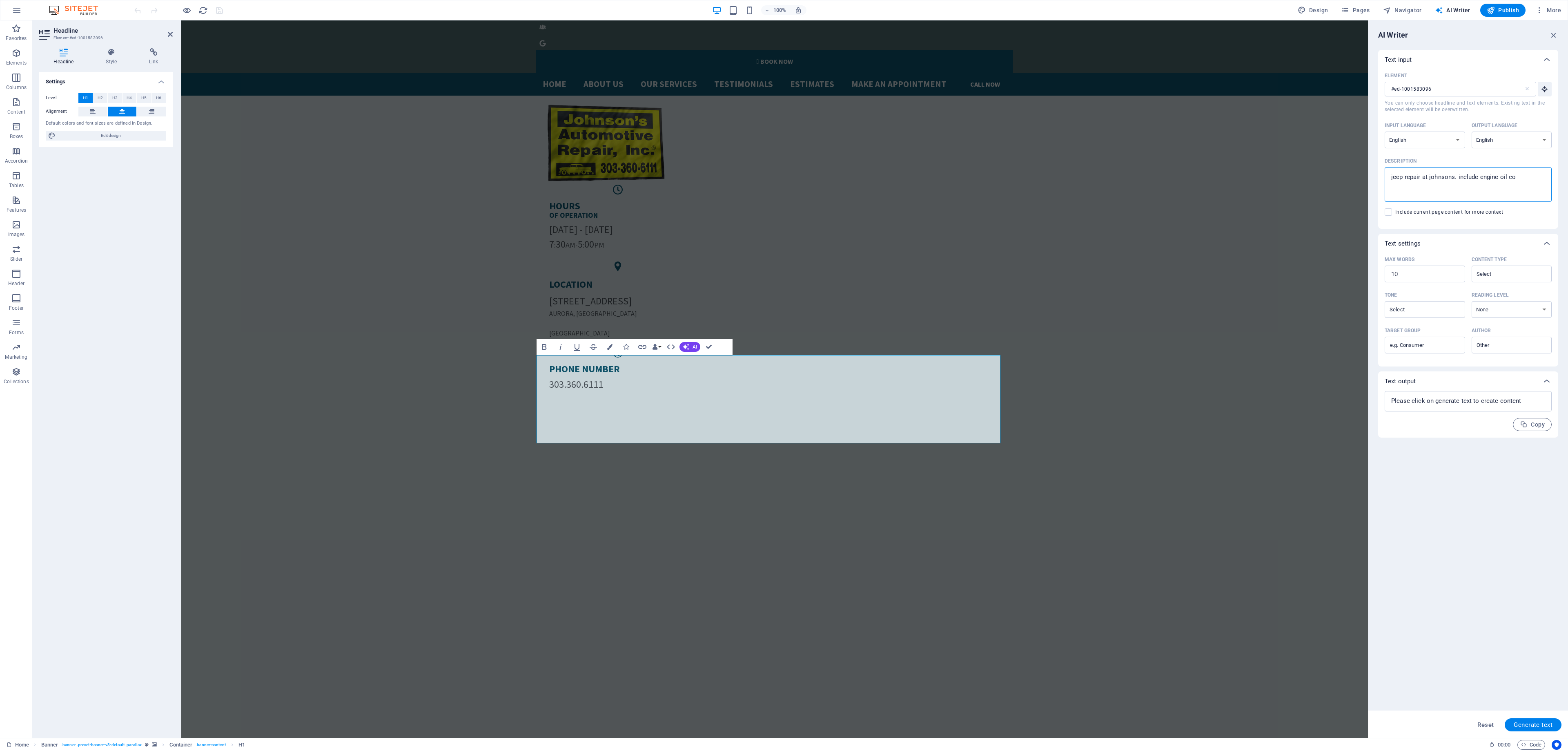
type textarea "jeep repair at johnsons. include engine oil coo"
type textarea "x"
type textarea "jeep repair at johnsons. include engine oil cool"
type textarea "x"
type textarea "jeep repair at johnsons. include engine oil cooler"
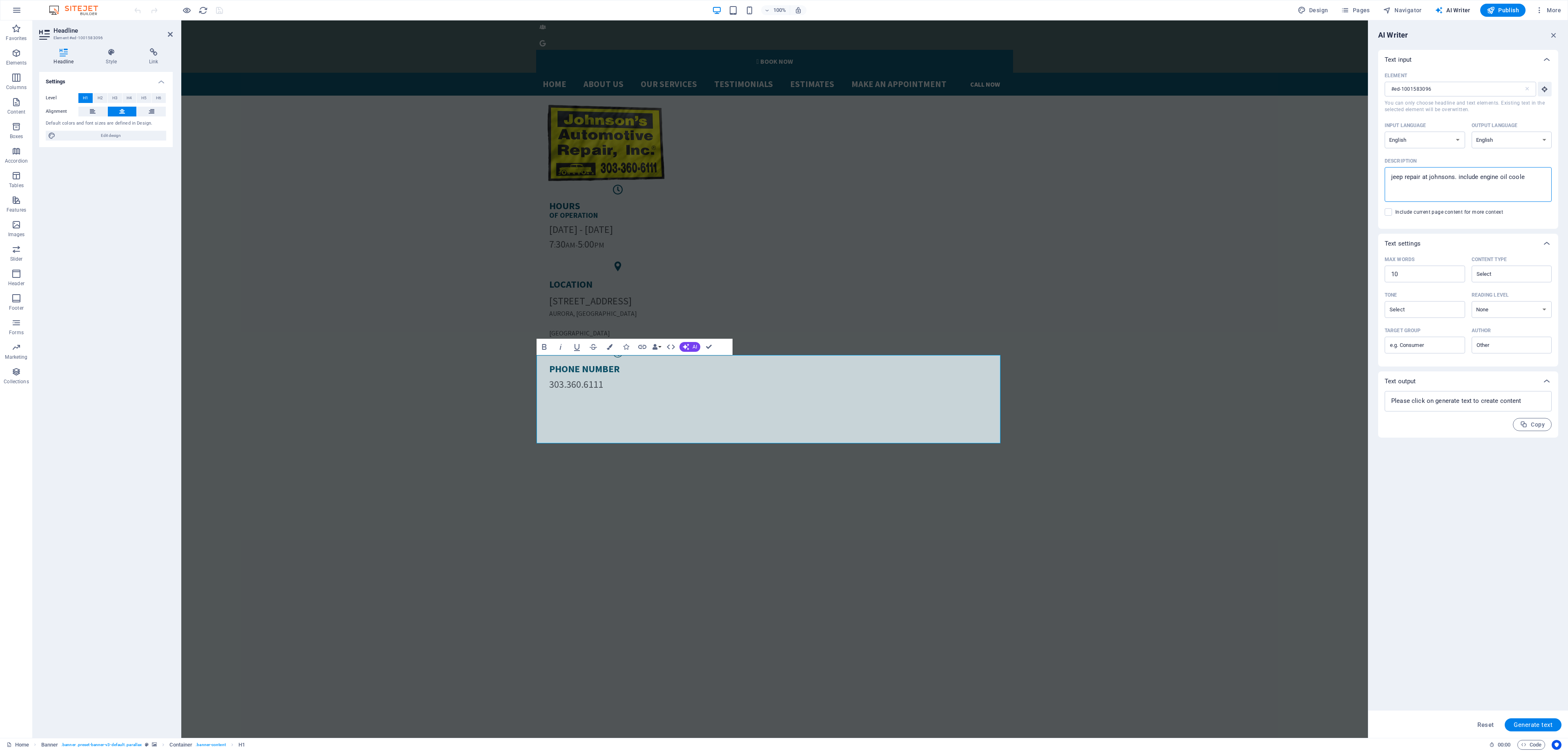
type textarea "x"
type textarea "jeep repair at johnsons. include engine oil cooler"
click at [1401, 277] on input "10" at bounding box center [1425, 274] width 80 height 16
type textarea "x"
type input "1"
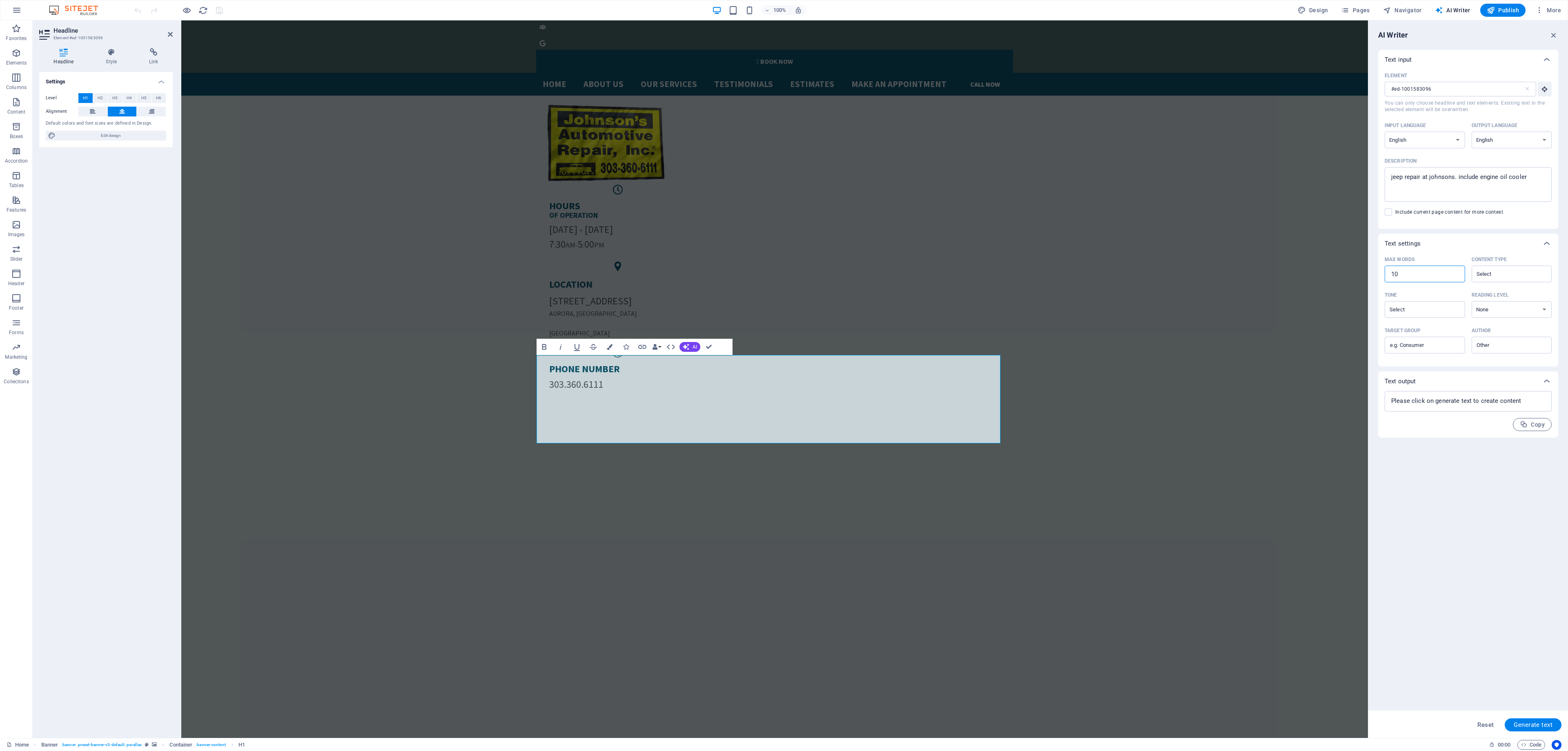
type textarea "x"
type input "18"
type textarea "x"
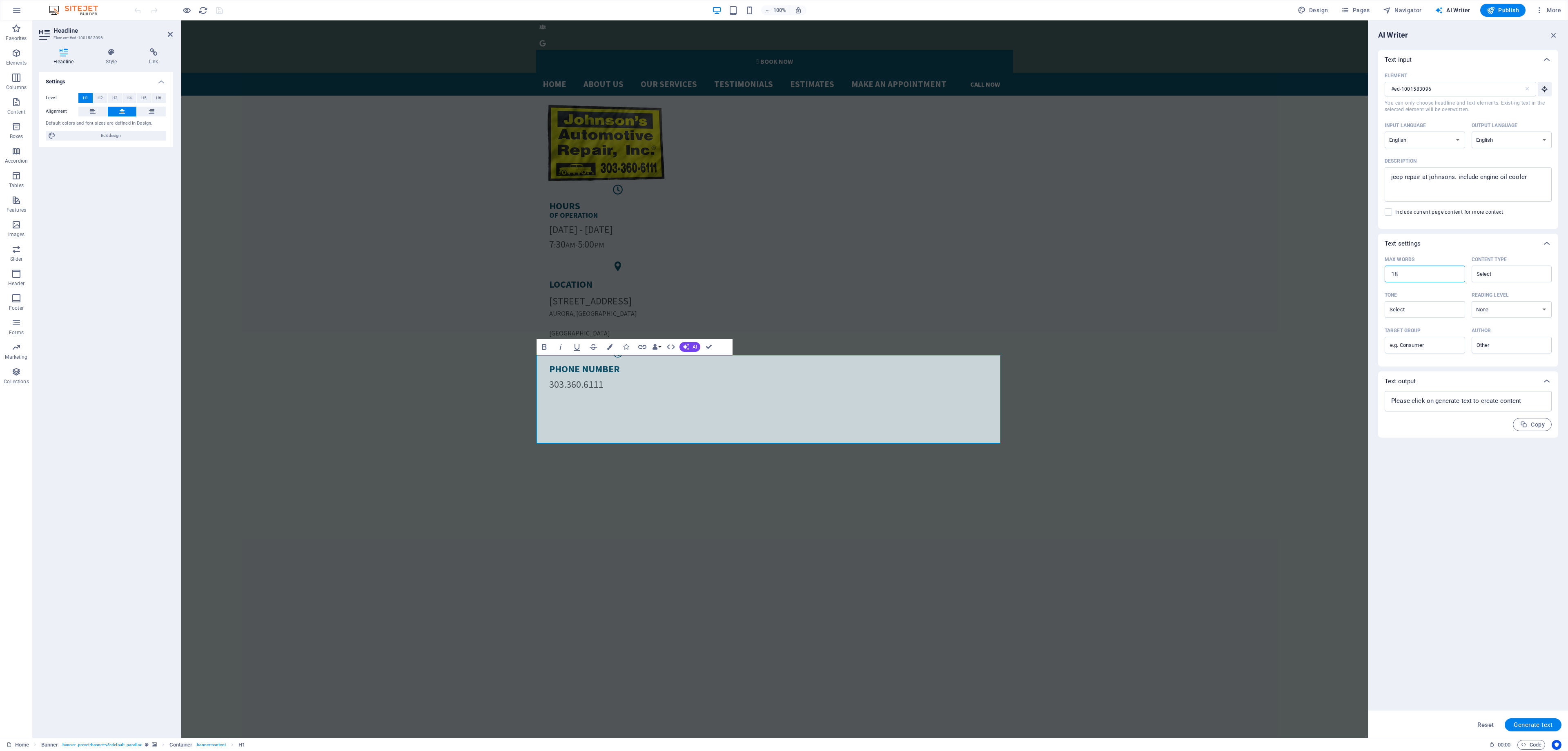
type input "180"
type textarea "x"
type input "180"
click at [1537, 722] on span "Generate text" at bounding box center [1533, 725] width 39 height 7
type textarea "x"
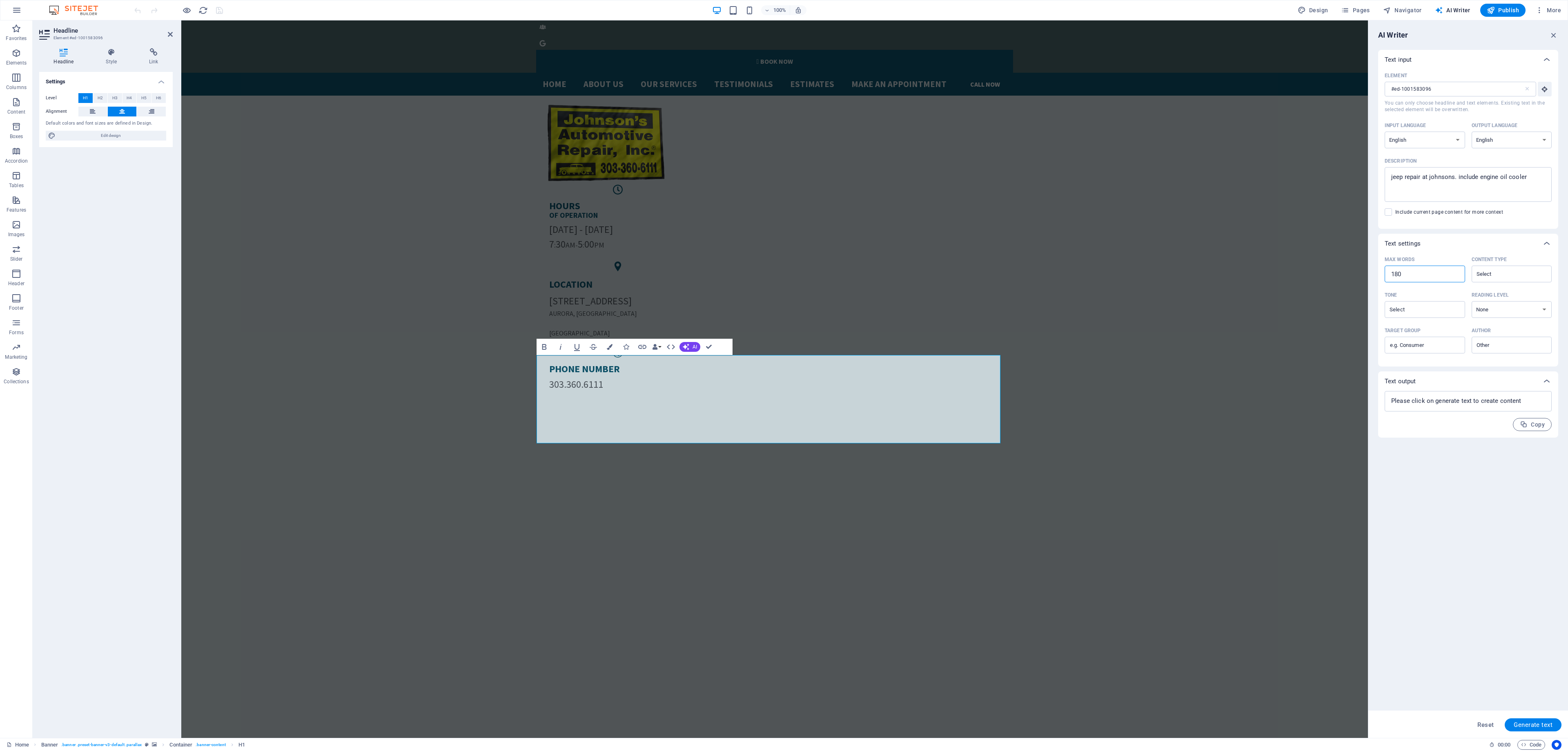
type textarea "x"
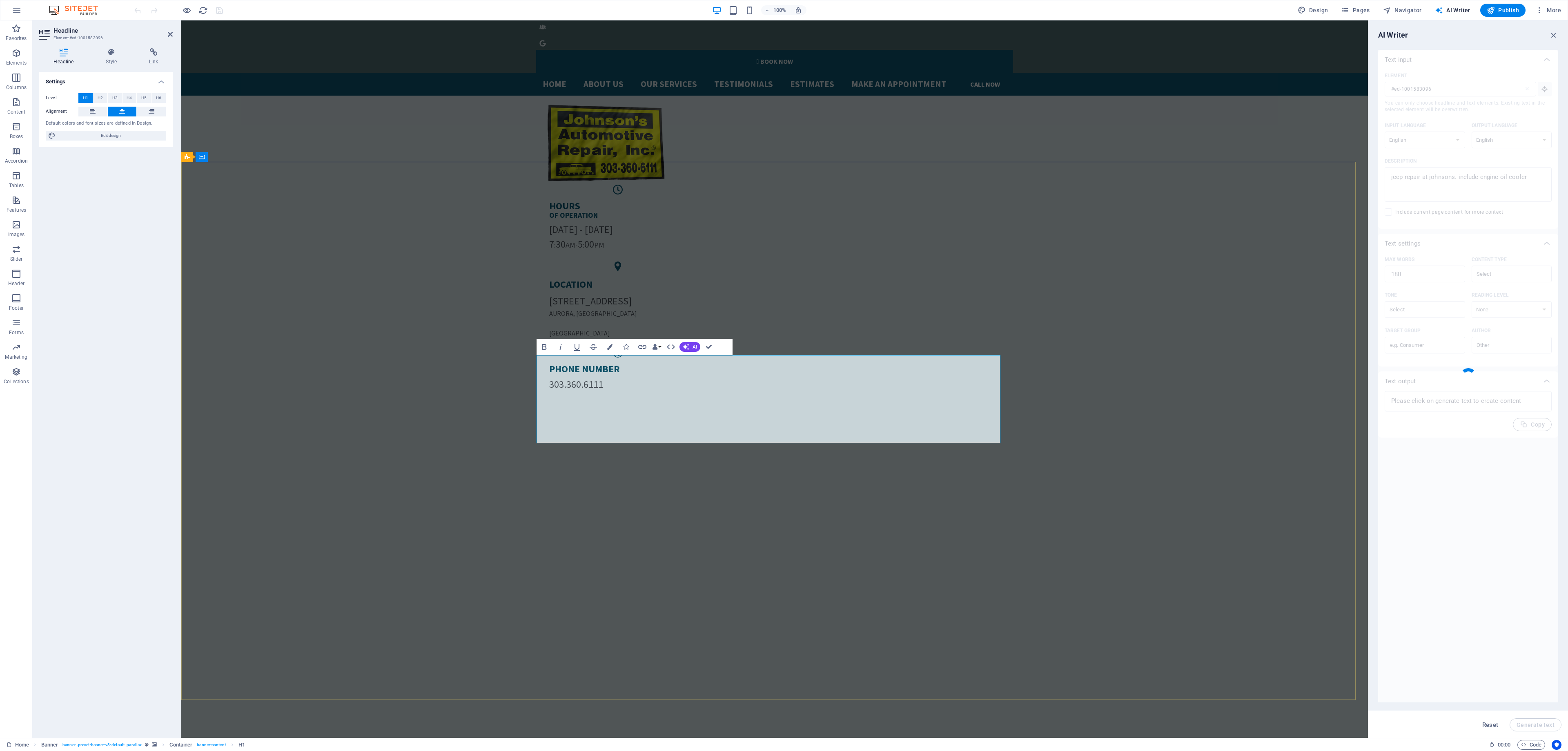
type textarea "x"
type textarea "Expert Jeep Repair Services at [PERSON_NAME]: Specialized Engine Oil Cooler Sol…"
type textarea "x"
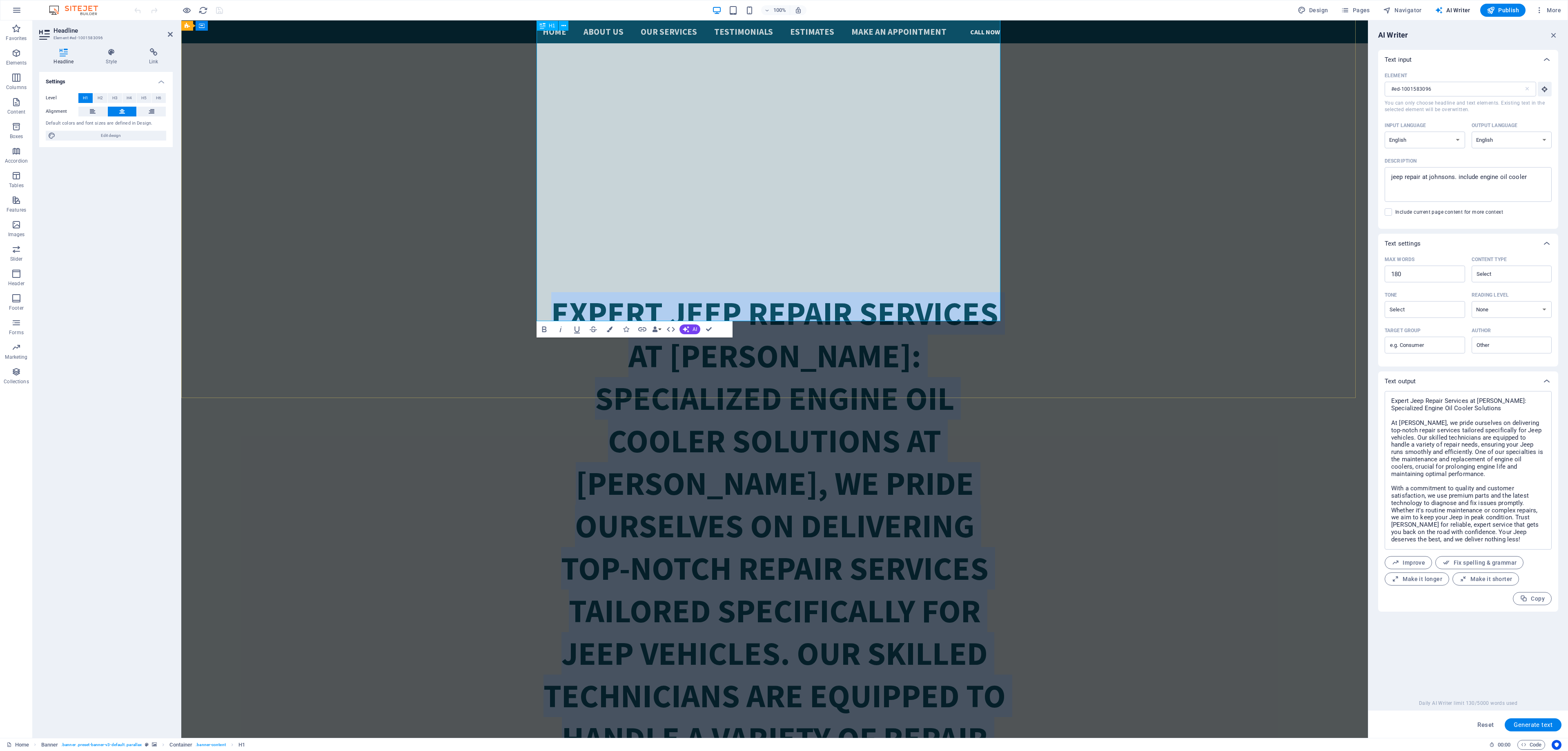
scroll to position [1387, 0]
drag, startPoint x: 550, startPoint y: 194, endPoint x: 985, endPoint y: 302, distance: 448.2
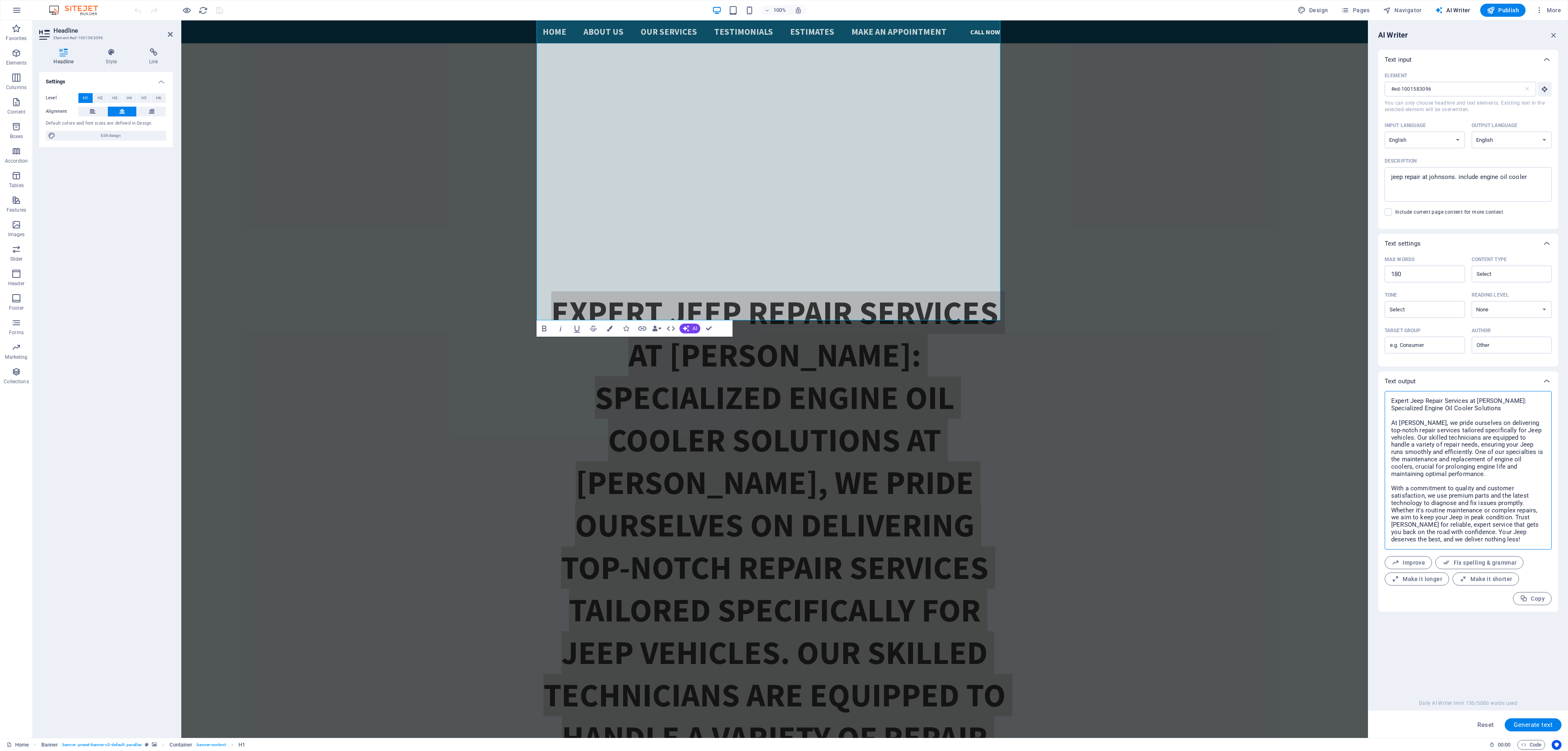
click at [1498, 461] on textarea "Expert Jeep Repair Services at [PERSON_NAME]: Specialized Engine Oil Cooler Sol…" at bounding box center [1468, 470] width 159 height 150
click at [1510, 531] on textarea "Expert Jeep Repair Services at [PERSON_NAME]: Specialized Engine Oil Cooler Sol…" at bounding box center [1468, 470] width 159 height 150
drag, startPoint x: 1694, startPoint y: 565, endPoint x: 1329, endPoint y: 334, distance: 432.0
click at [1519, 527] on textarea "Expert Jeep Repair Services at [PERSON_NAME]: Specialized Engine Oil Cooler Sol…" at bounding box center [1468, 470] width 159 height 150
drag, startPoint x: 1698, startPoint y: 555, endPoint x: 1301, endPoint y: 354, distance: 445.0
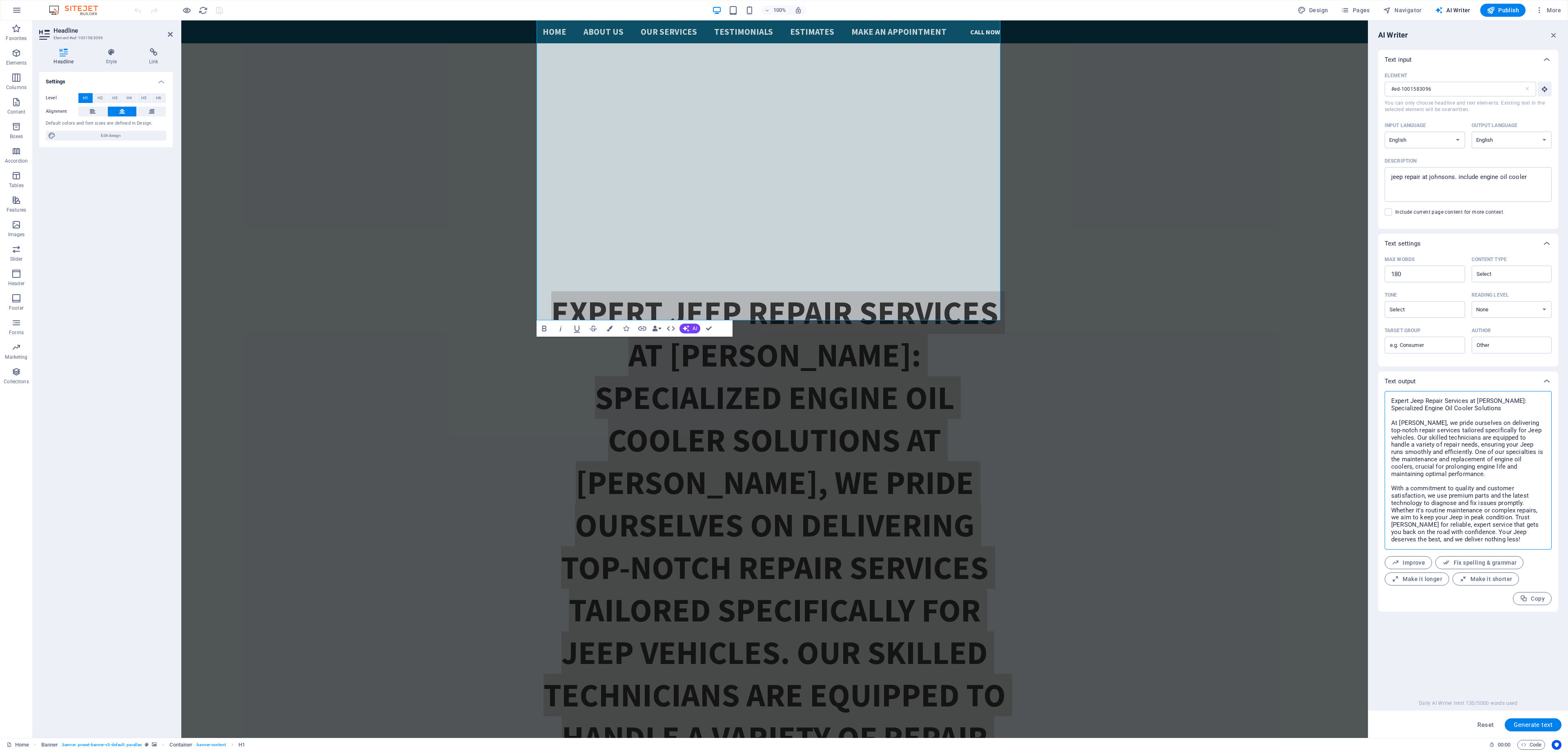
click at [1423, 432] on textarea "Expert Jeep Repair Services at [PERSON_NAME]: Specialized Engine Oil Cooler Sol…" at bounding box center [1468, 470] width 159 height 150
drag, startPoint x: 1507, startPoint y: 545, endPoint x: 1370, endPoint y: 415, distance: 188.9
click at [1370, 415] on div "AI Writer Text input Element #ed-1001583096 ​ You can only choose headline and …" at bounding box center [1468, 379] width 200 height 718
type textarea "x"
